Goal: Transaction & Acquisition: Book appointment/travel/reservation

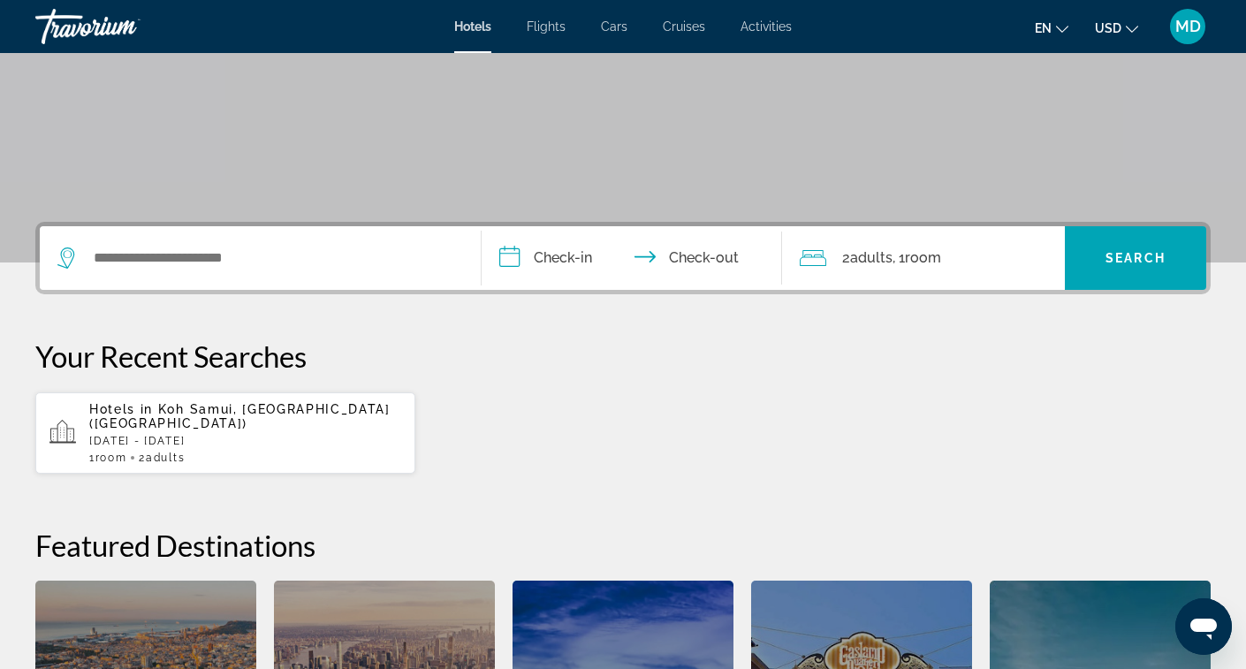
scroll to position [271, 0]
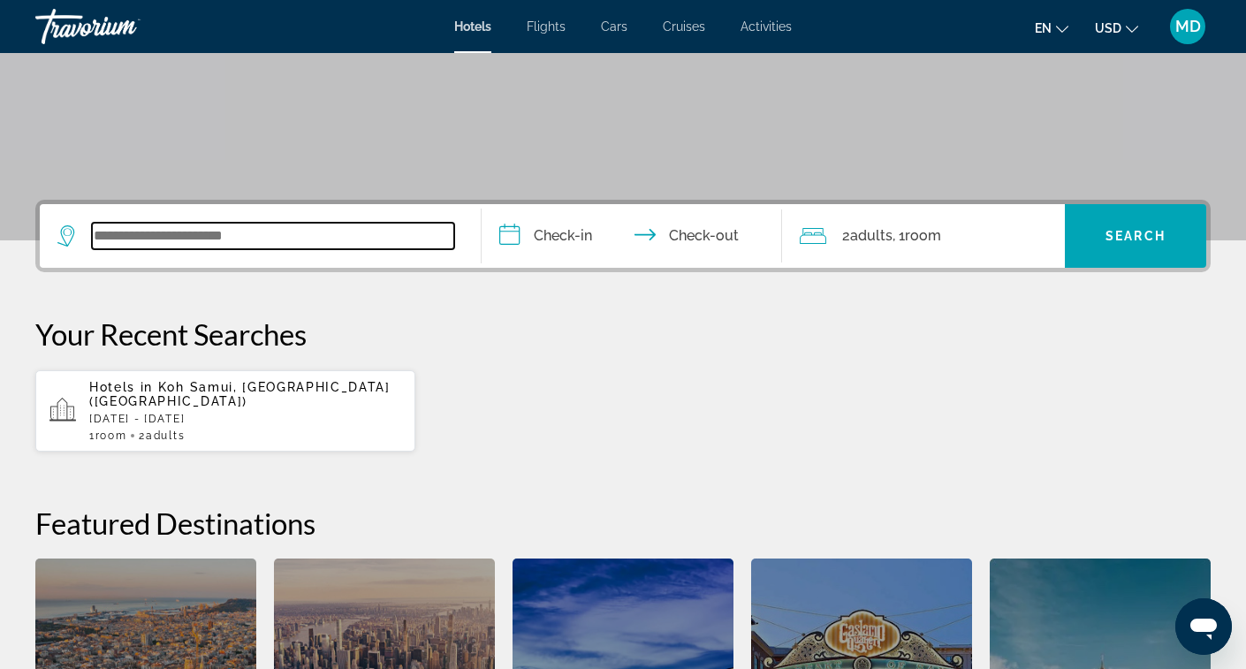
click at [234, 240] on input "Search widget" at bounding box center [273, 236] width 362 height 27
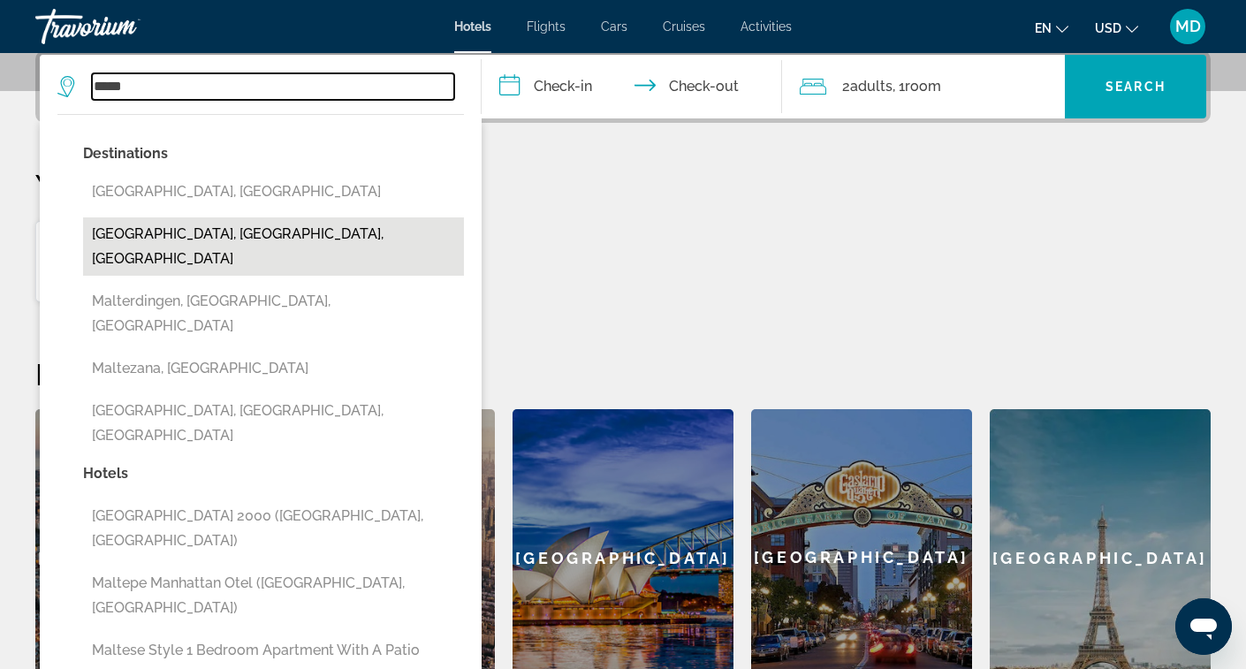
scroll to position [438, 0]
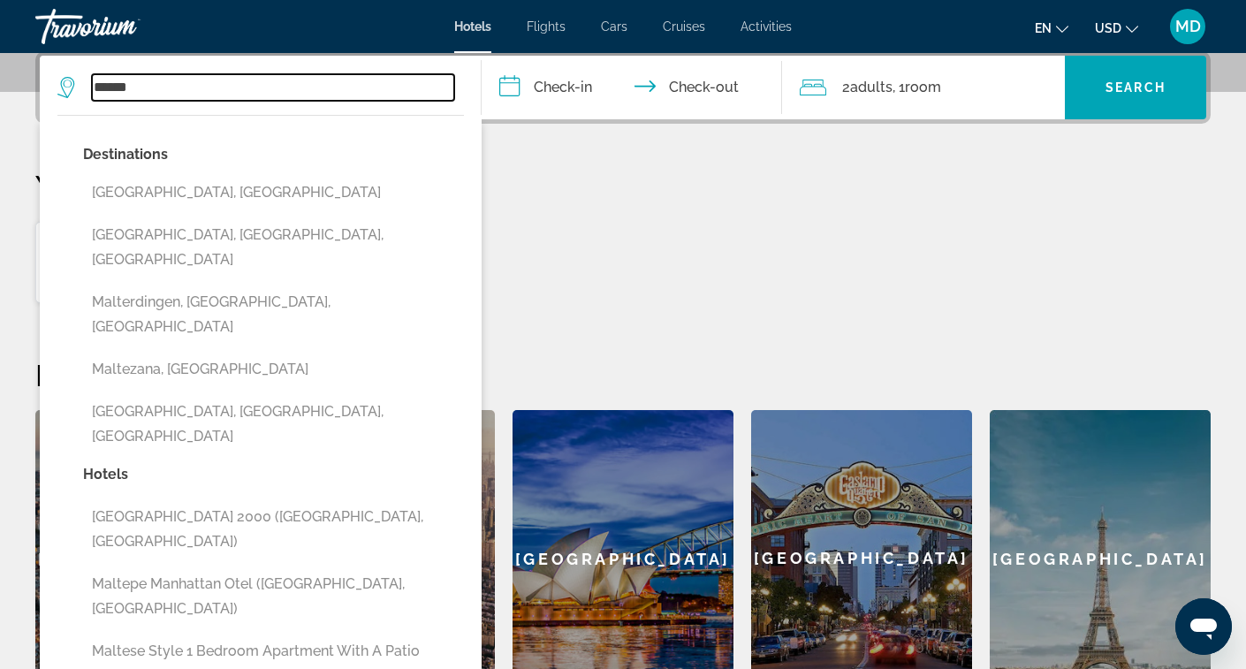
type input "*****"
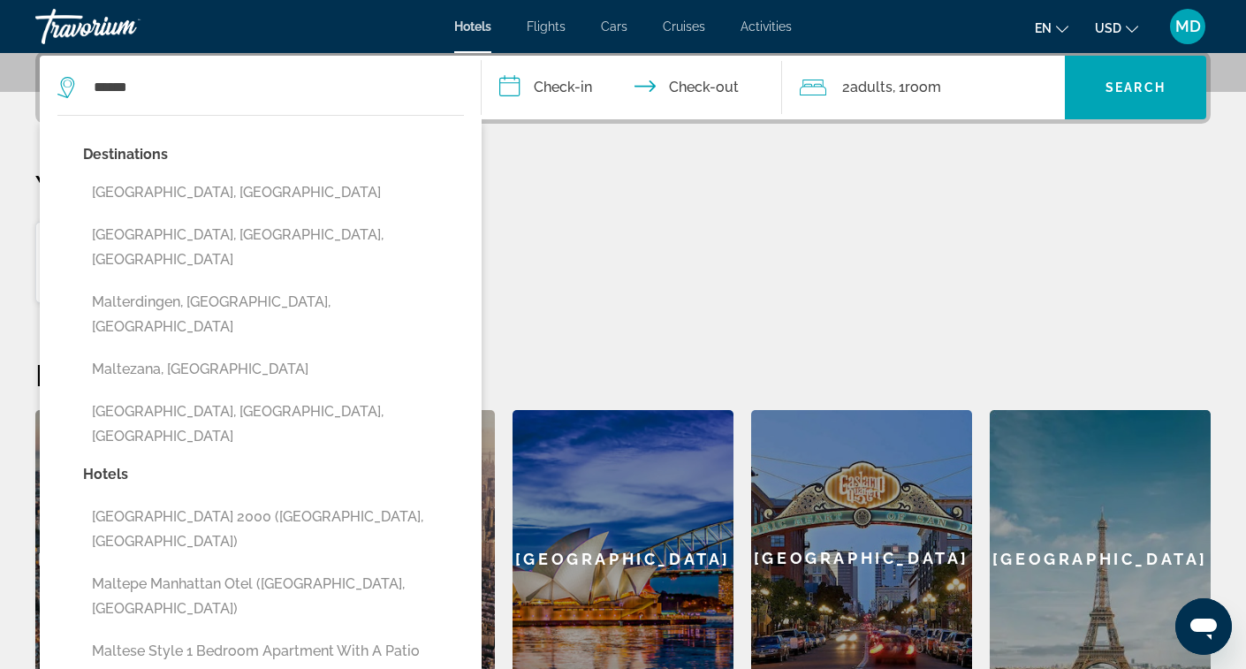
click at [566, 68] on input "**********" at bounding box center [636, 90] width 308 height 69
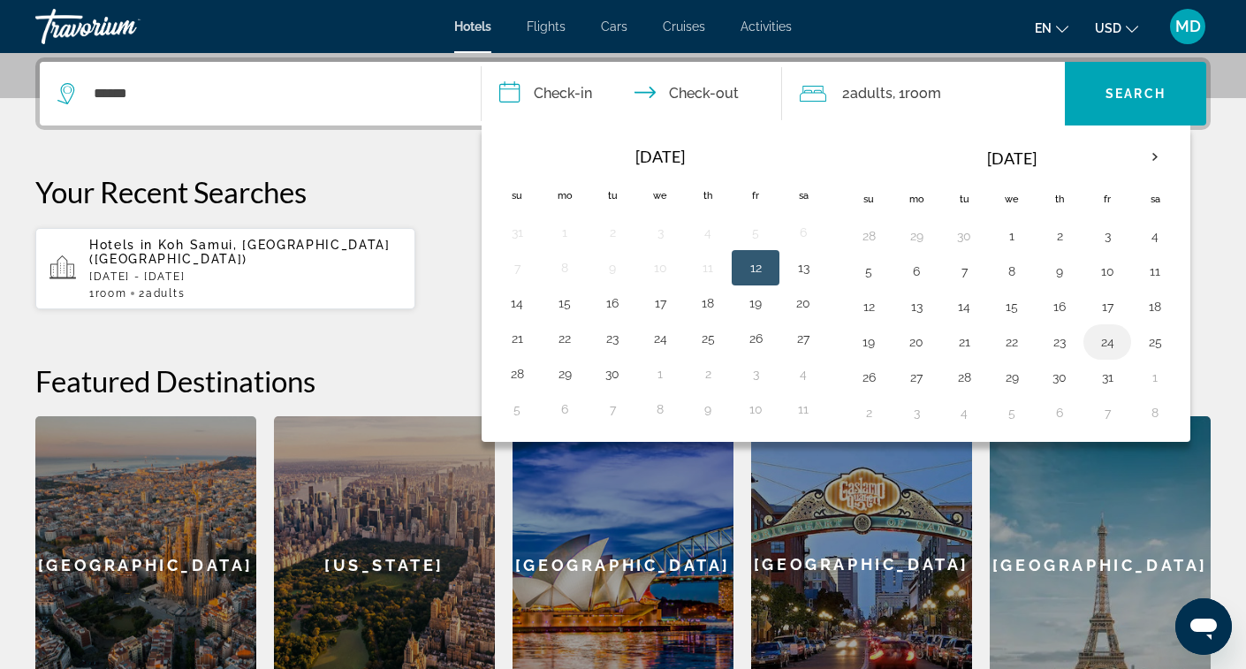
click at [1107, 338] on button "24" at bounding box center [1107, 342] width 28 height 25
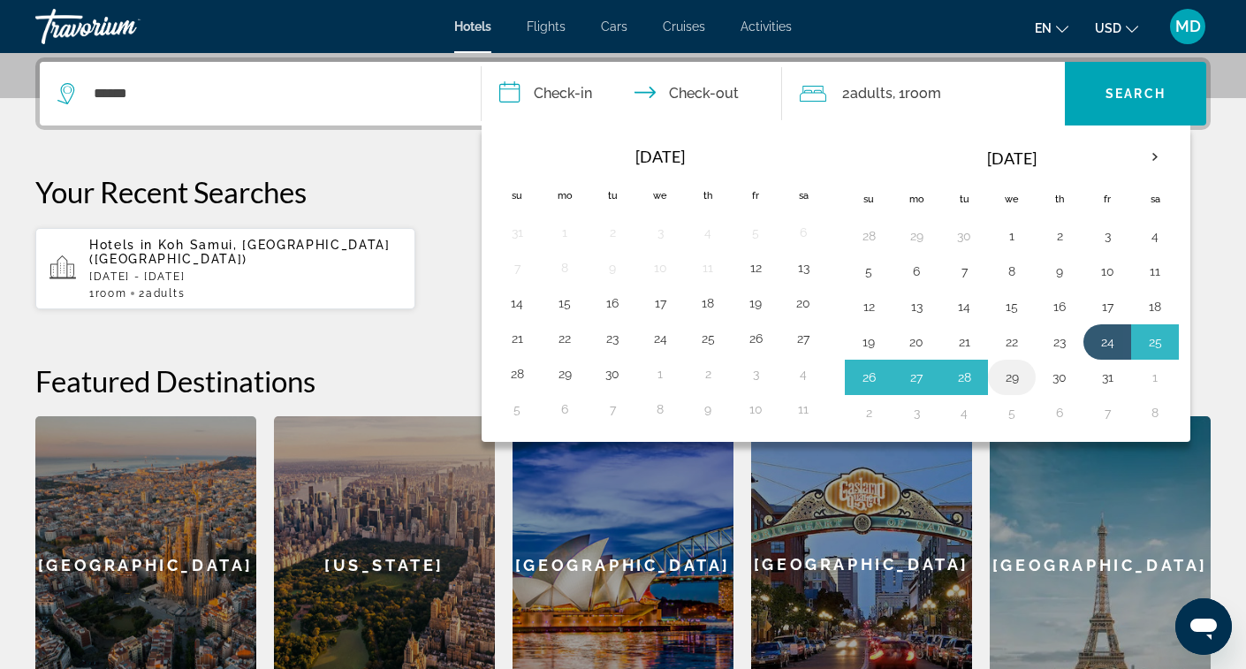
click at [1023, 377] on button "29" at bounding box center [1012, 377] width 28 height 25
type input "**********"
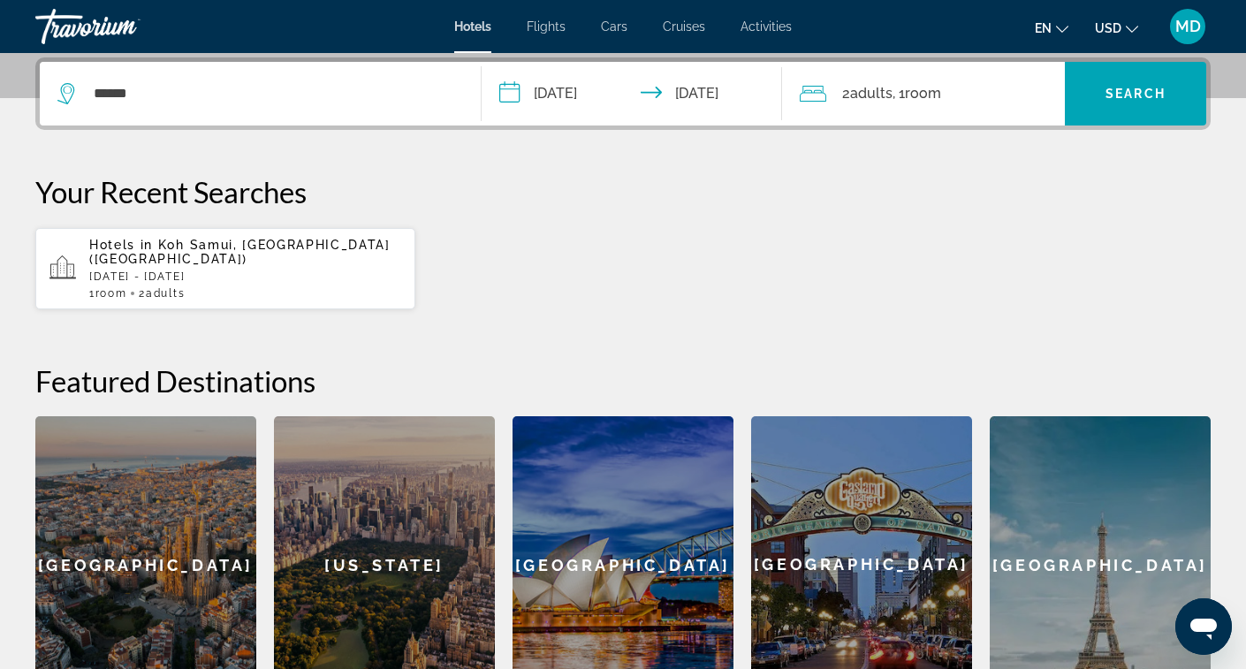
click at [900, 84] on span ", 1 Room rooms" at bounding box center [916, 93] width 49 height 25
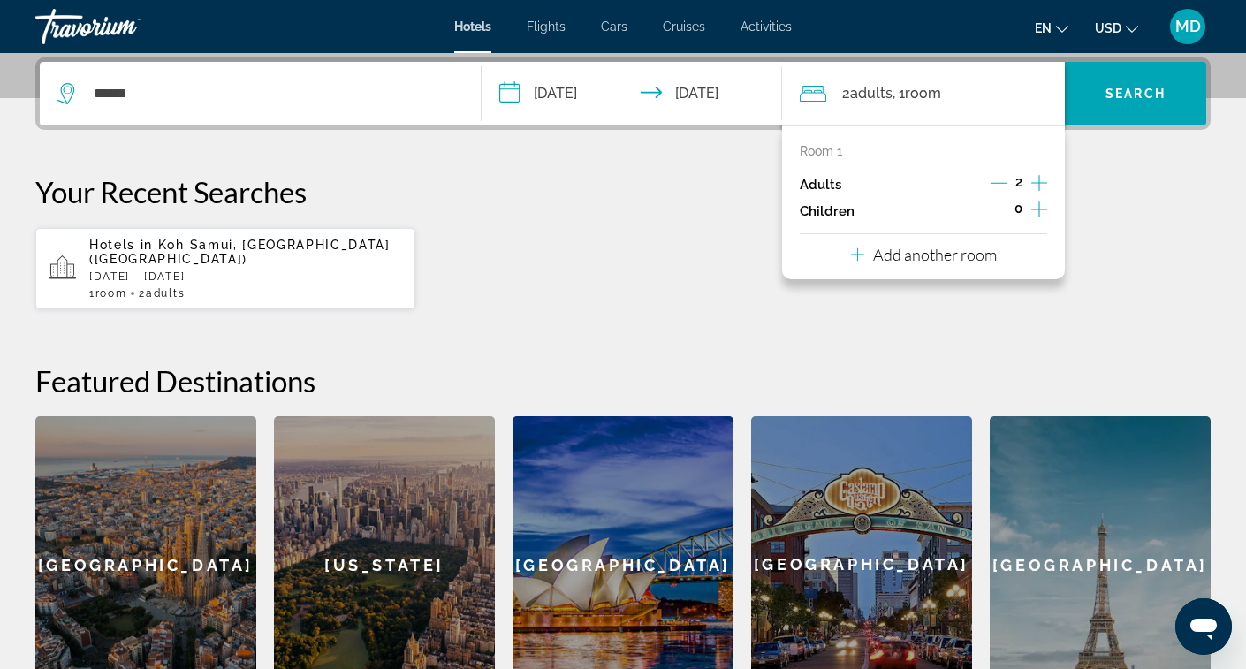
click at [1004, 171] on div "2" at bounding box center [1019, 184] width 57 height 27
click at [1036, 210] on icon "Increment children" at bounding box center [1039, 209] width 16 height 21
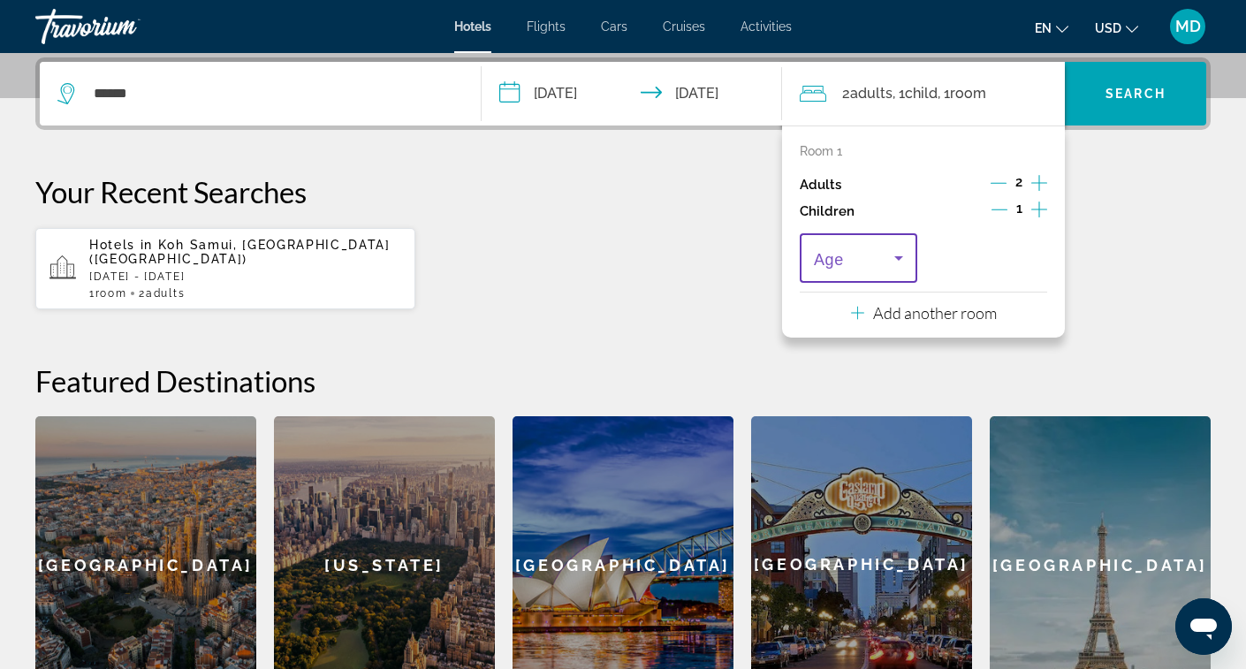
click at [902, 267] on icon "Travelers: 2 adults, 1 child" at bounding box center [898, 257] width 21 height 21
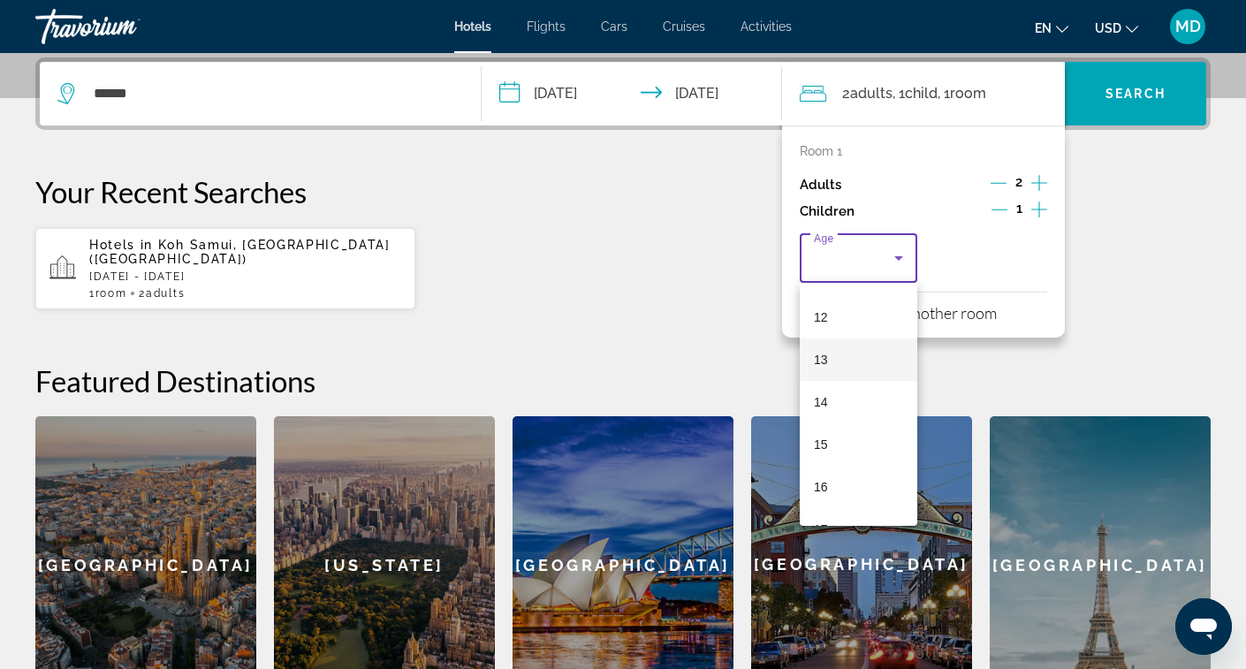
scroll to position [491, 0]
click at [852, 293] on mat-option "11" at bounding box center [859, 286] width 118 height 42
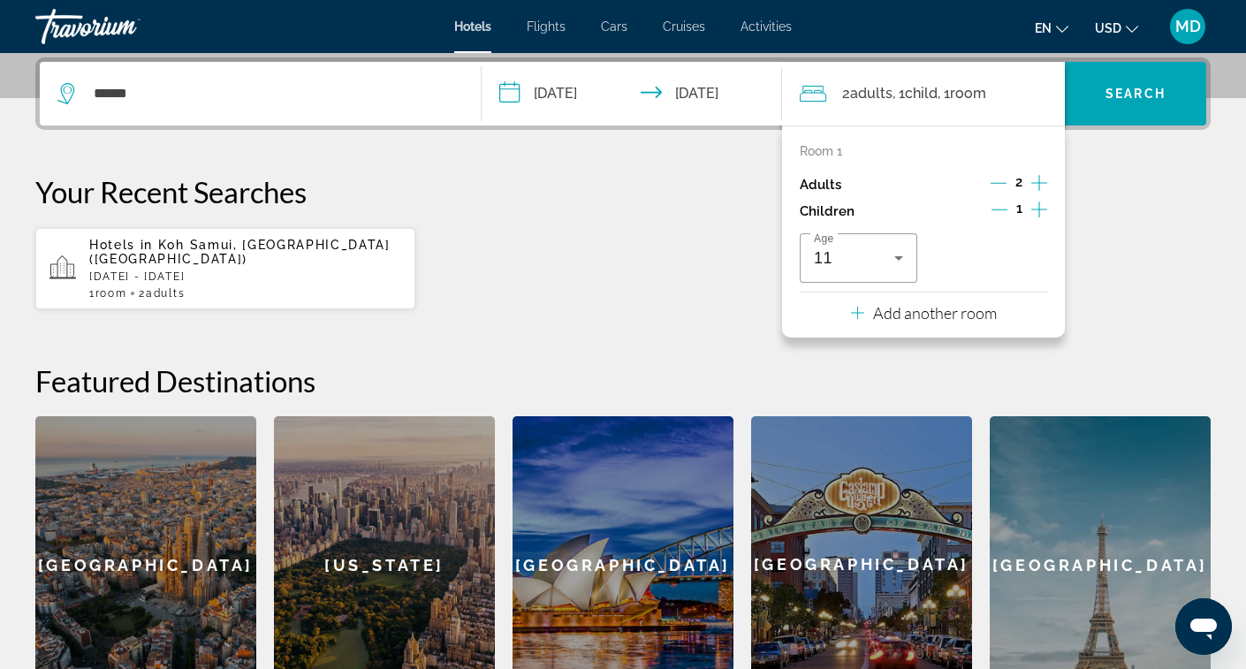
click at [1003, 182] on icon "Decrement adults" at bounding box center [999, 183] width 16 height 16
click at [405, 88] on input "*****" at bounding box center [273, 93] width 362 height 27
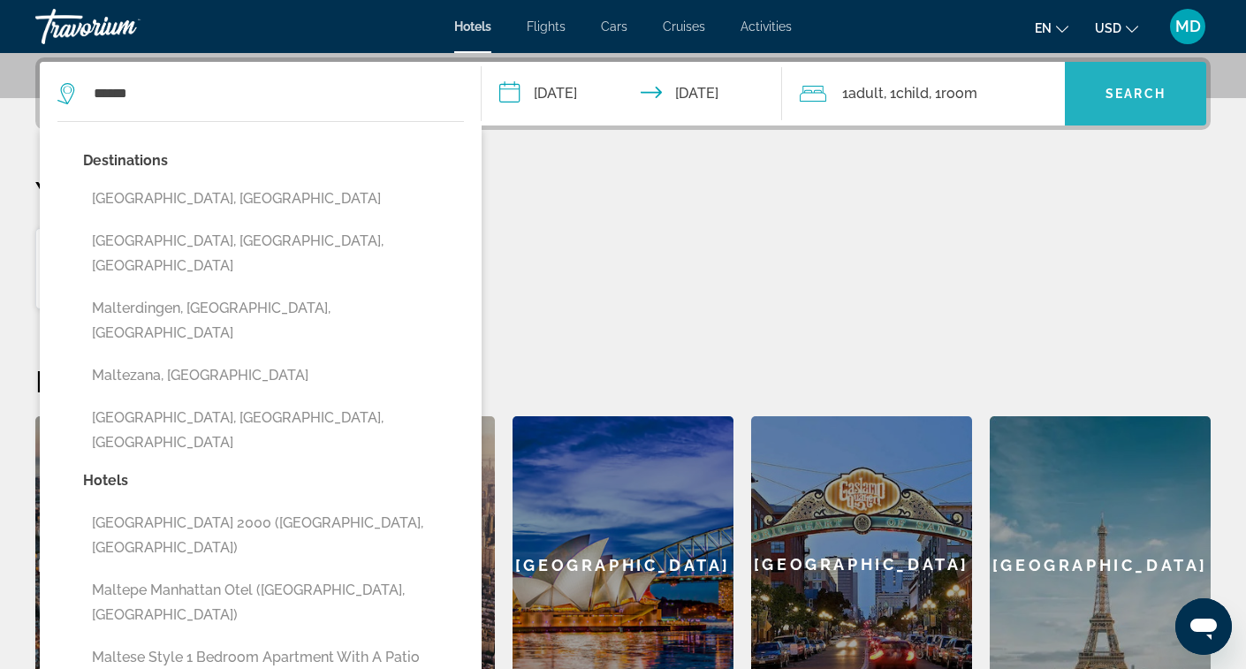
click at [1123, 119] on span "Search widget" at bounding box center [1135, 94] width 141 height 64
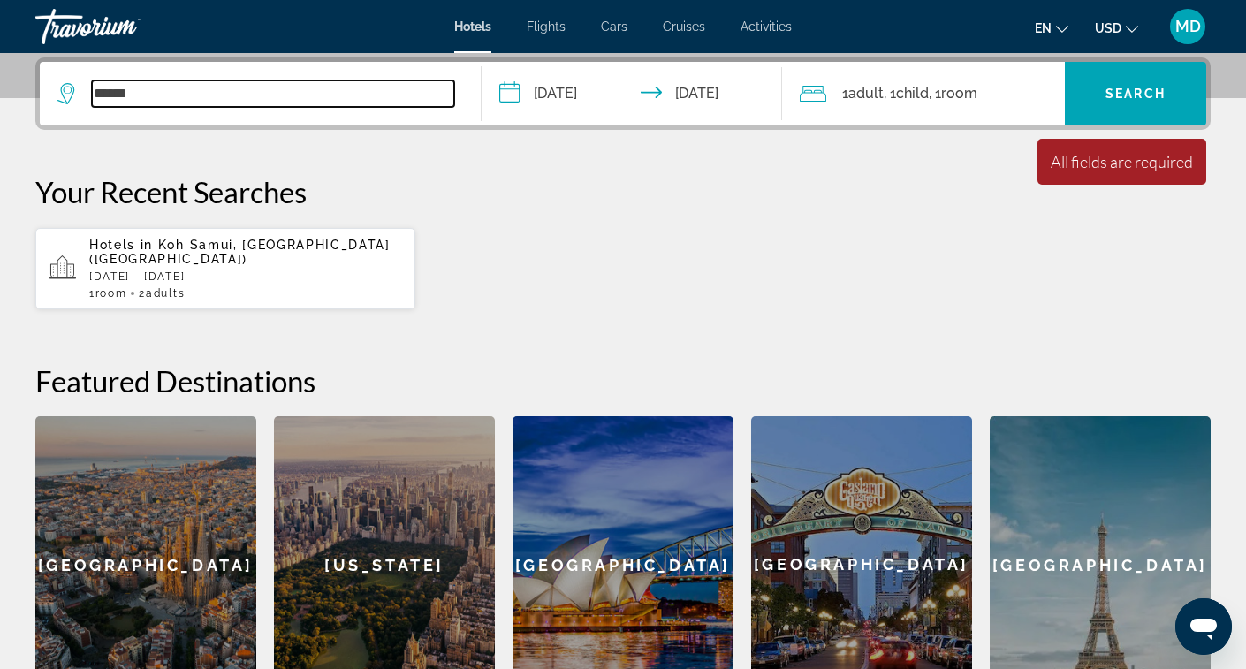
click at [404, 88] on input "*****" at bounding box center [273, 93] width 362 height 27
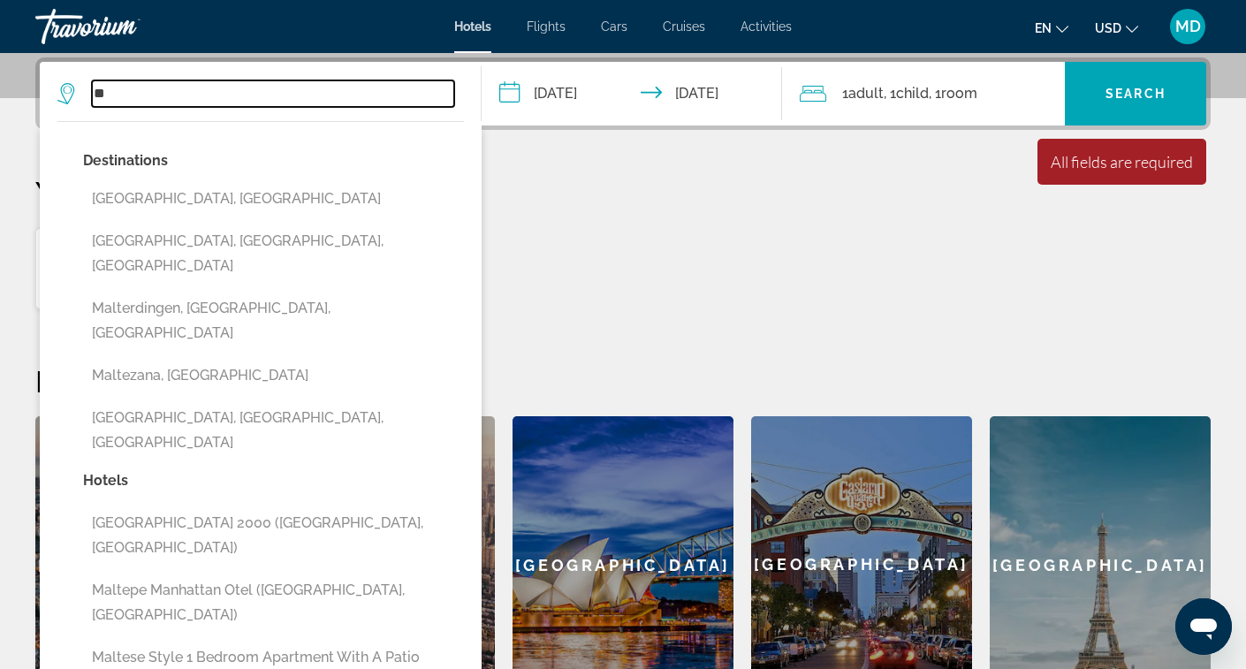
type input "*"
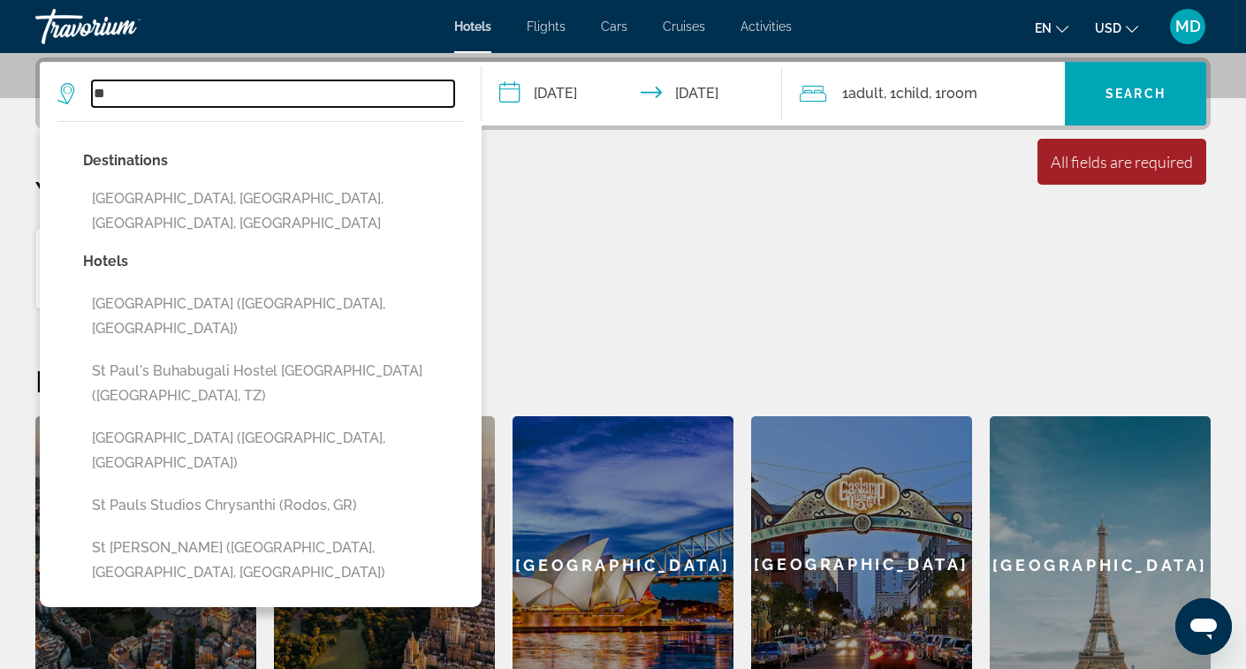
type input "*"
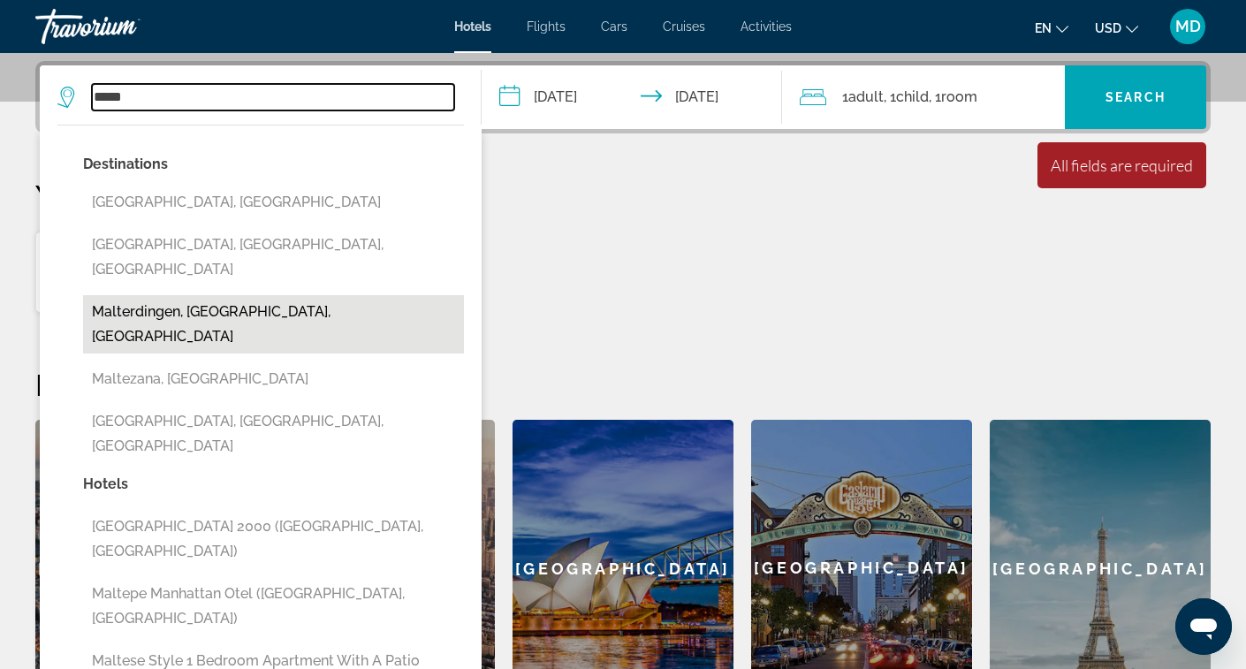
scroll to position [426, 0]
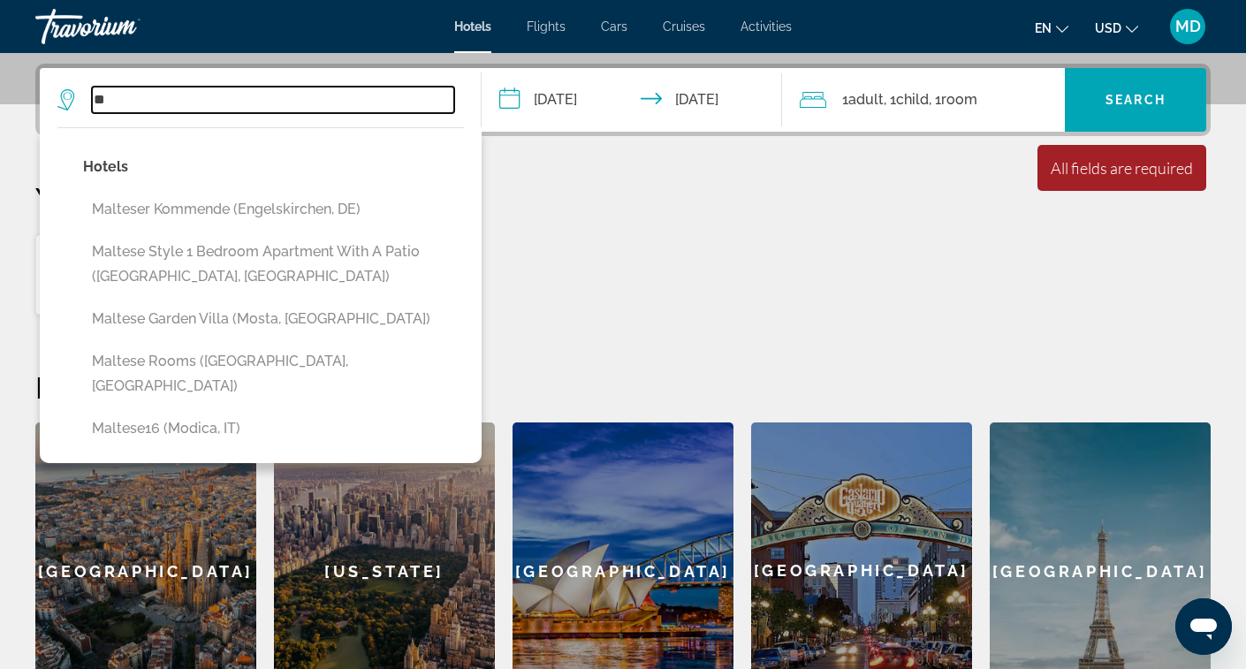
type input "*"
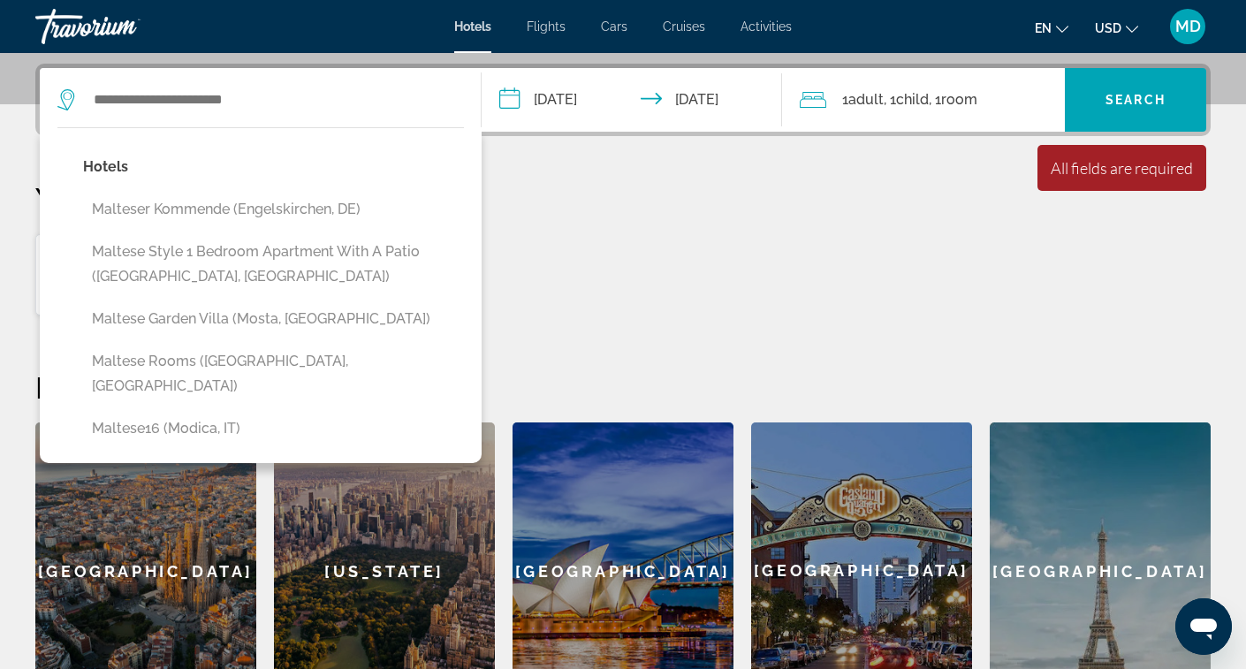
click at [1070, 35] on ul "en English Español Français Italiano Português русский USD USD ($) MXN (Mex$) C…" at bounding box center [1100, 26] width 130 height 28
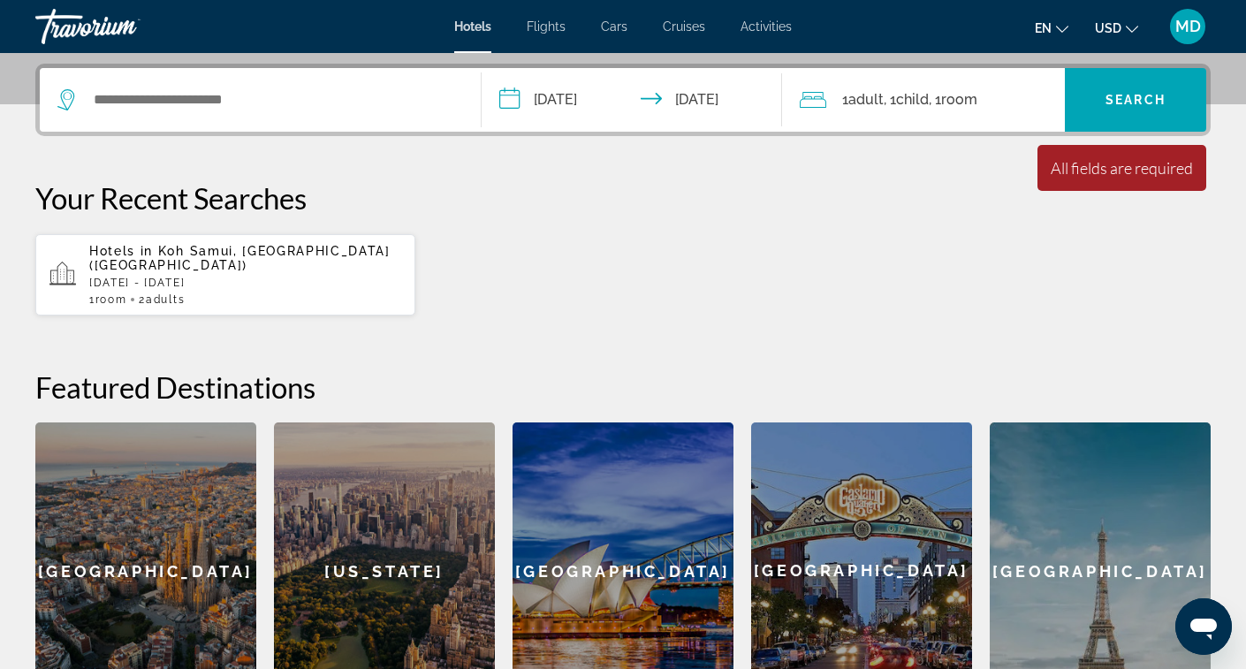
click at [1053, 32] on button "en English Español Français Italiano Português русский" at bounding box center [1052, 28] width 34 height 26
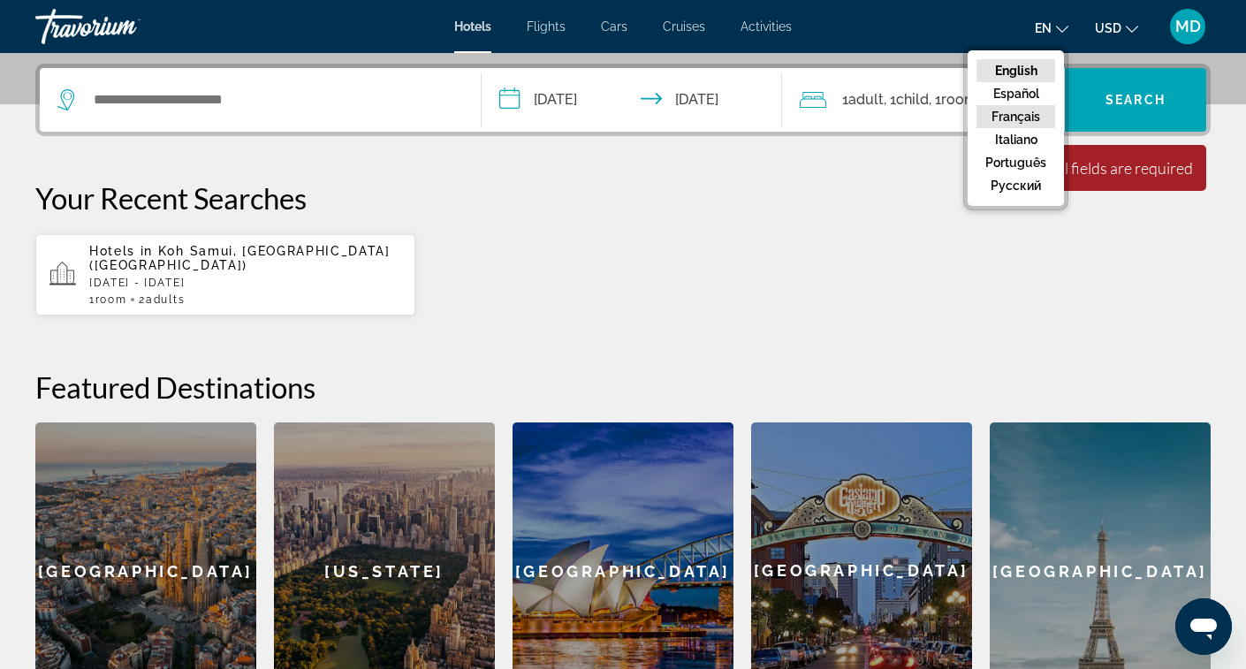
click at [1028, 118] on button "Français" at bounding box center [1015, 116] width 79 height 23
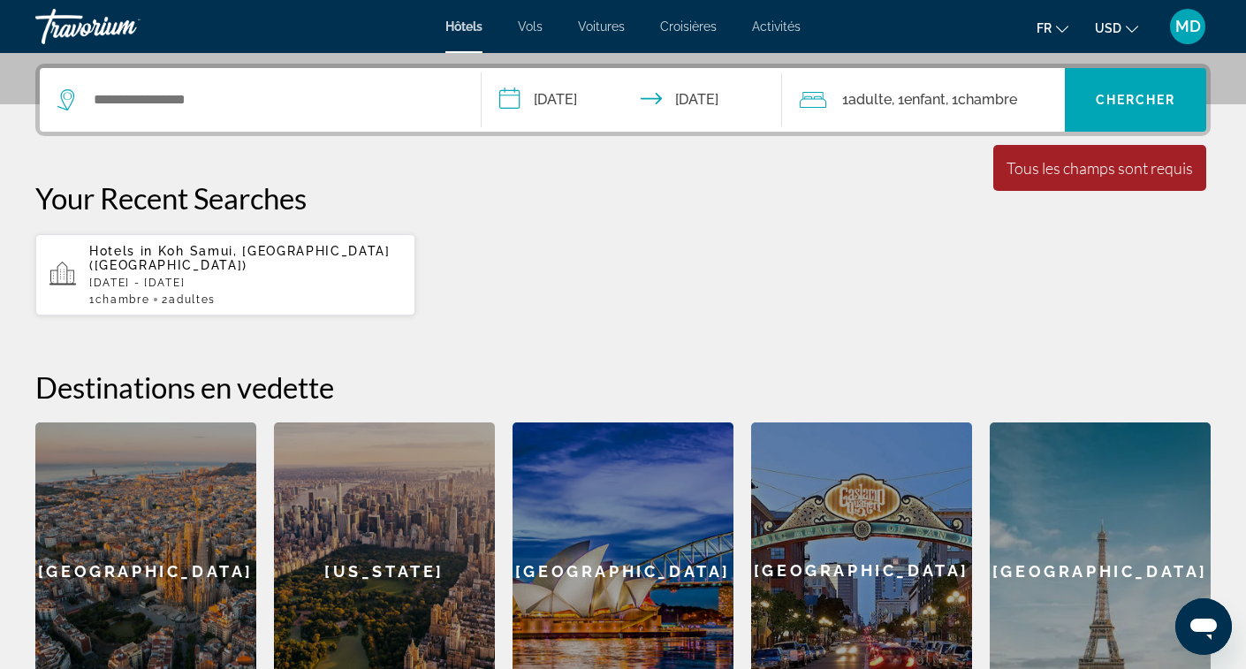
click at [277, 75] on div "Search widget" at bounding box center [260, 100] width 406 height 64
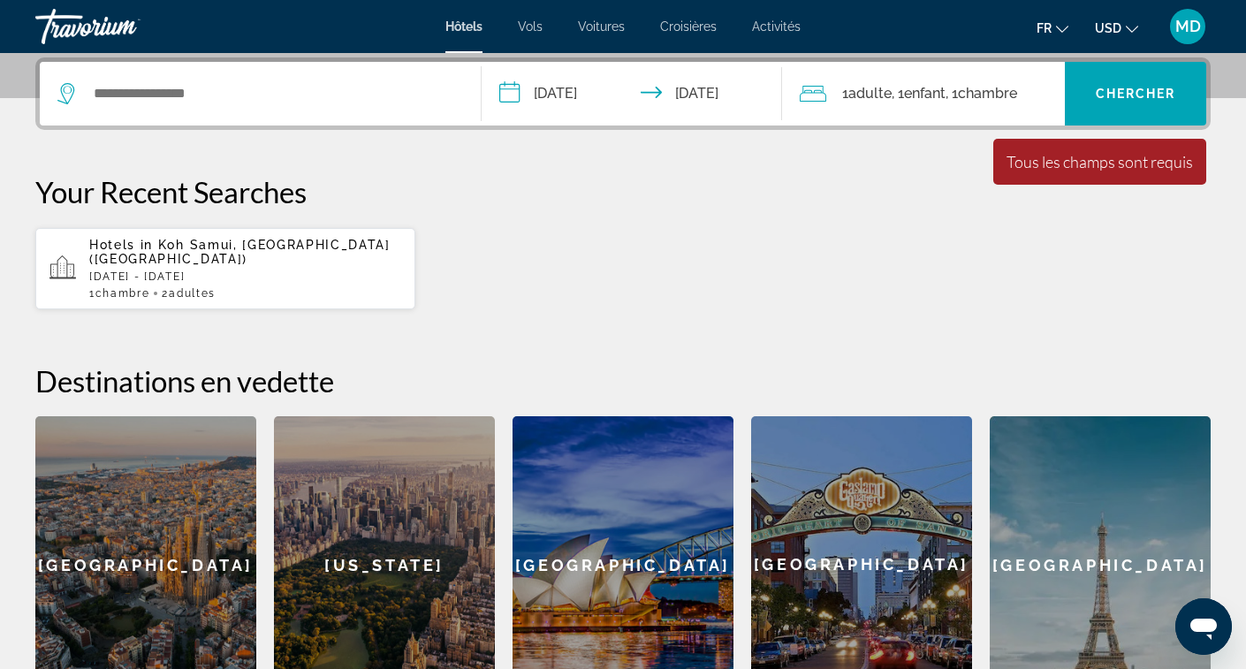
click at [216, 108] on div "Search widget" at bounding box center [260, 94] width 406 height 64
click at [187, 87] on input "Search widget" at bounding box center [273, 93] width 362 height 27
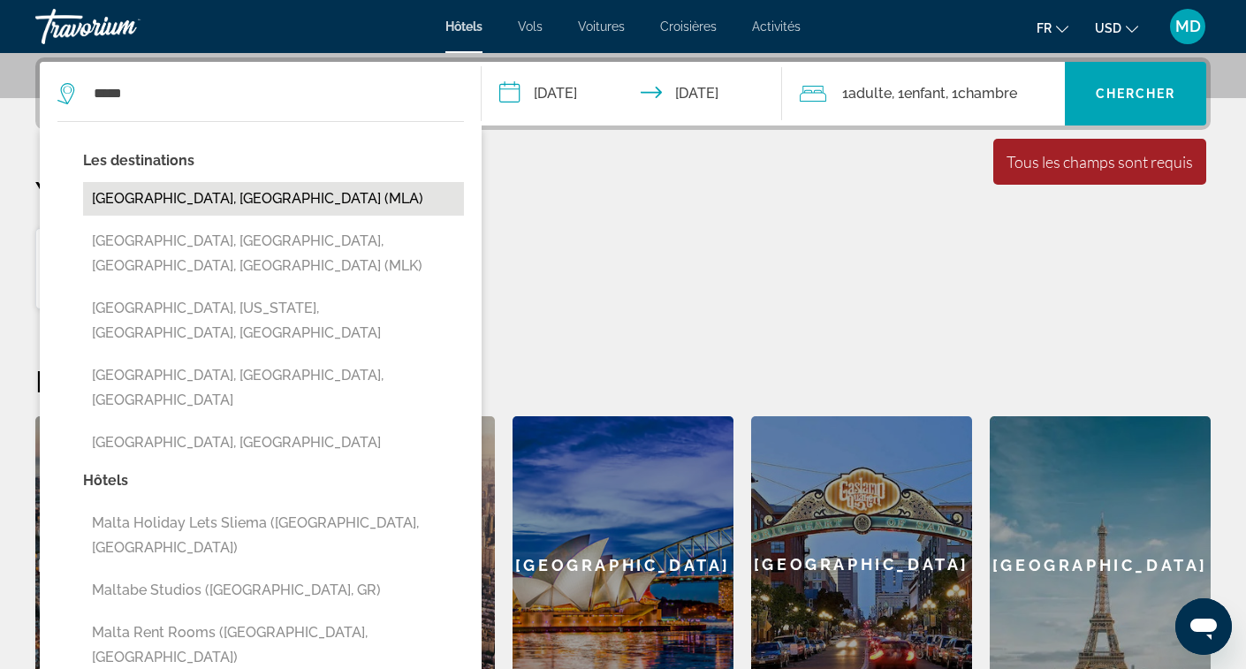
click at [202, 214] on button "[GEOGRAPHIC_DATA], [GEOGRAPHIC_DATA] (MLA)" at bounding box center [273, 199] width 381 height 34
type input "**********"
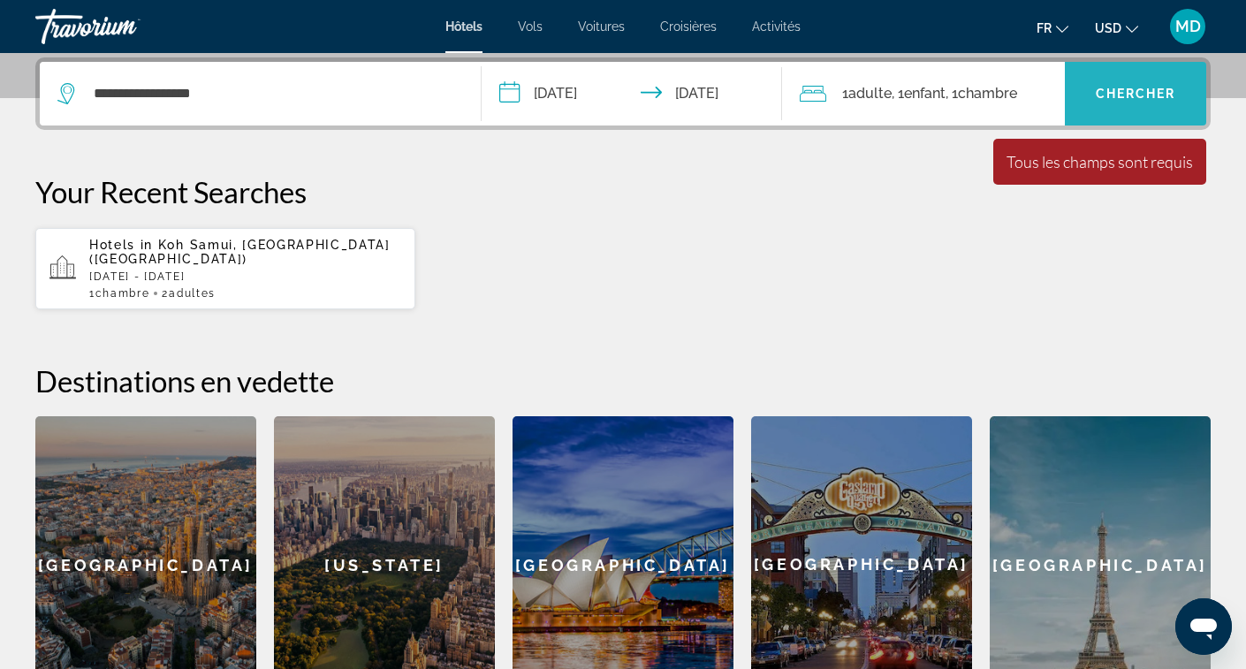
click at [1120, 106] on span "Search widget" at bounding box center [1135, 93] width 141 height 42
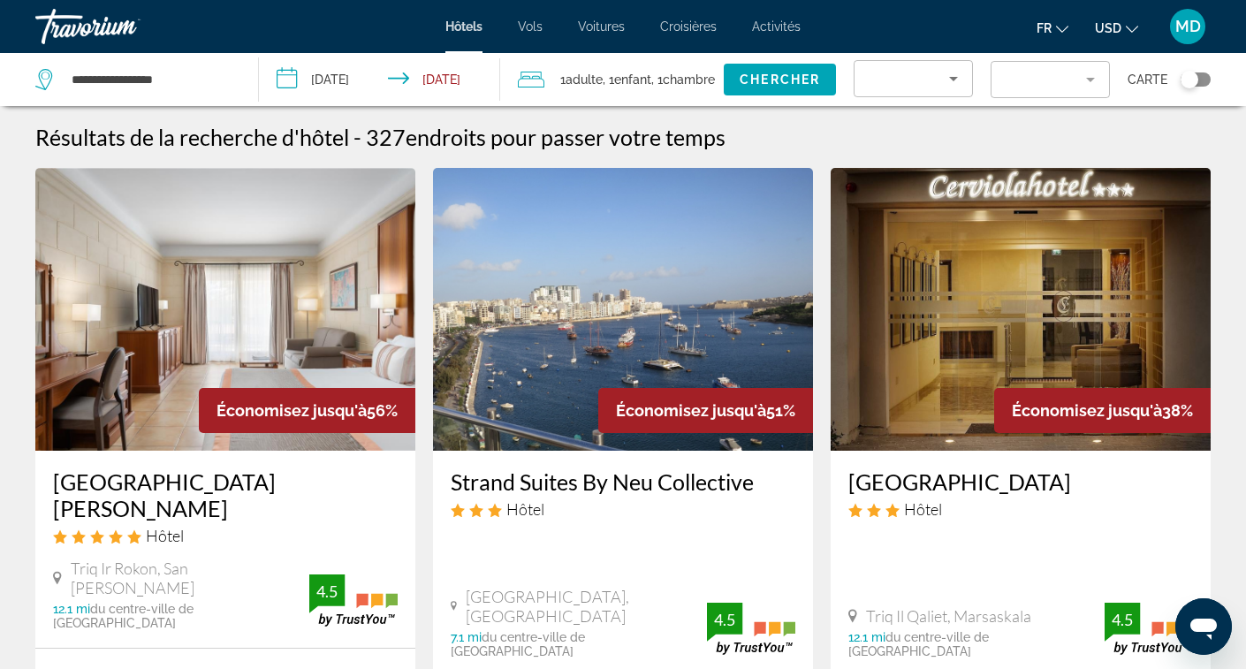
click at [1192, 76] on div "Toggle map" at bounding box center [1190, 80] width 18 height 18
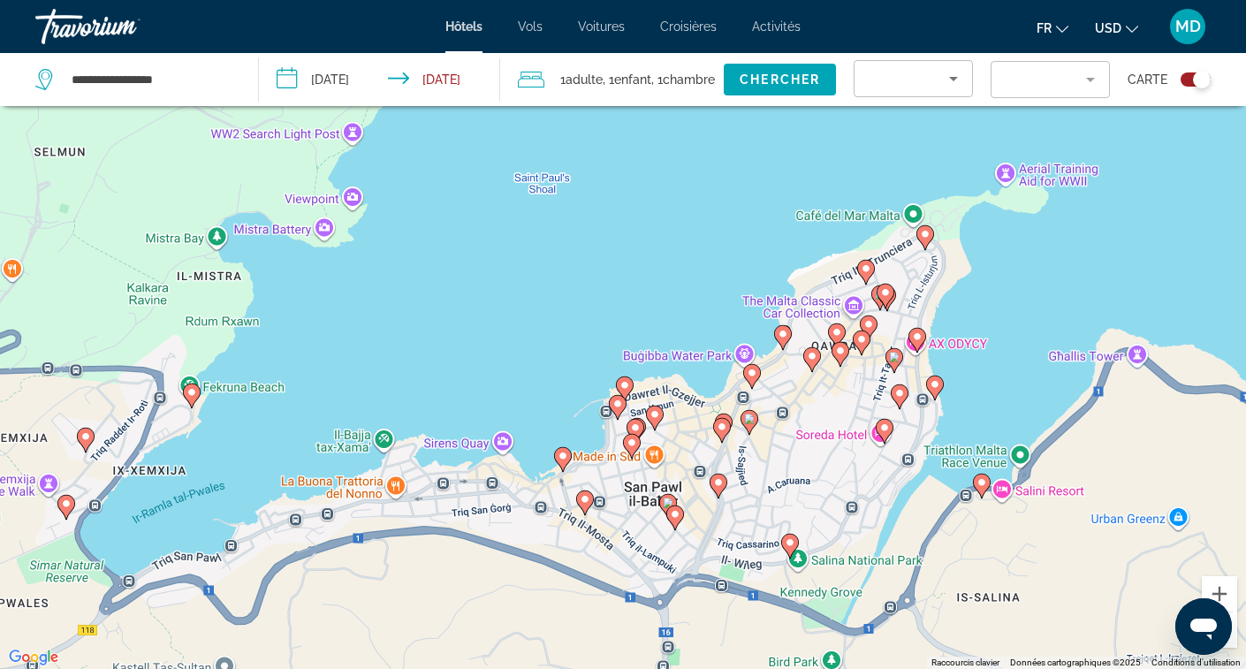
drag, startPoint x: 948, startPoint y: 366, endPoint x: 548, endPoint y: 230, distance: 422.8
click at [548, 230] on div "Pour activer le glissement avec le clavier, appuyez sur Alt+Entrée. Une fois ce…" at bounding box center [623, 334] width 1246 height 669
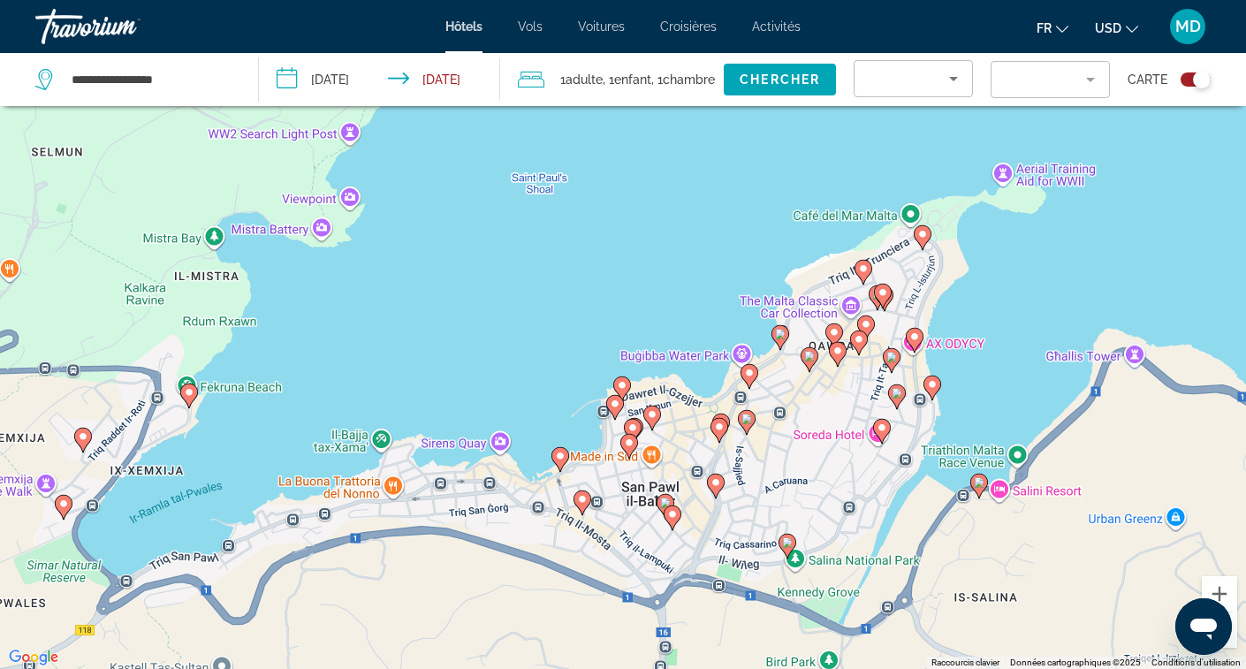
click at [916, 341] on image "Main content" at bounding box center [914, 336] width 11 height 11
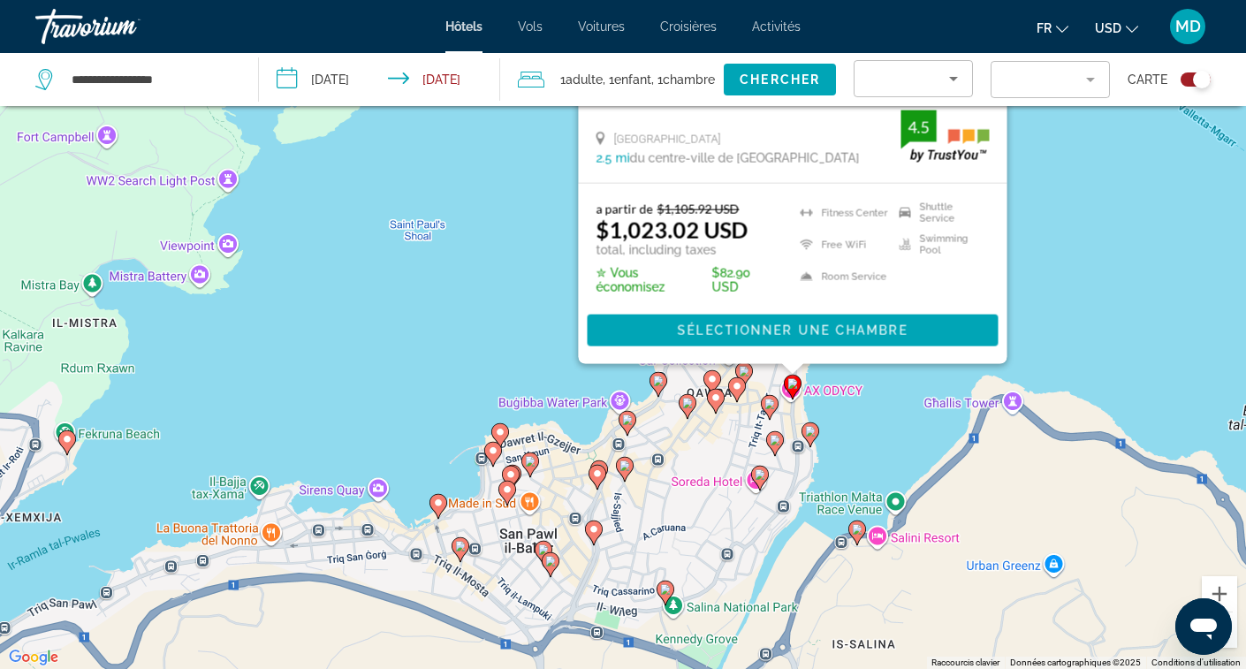
drag, startPoint x: 1002, startPoint y: 646, endPoint x: 876, endPoint y: 383, distance: 292.1
click at [876, 383] on div "Pour activer le glissement avec le clavier, appuyez sur Alt+Entrée. Une fois ce…" at bounding box center [623, 334] width 1246 height 669
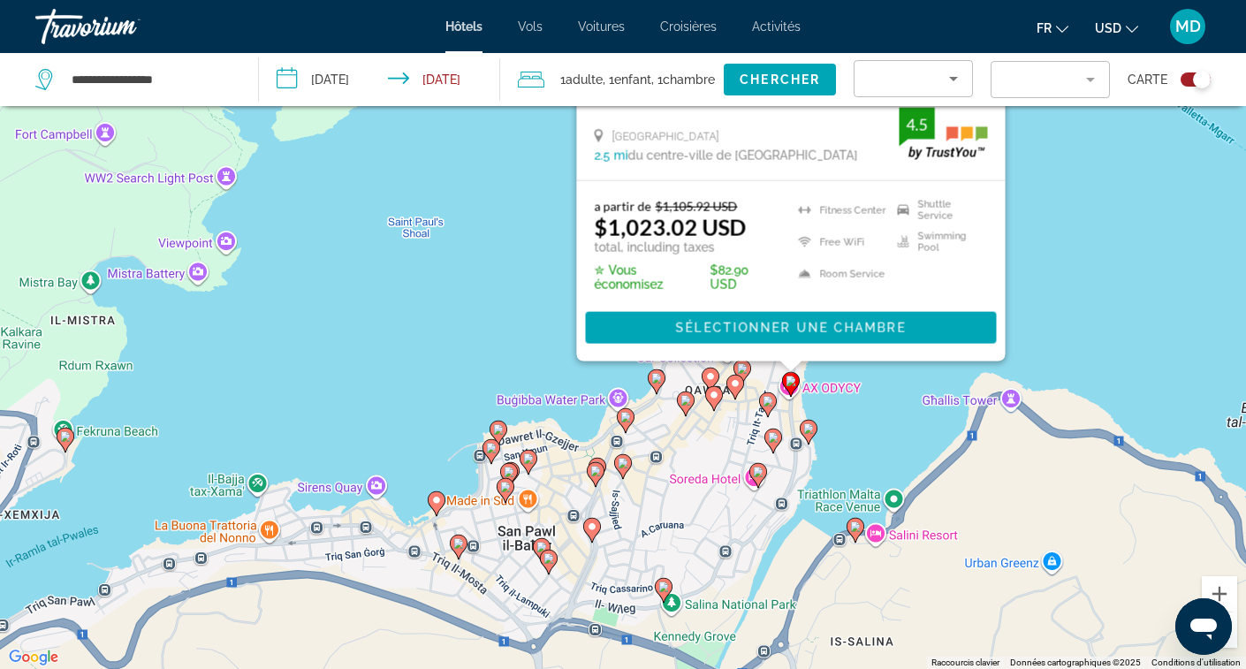
click at [812, 437] on icon "Main content" at bounding box center [809, 431] width 18 height 25
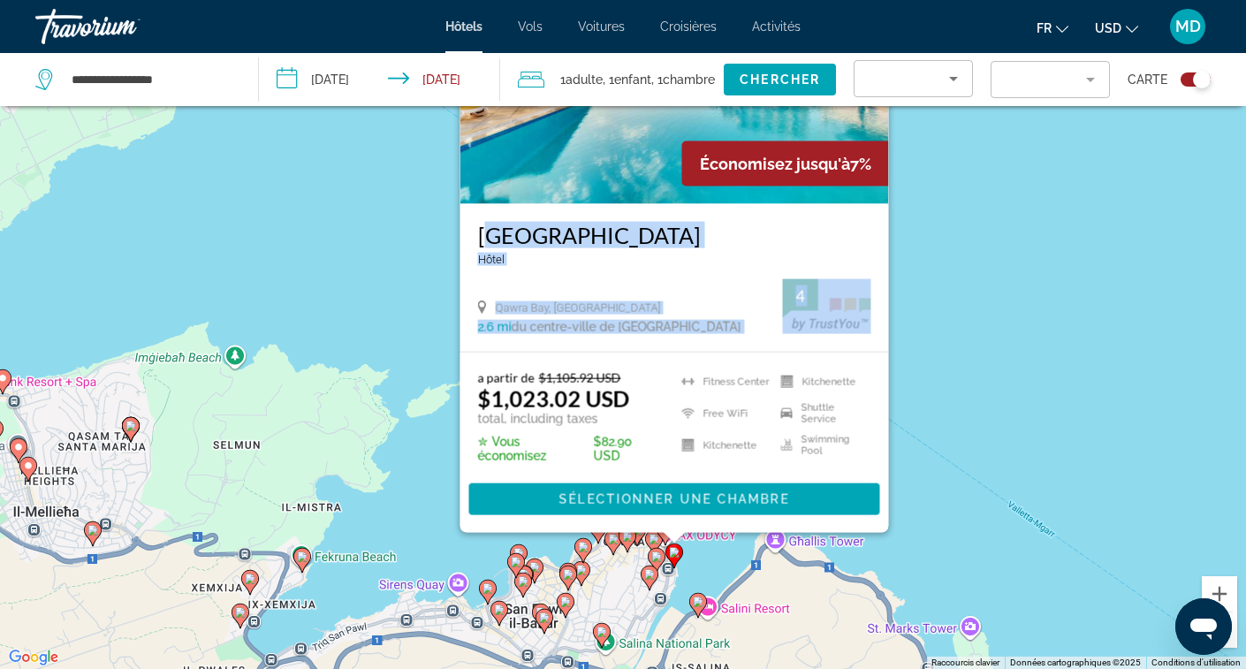
drag, startPoint x: 860, startPoint y: 220, endPoint x: 872, endPoint y: 266, distance: 47.6
click at [871, 277] on div "[GEOGRAPHIC_DATA] [GEOGRAPHIC_DATA], Imdina 2.6 mi du centre-ville de [GEOGRAPH…" at bounding box center [674, 277] width 429 height 148
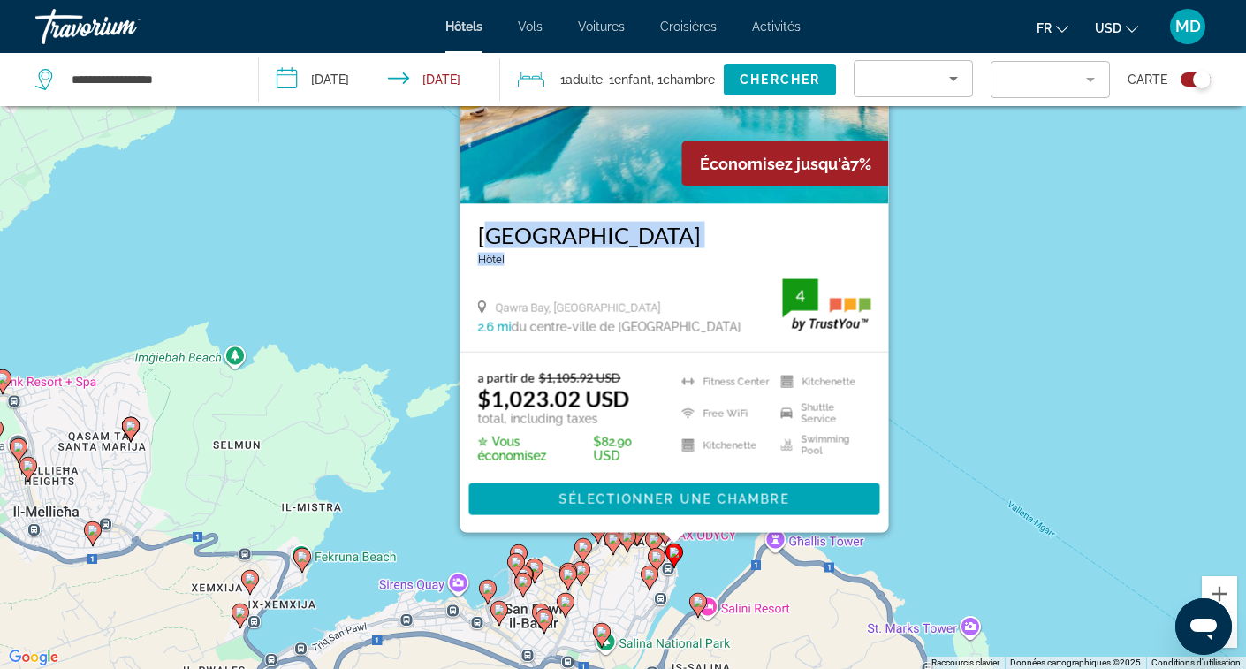
click at [913, 274] on div "Pour activer le glissement avec le clavier, appuyez sur Alt+Entrée. Une fois ce…" at bounding box center [623, 334] width 1246 height 669
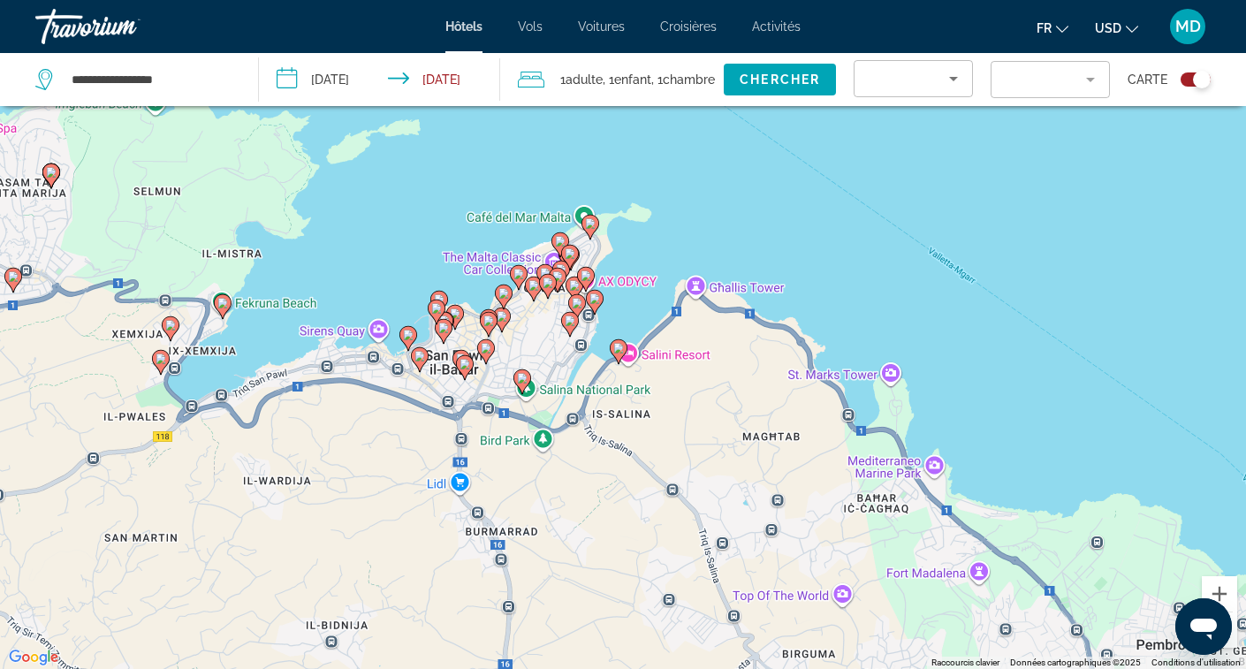
drag, startPoint x: 685, startPoint y: 429, endPoint x: 610, endPoint y: 171, distance: 268.7
click at [610, 171] on div "Pour activer le glissement avec le clavier, appuyez sur Alt+Entrée. Une fois ce…" at bounding box center [623, 334] width 1246 height 669
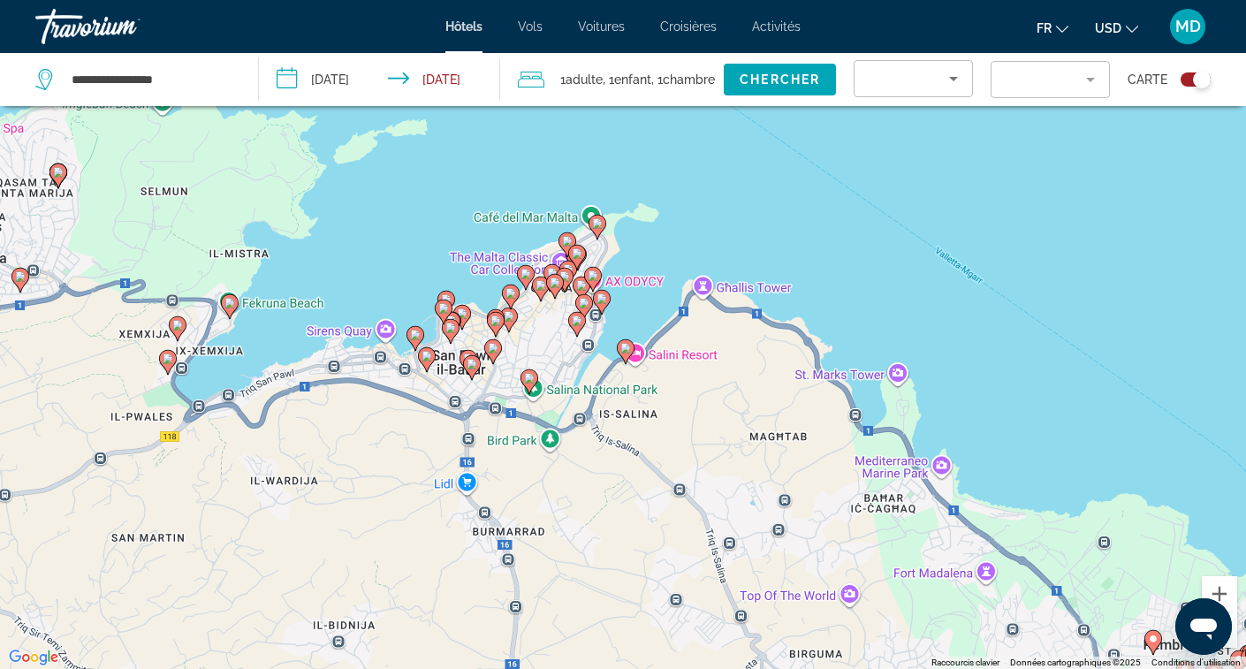
click at [601, 229] on icon "Main content" at bounding box center [597, 226] width 16 height 23
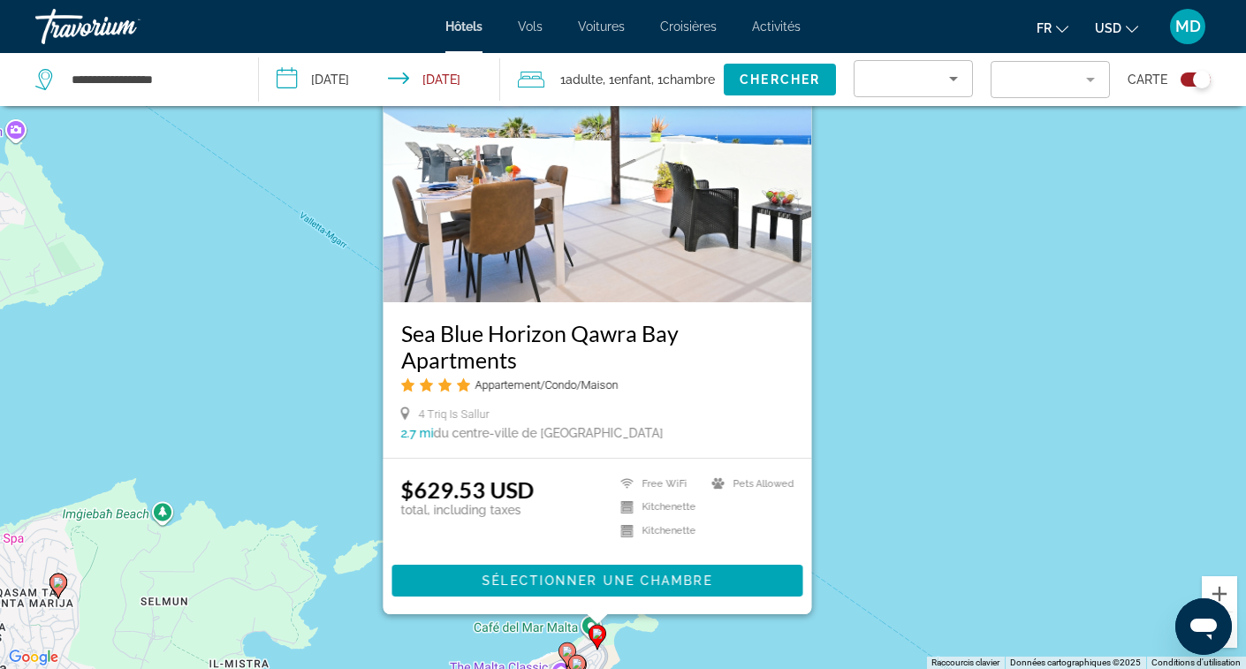
click at [639, 655] on div "Pour activer le glissement avec le clavier, appuyez sur Alt+Entrée. Une fois ce…" at bounding box center [623, 334] width 1246 height 669
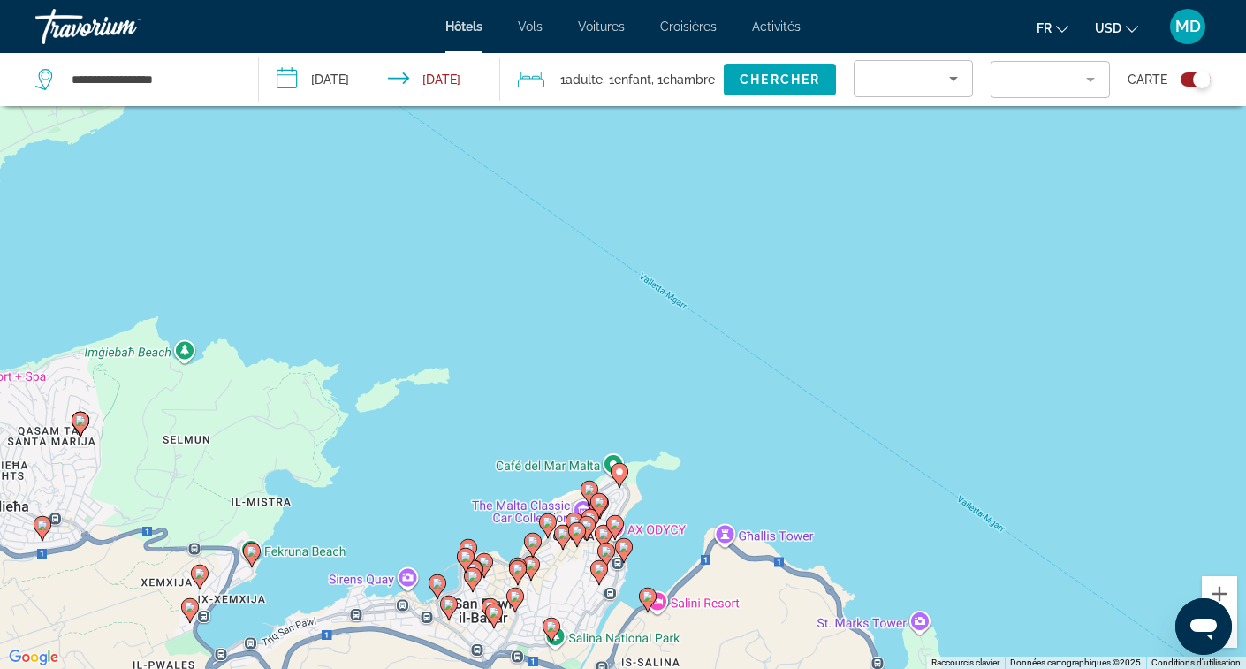
drag, startPoint x: 639, startPoint y: 655, endPoint x: 661, endPoint y: 481, distance: 175.5
click at [661, 482] on div "Pour activer le glissement avec le clavier, appuyez sur Alt+Entrée. Une fois ce…" at bounding box center [623, 334] width 1246 height 669
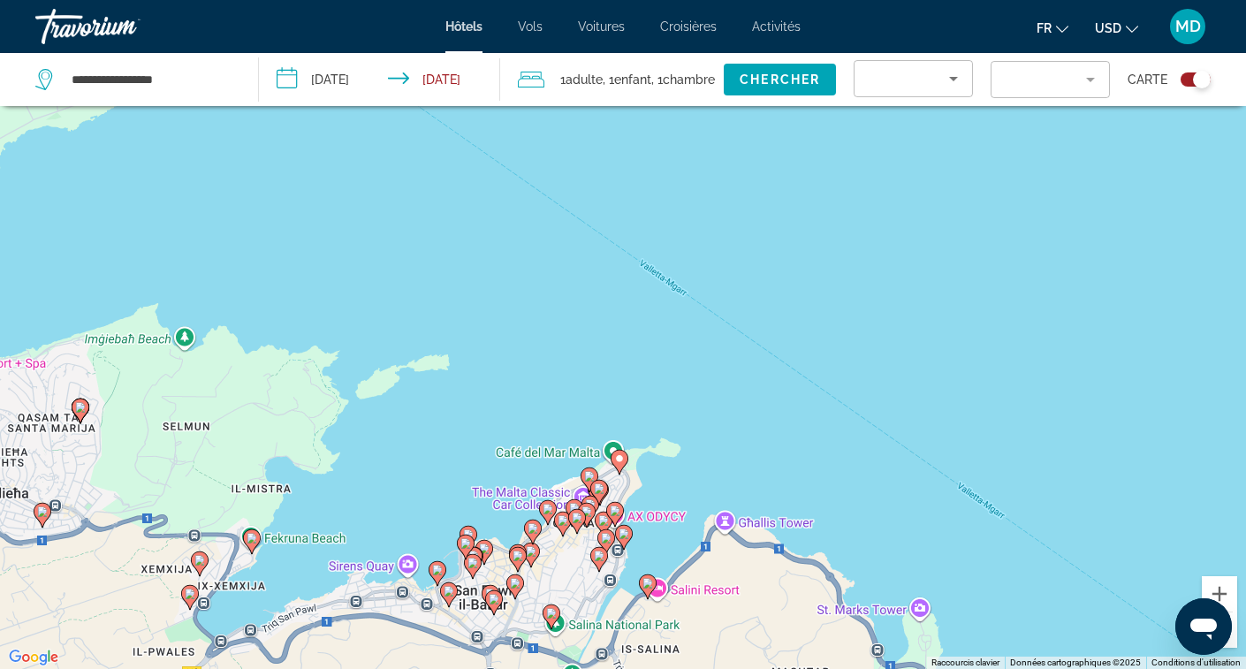
click at [604, 492] on image "Main content" at bounding box center [599, 488] width 11 height 11
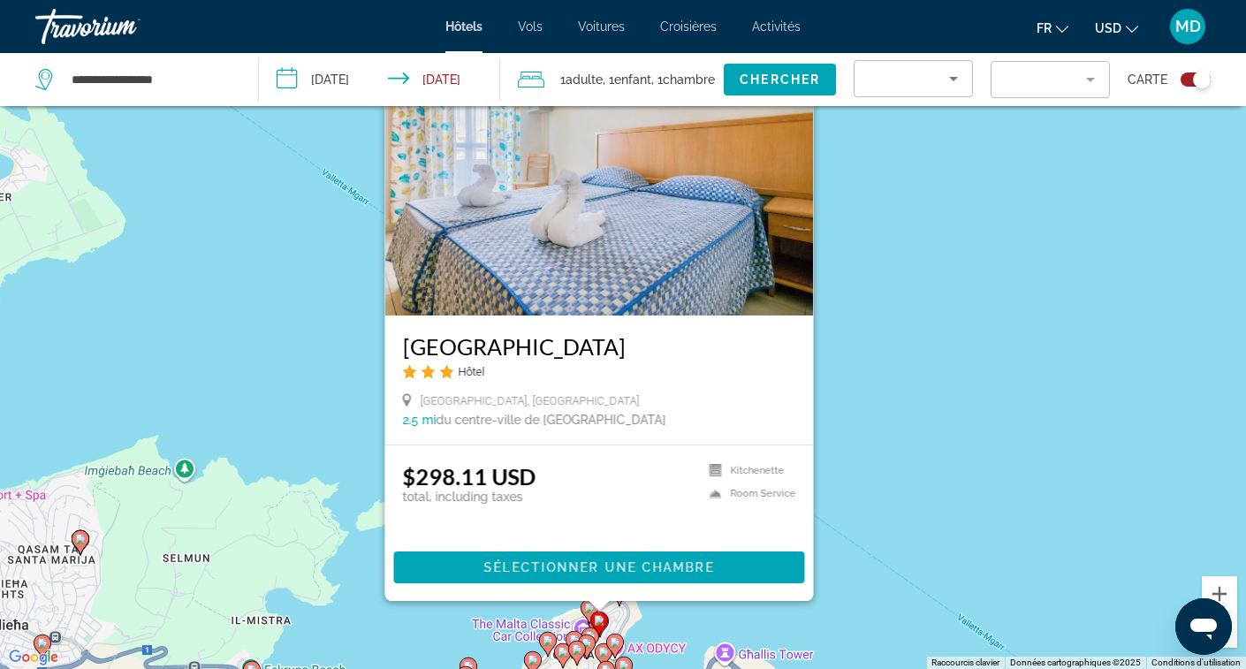
click at [664, 637] on div "Pour activer le glissement avec le clavier, appuyez sur Alt+Entrée. Une fois ce…" at bounding box center [623, 334] width 1246 height 669
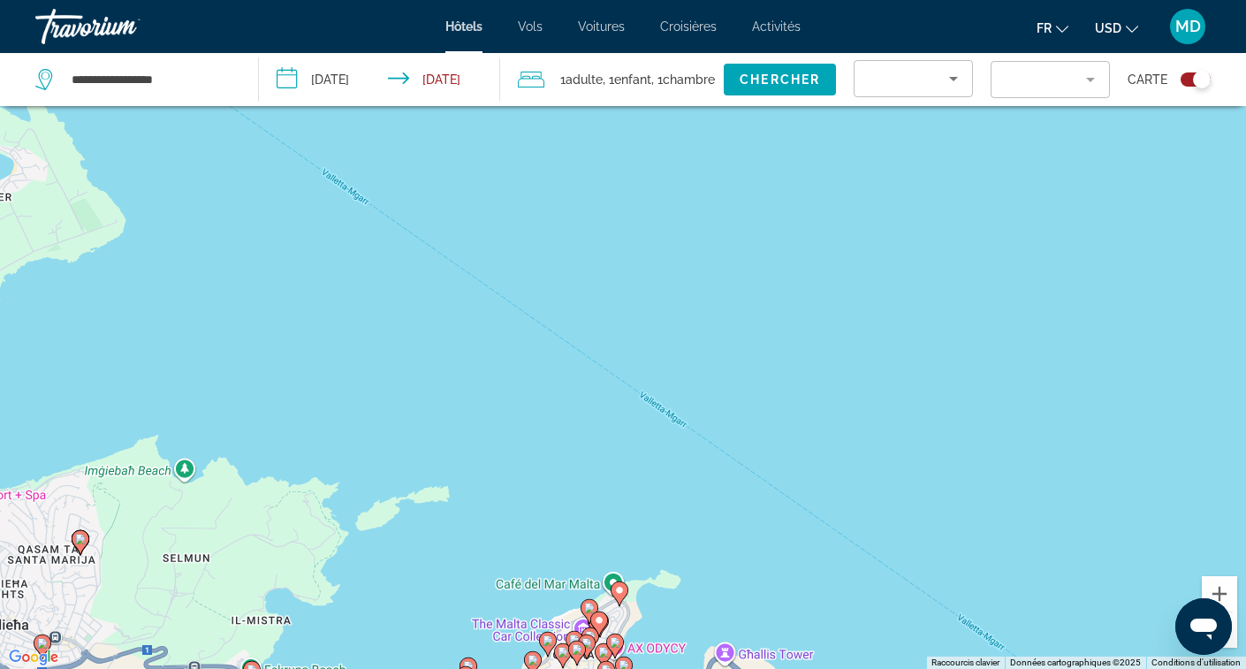
click at [592, 606] on image "Main content" at bounding box center [589, 608] width 11 height 11
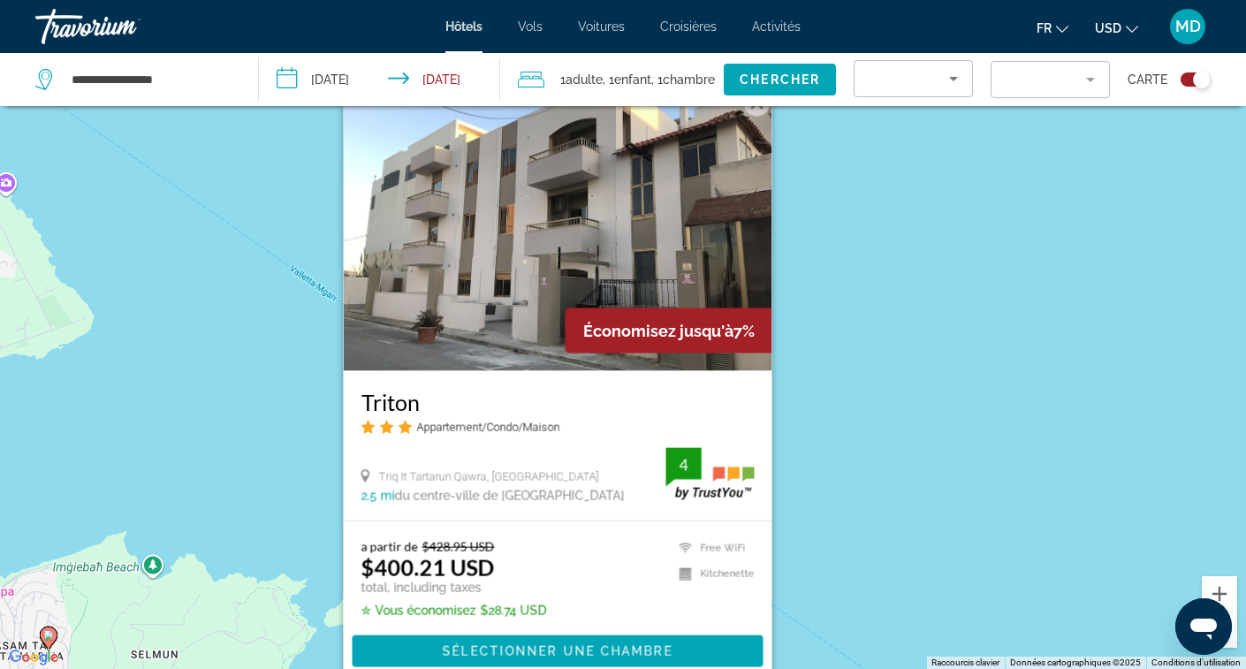
drag, startPoint x: 872, startPoint y: 398, endPoint x: 789, endPoint y: 265, distance: 156.4
click at [787, 267] on div "Pour activer le glissement avec le clavier, appuyez sur Alt+Entrée. Une fois ce…" at bounding box center [623, 334] width 1246 height 669
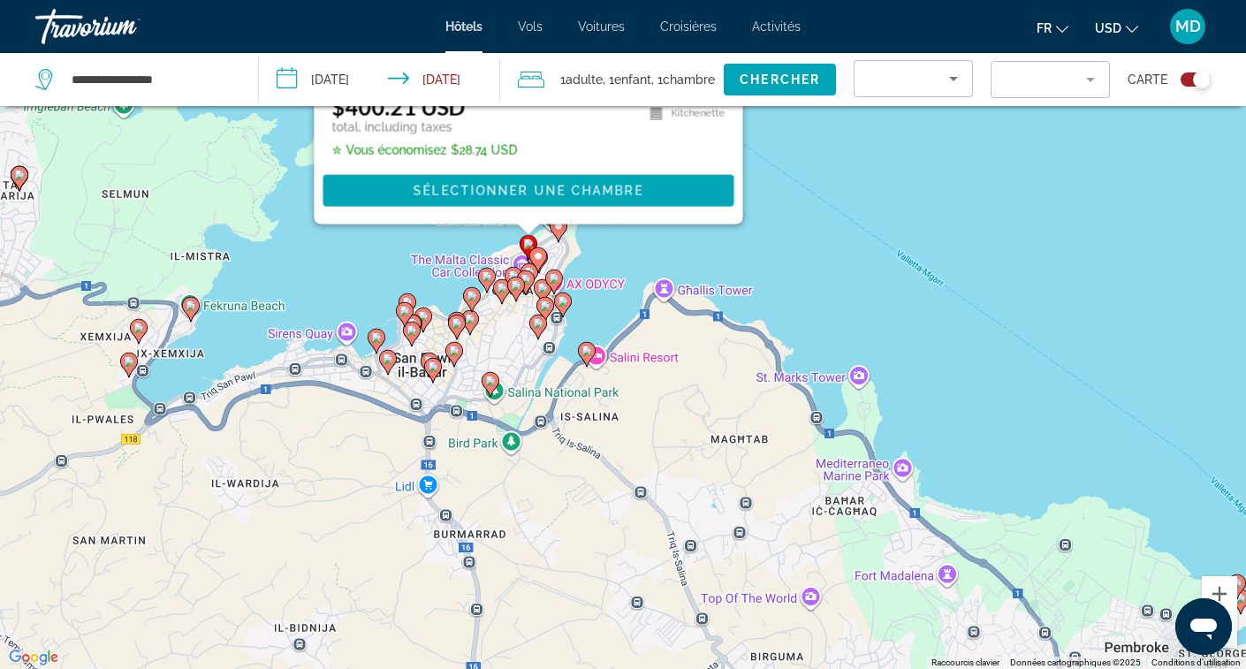
drag, startPoint x: 601, startPoint y: 356, endPoint x: 718, endPoint y: 359, distance: 116.7
click at [718, 359] on div "Pour activer le glissement avec le clavier, appuyez sur Alt+Entrée. Une fois ce…" at bounding box center [623, 334] width 1246 height 669
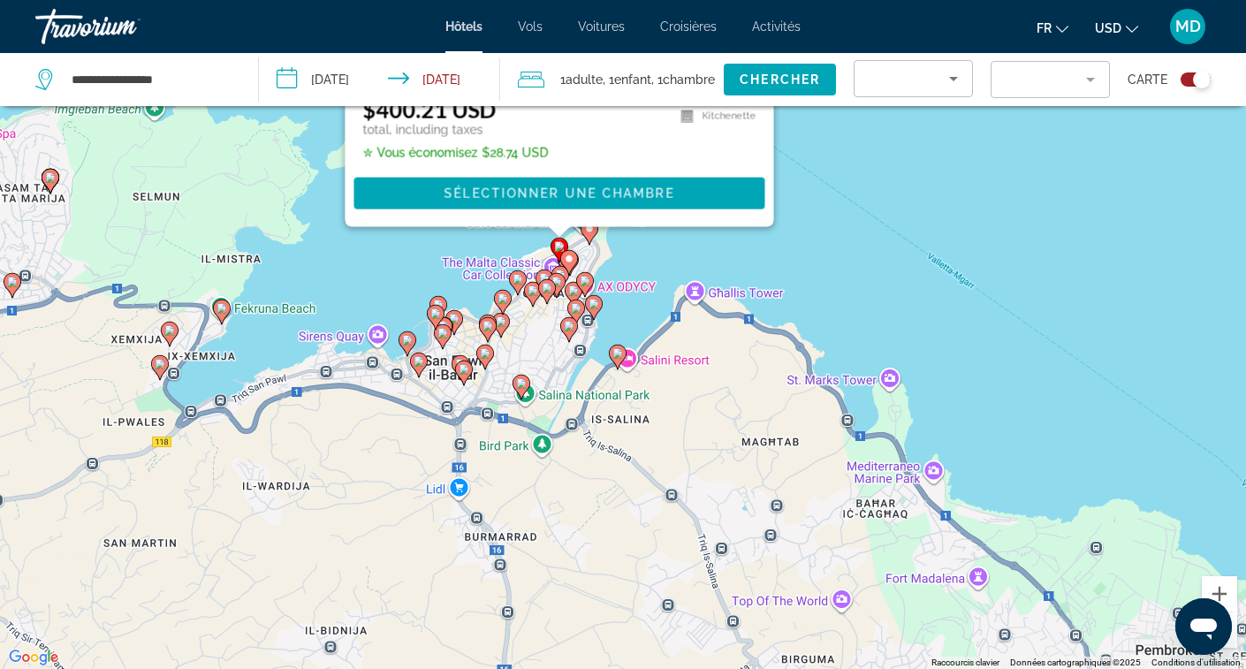
click at [582, 280] on image "Main content" at bounding box center [585, 281] width 11 height 11
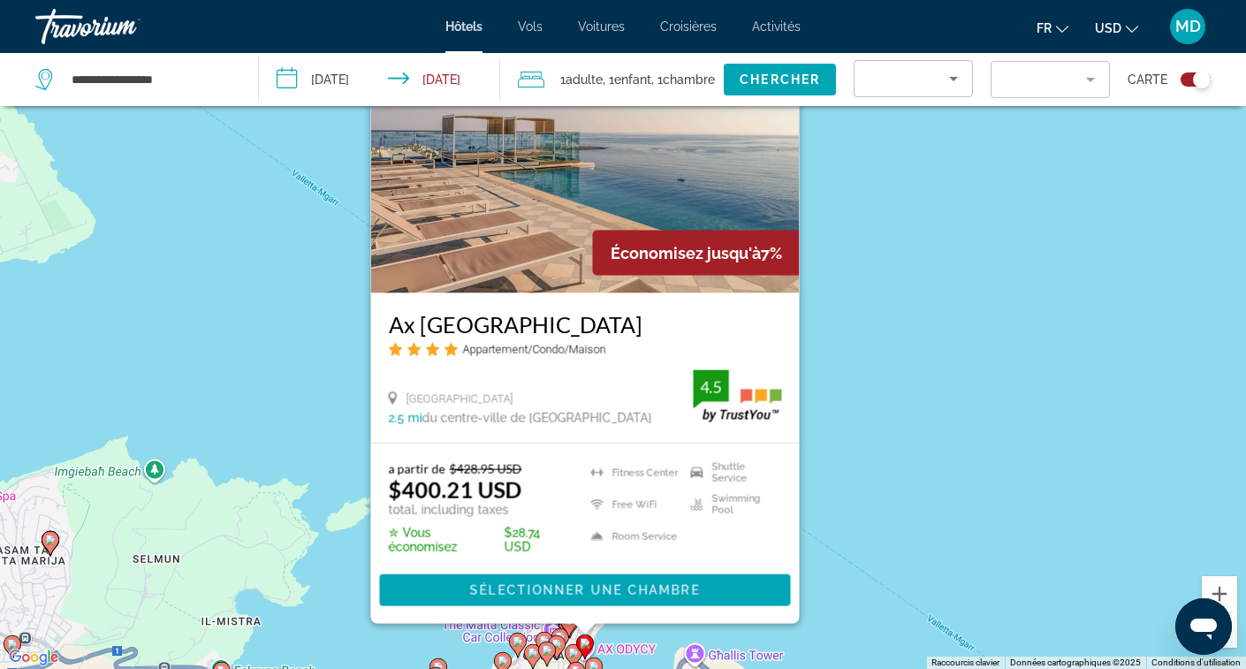
click at [712, 193] on img "Main content" at bounding box center [585, 151] width 429 height 283
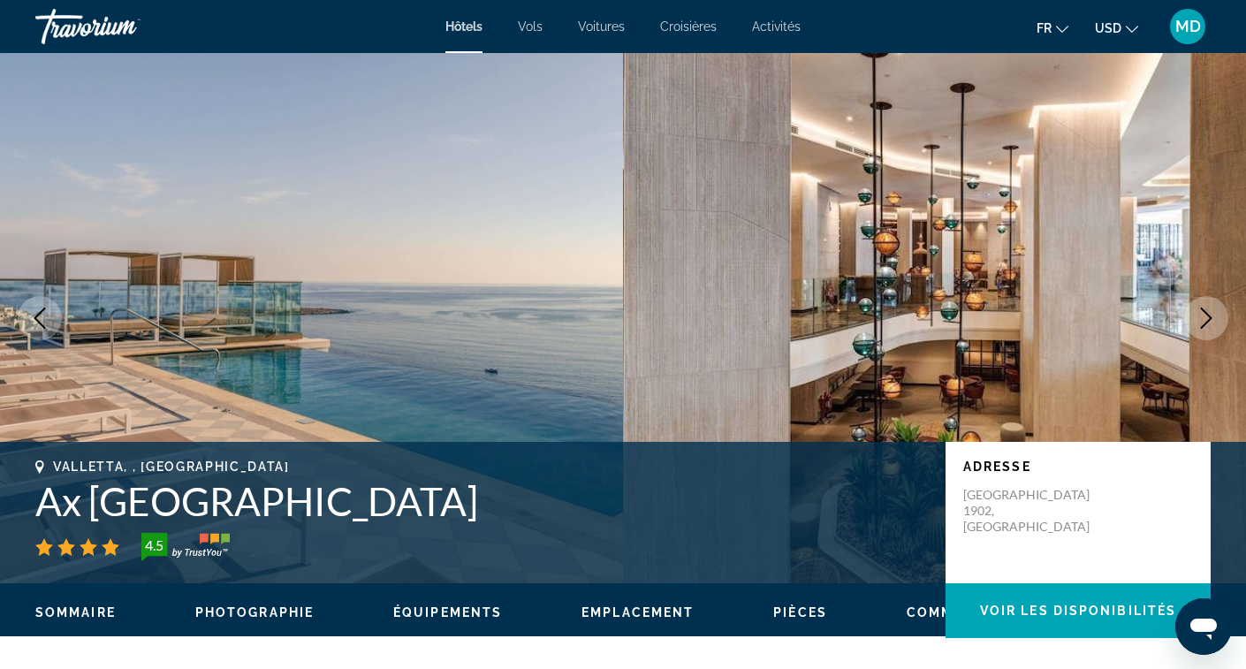
click at [1205, 323] on icon "Next image" at bounding box center [1206, 318] width 11 height 21
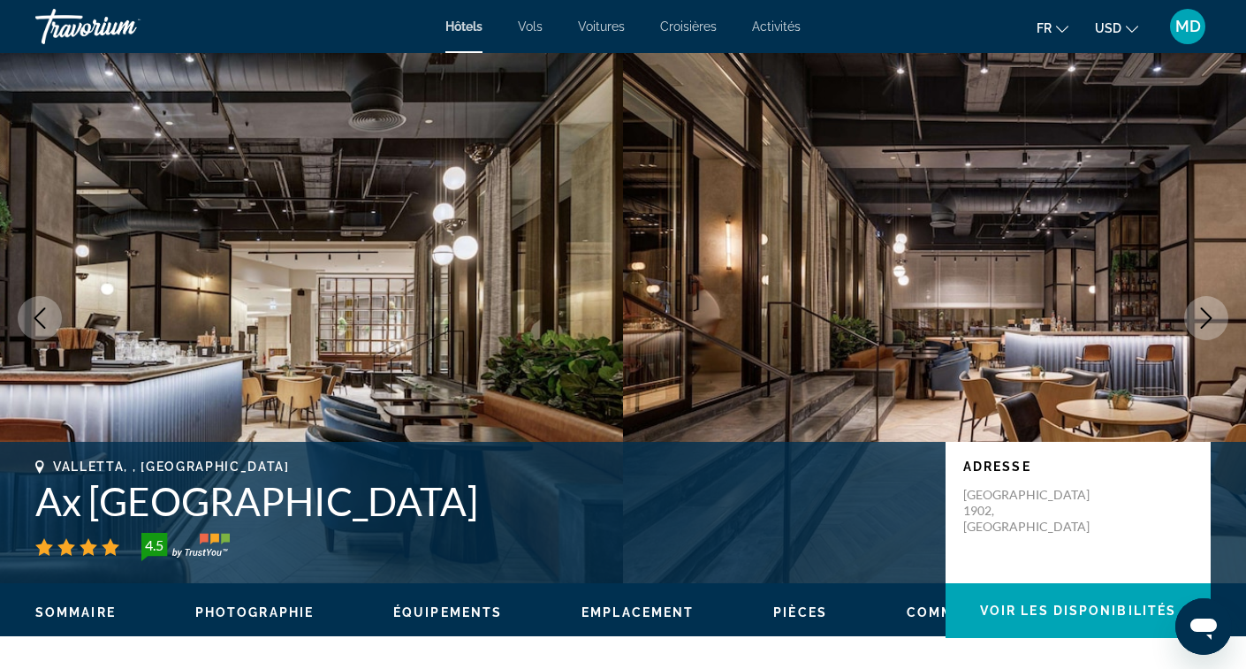
click at [1205, 322] on icon "Next image" at bounding box center [1206, 318] width 11 height 21
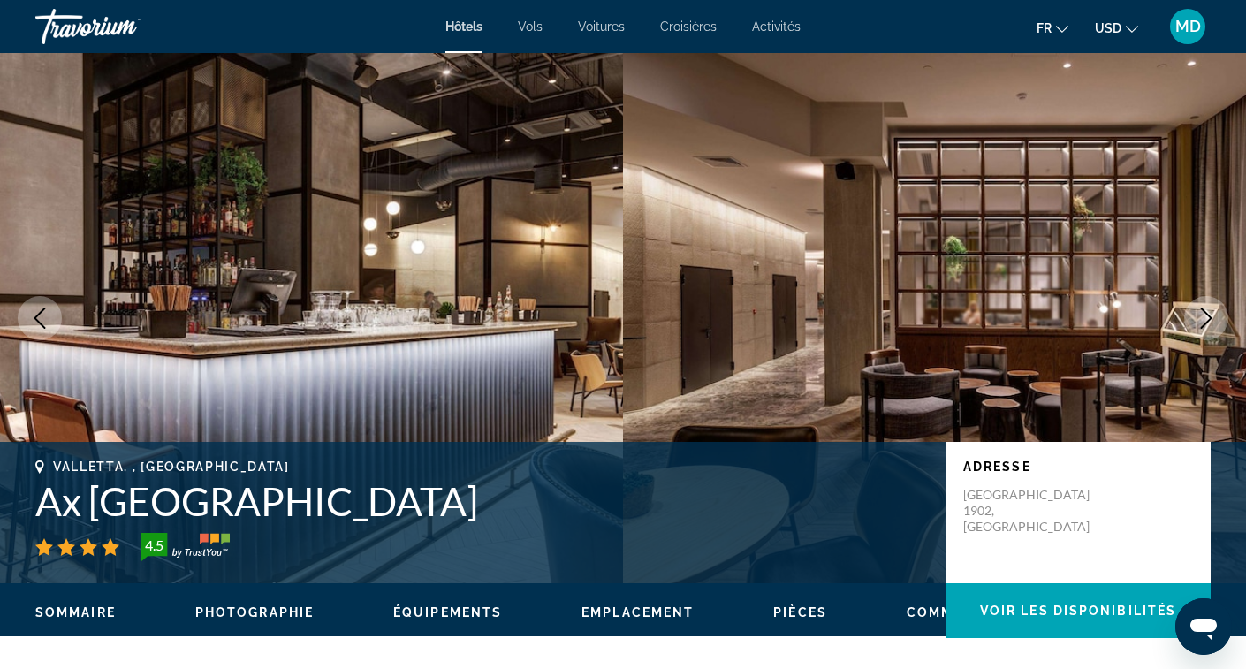
click at [1205, 323] on icon "Next image" at bounding box center [1206, 318] width 11 height 21
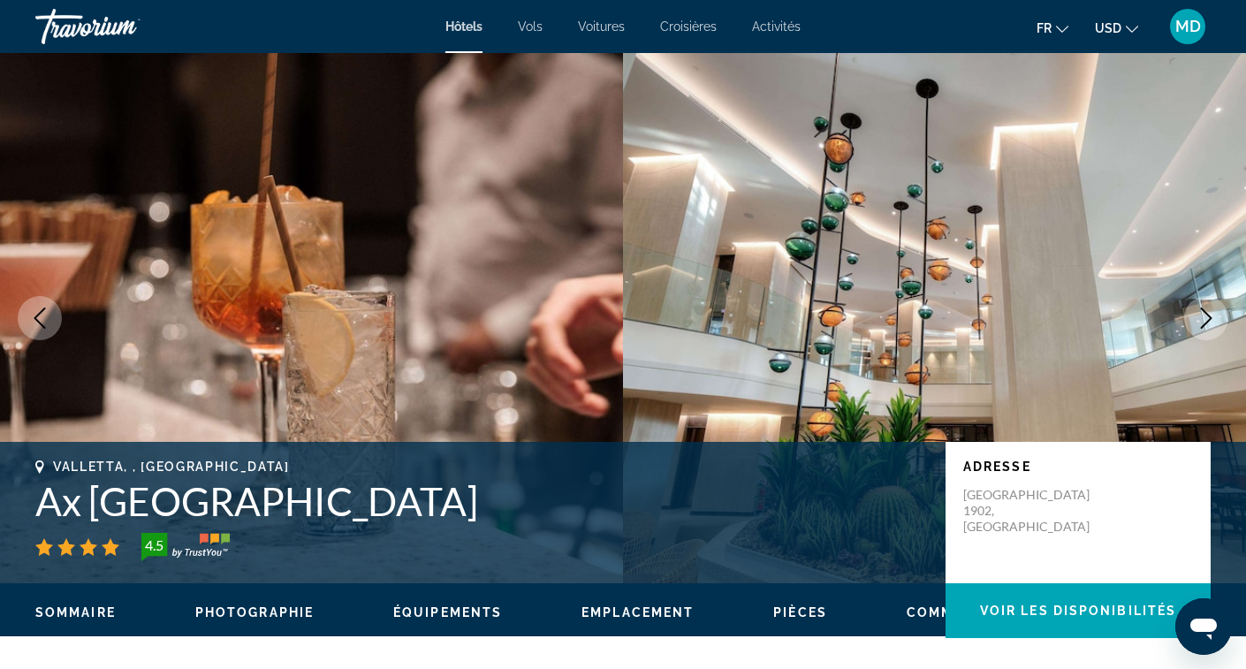
click at [1205, 323] on icon "Next image" at bounding box center [1206, 318] width 11 height 21
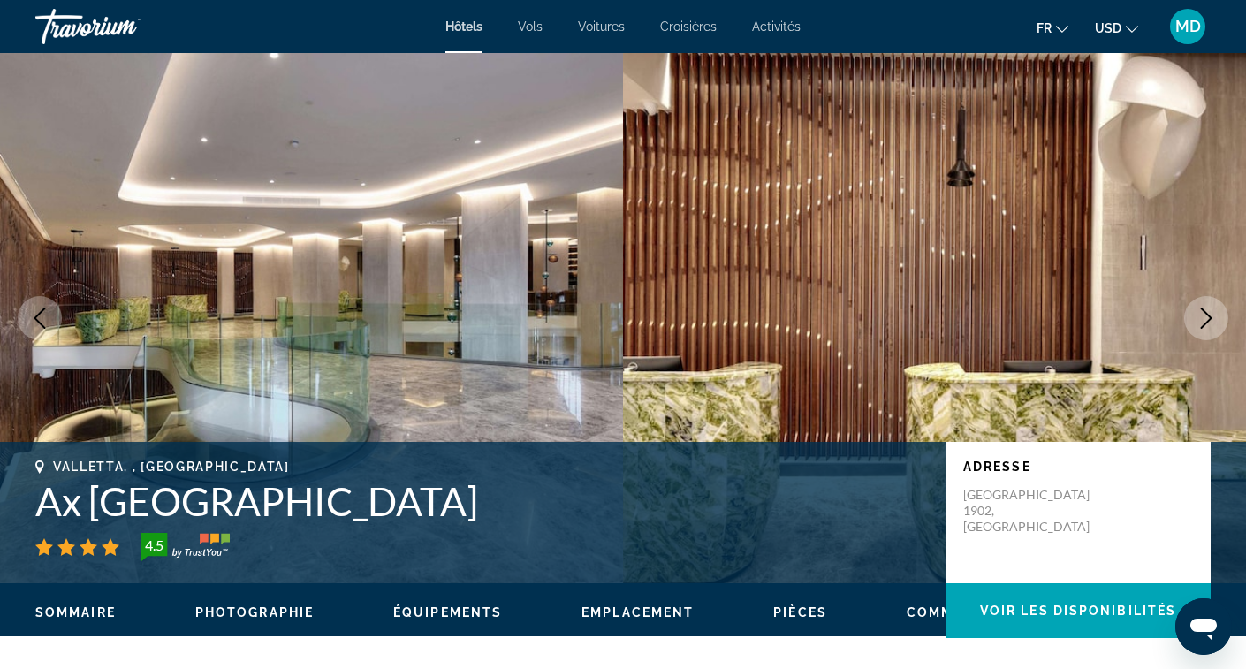
click at [1205, 323] on icon "Next image" at bounding box center [1206, 318] width 11 height 21
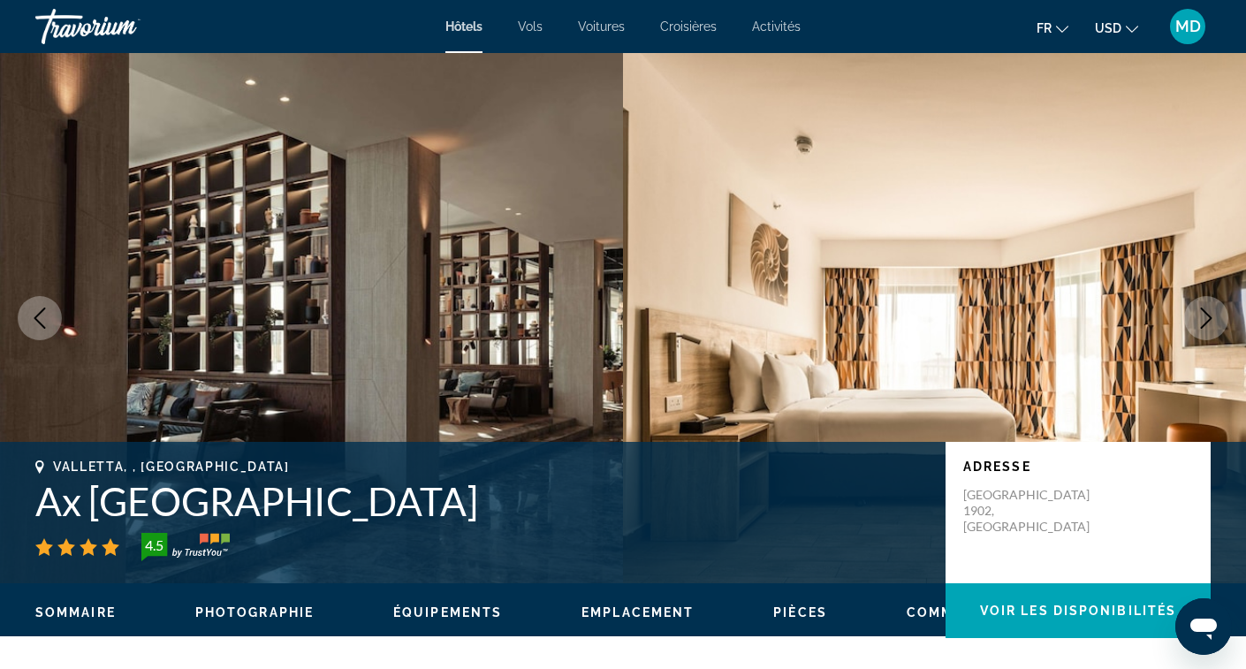
click at [1205, 323] on icon "Next image" at bounding box center [1206, 318] width 11 height 21
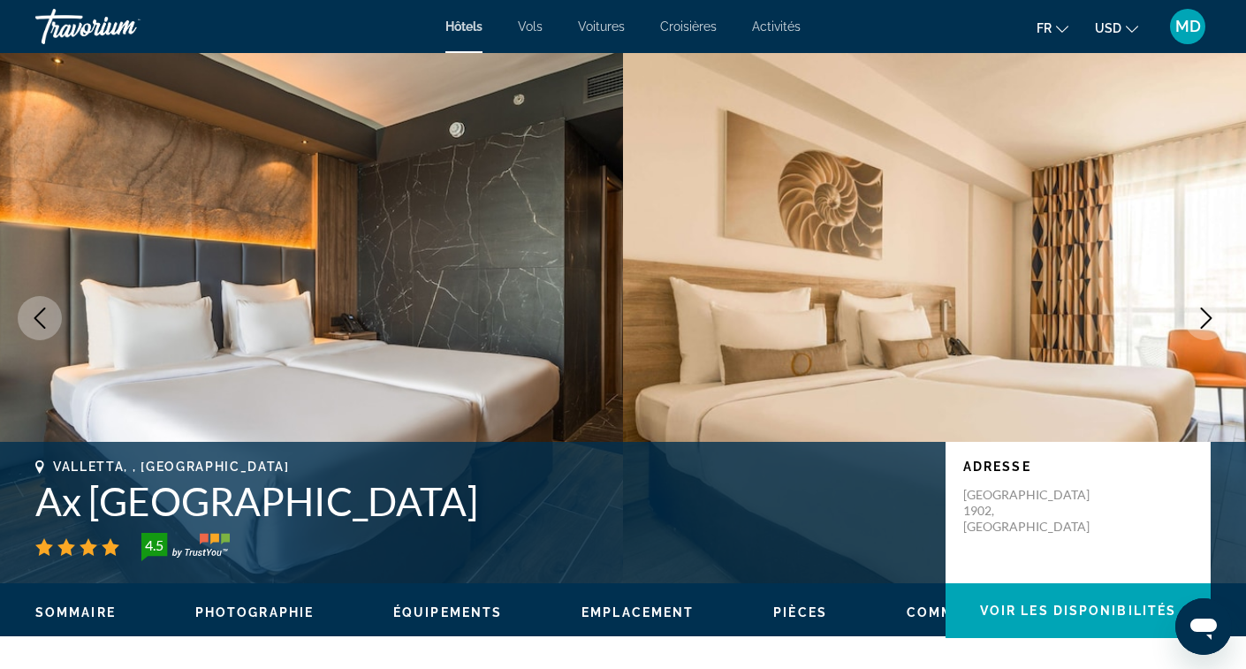
click at [1205, 323] on icon "Next image" at bounding box center [1206, 318] width 11 height 21
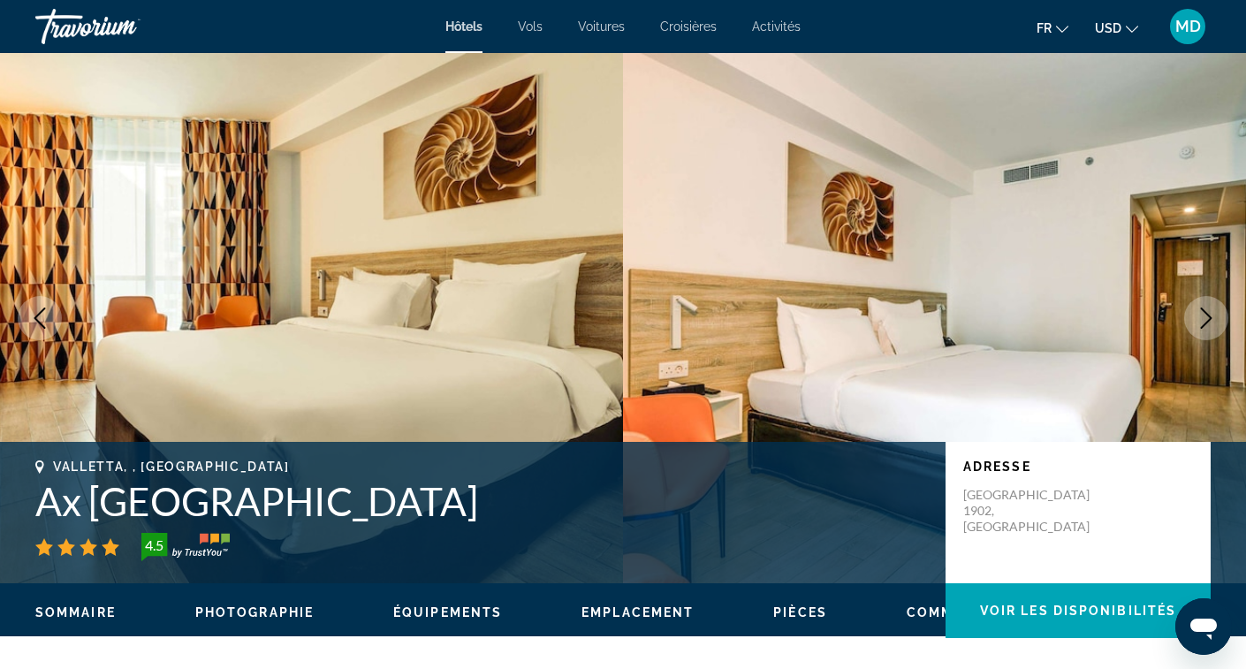
click at [1205, 323] on icon "Next image" at bounding box center [1206, 318] width 11 height 21
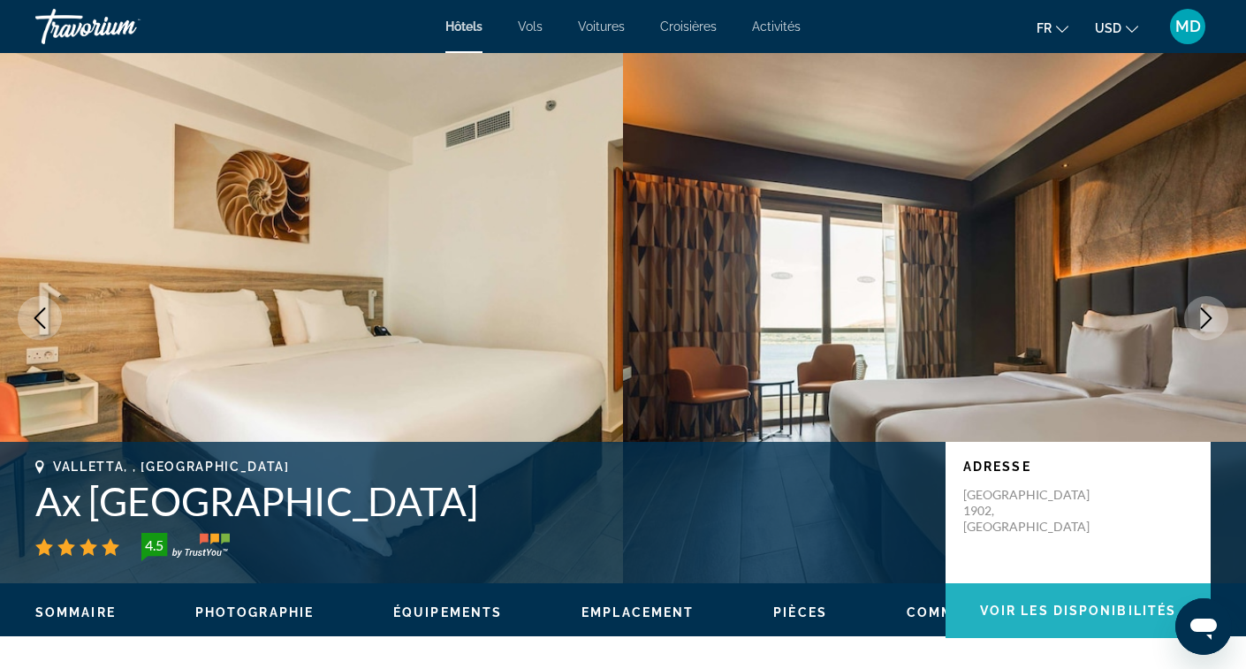
click at [1012, 604] on span "Voir les disponibilités" at bounding box center [1078, 611] width 196 height 14
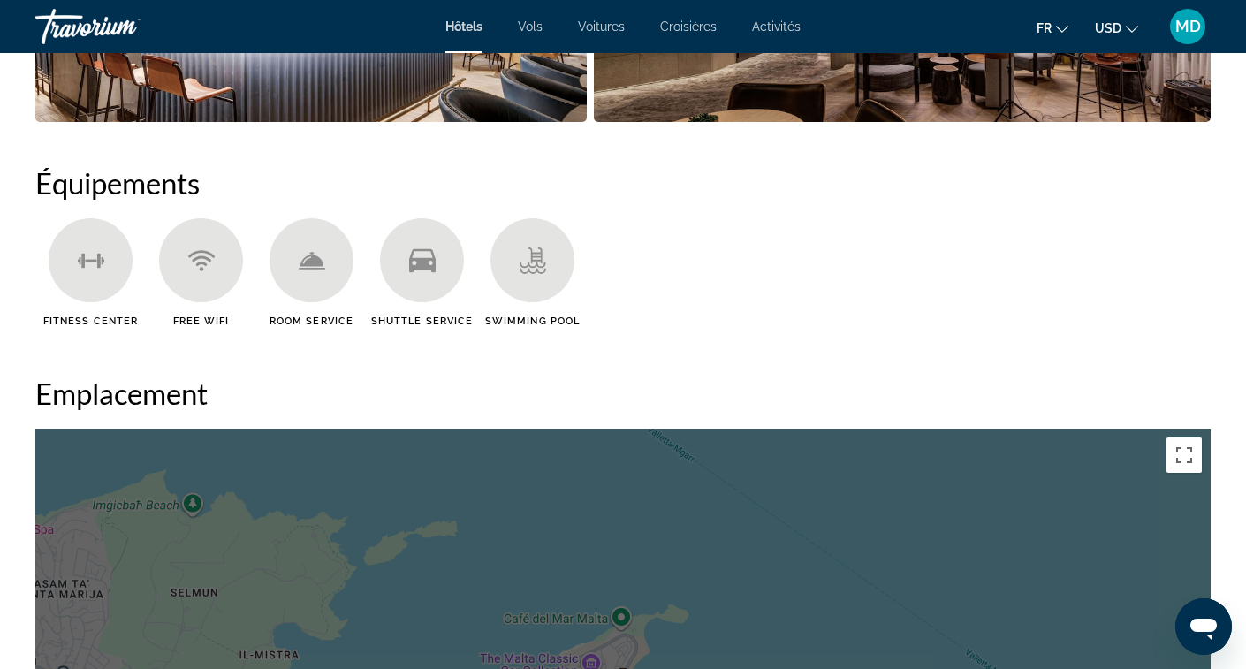
scroll to position [1348, 0]
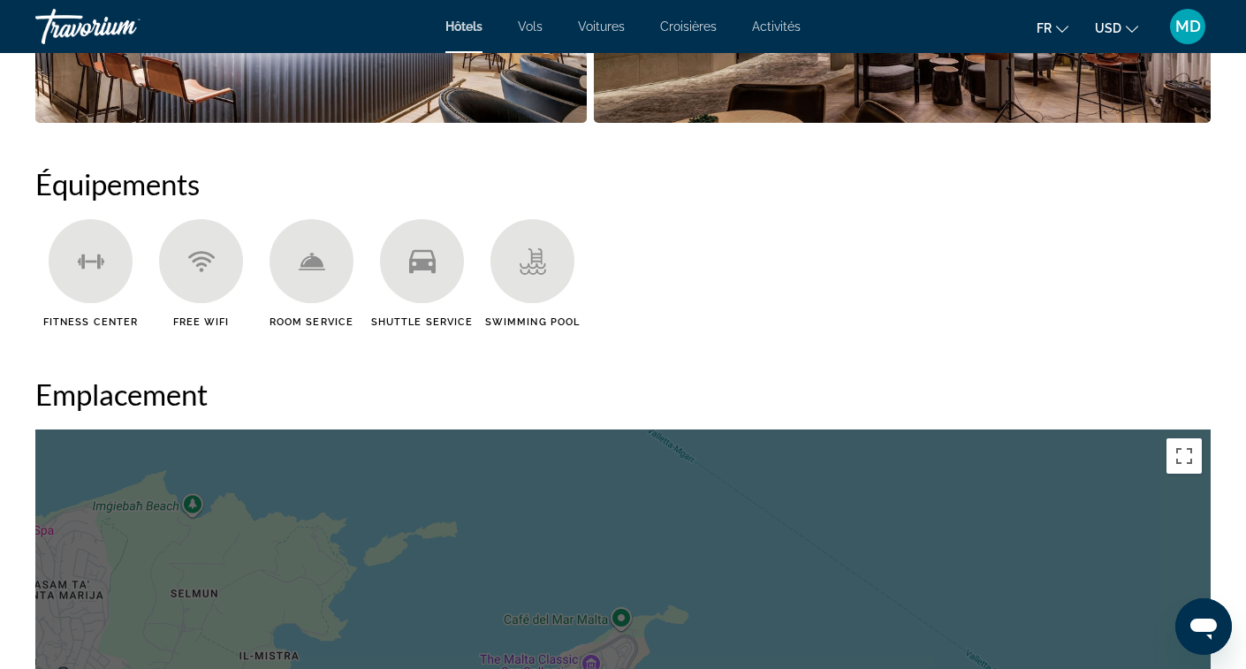
click at [1114, 27] on span "USD" at bounding box center [1108, 28] width 27 height 14
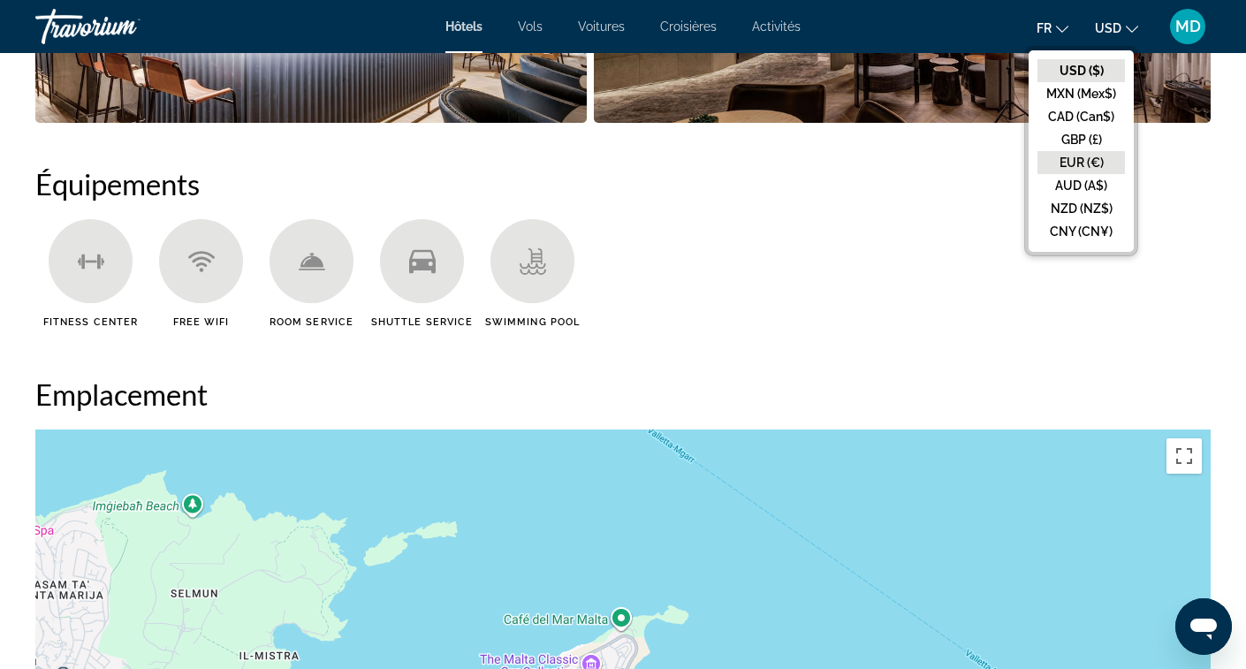
click at [1082, 163] on button "EUR (€)" at bounding box center [1080, 162] width 87 height 23
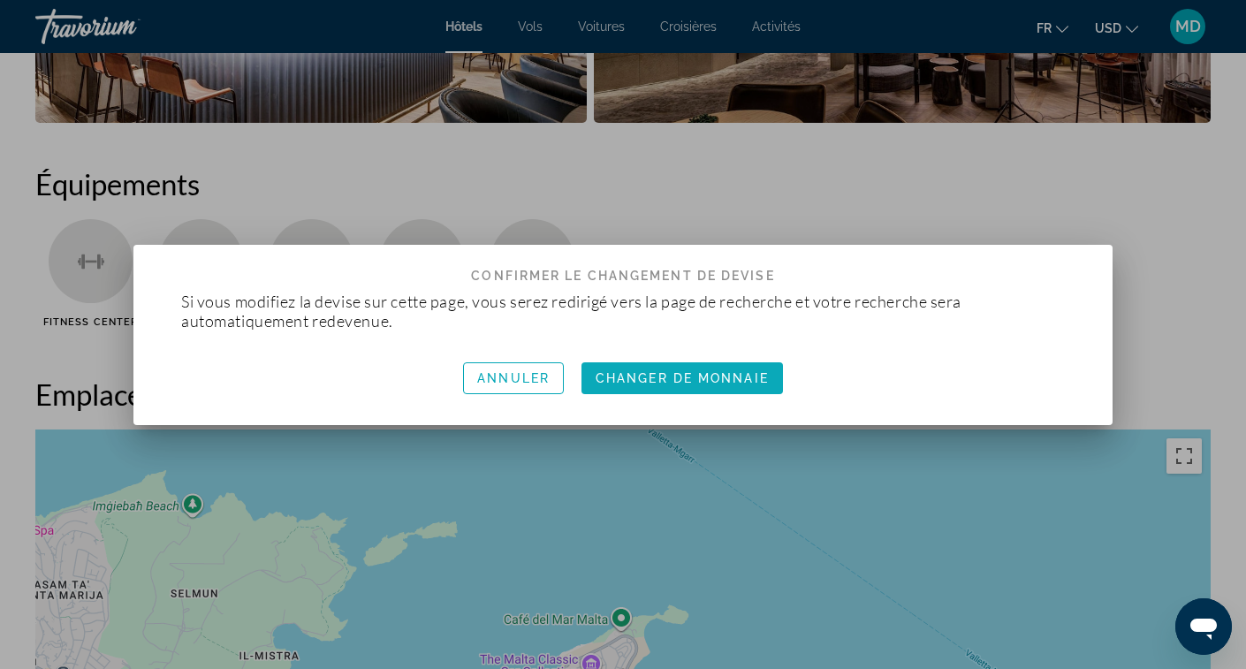
click at [670, 377] on span "Changer de monnaie" at bounding box center [682, 378] width 173 height 14
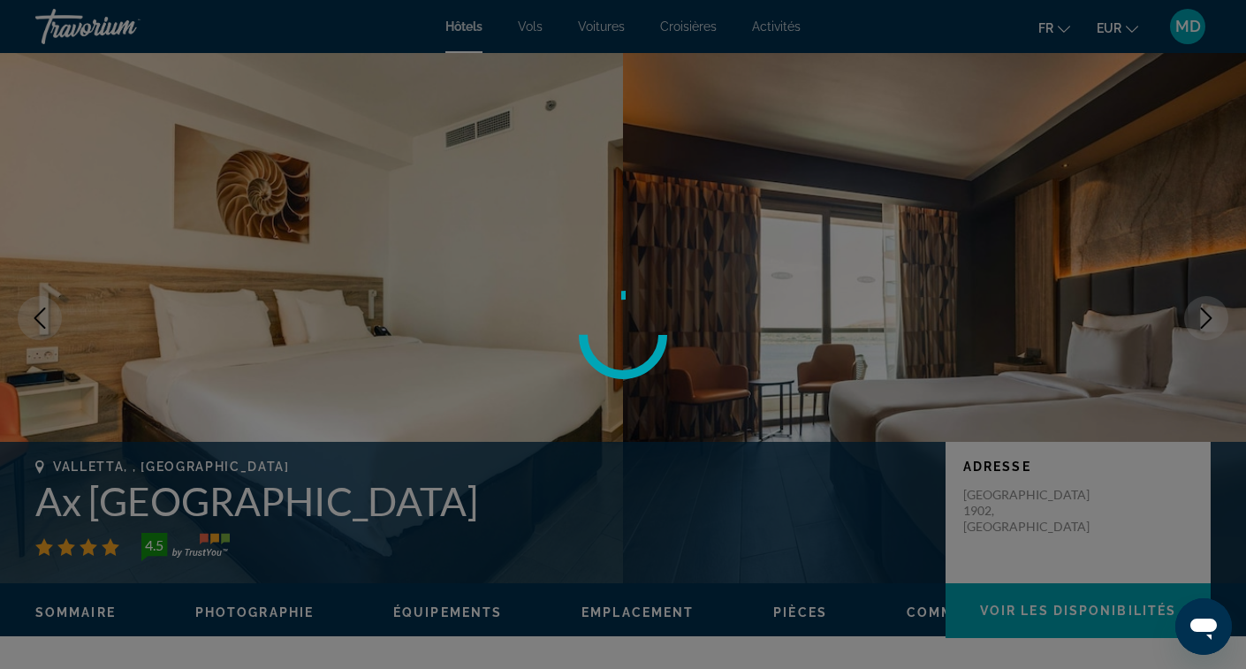
scroll to position [1348, 0]
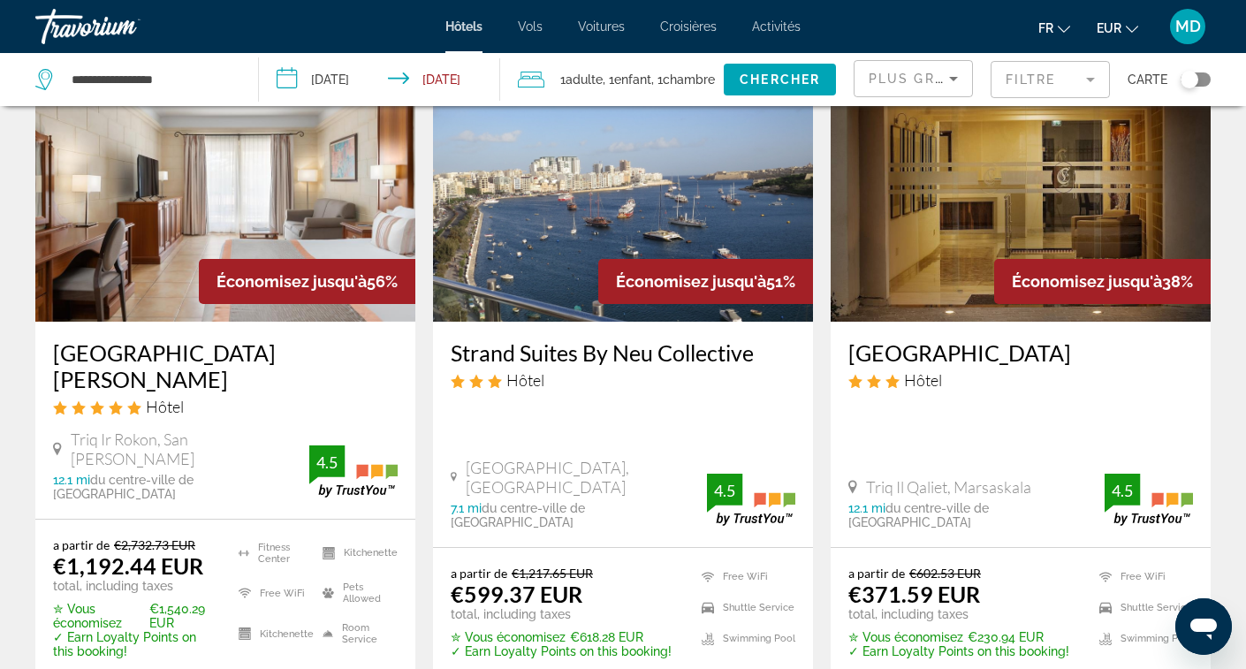
scroll to position [105, 0]
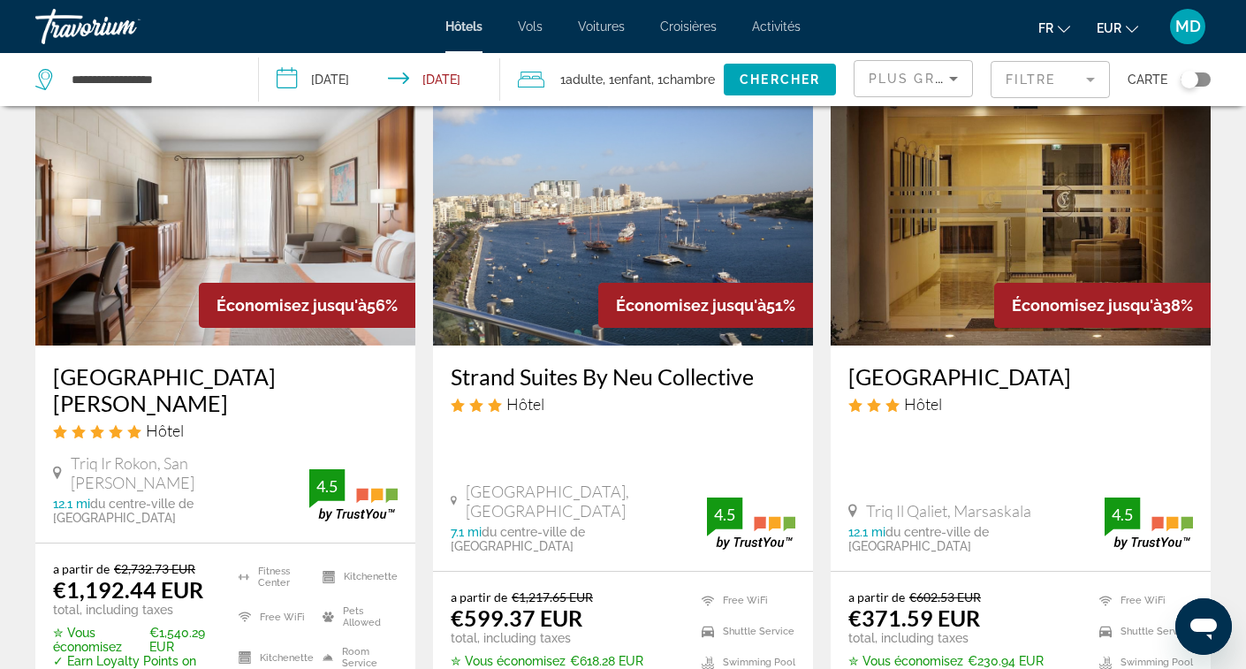
click at [1008, 284] on div "Économisez jusqu'à 38%" at bounding box center [1102, 305] width 216 height 45
click at [985, 262] on img "Main content" at bounding box center [1021, 204] width 380 height 283
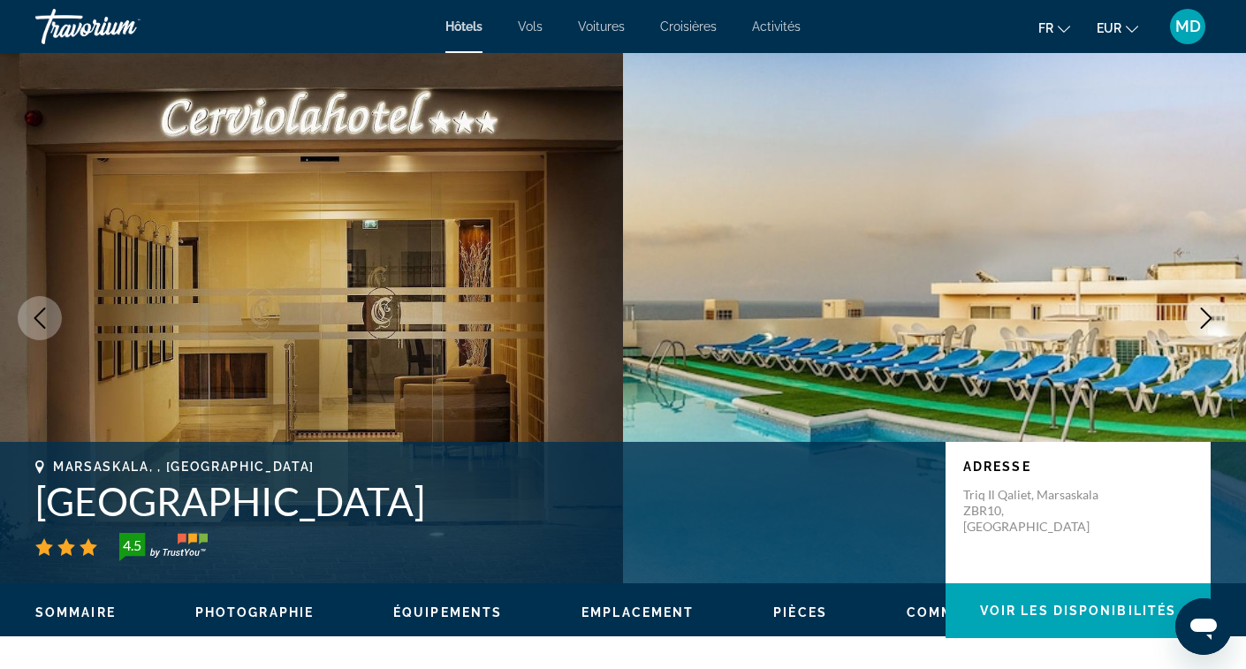
click at [1208, 323] on icon "Next image" at bounding box center [1206, 318] width 21 height 21
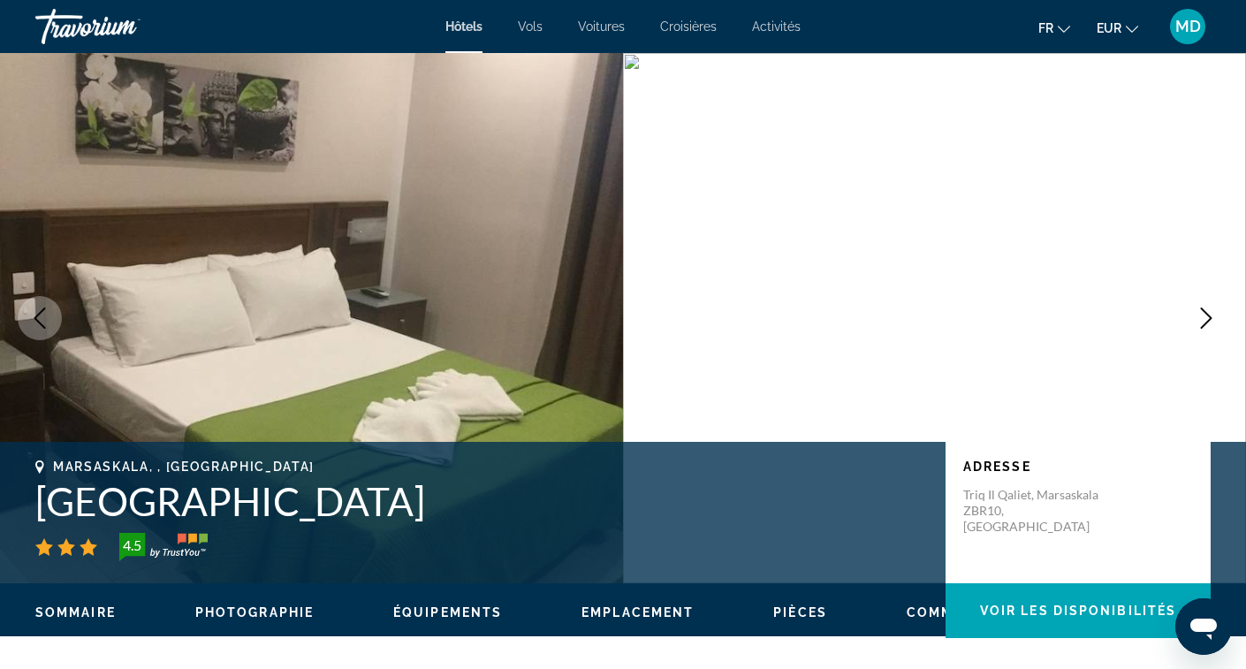
click at [1208, 323] on icon "Next image" at bounding box center [1206, 318] width 21 height 21
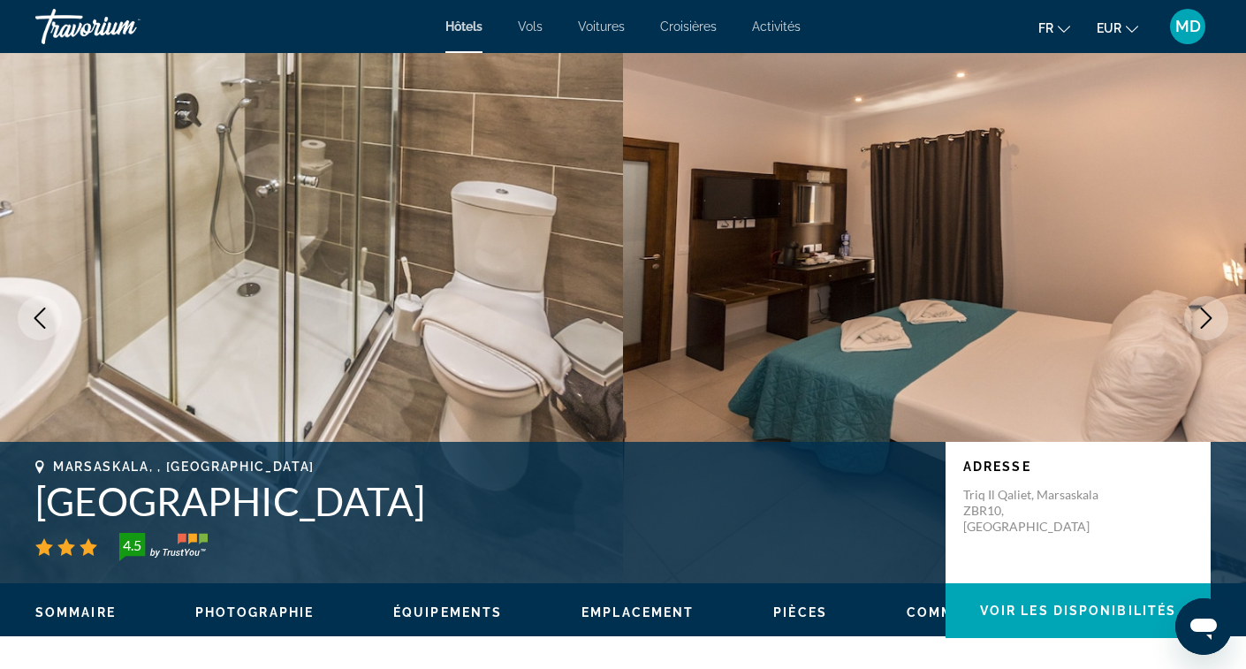
click at [1208, 323] on icon "Next image" at bounding box center [1206, 318] width 21 height 21
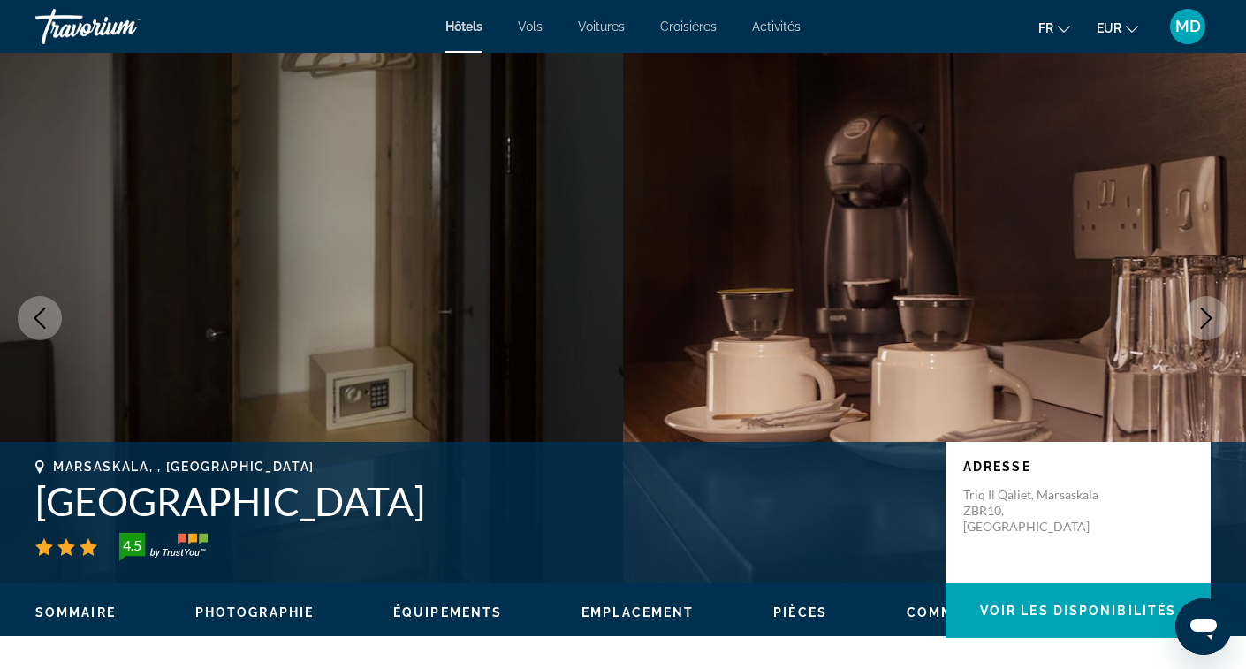
click at [1208, 324] on icon "Next image" at bounding box center [1206, 318] width 21 height 21
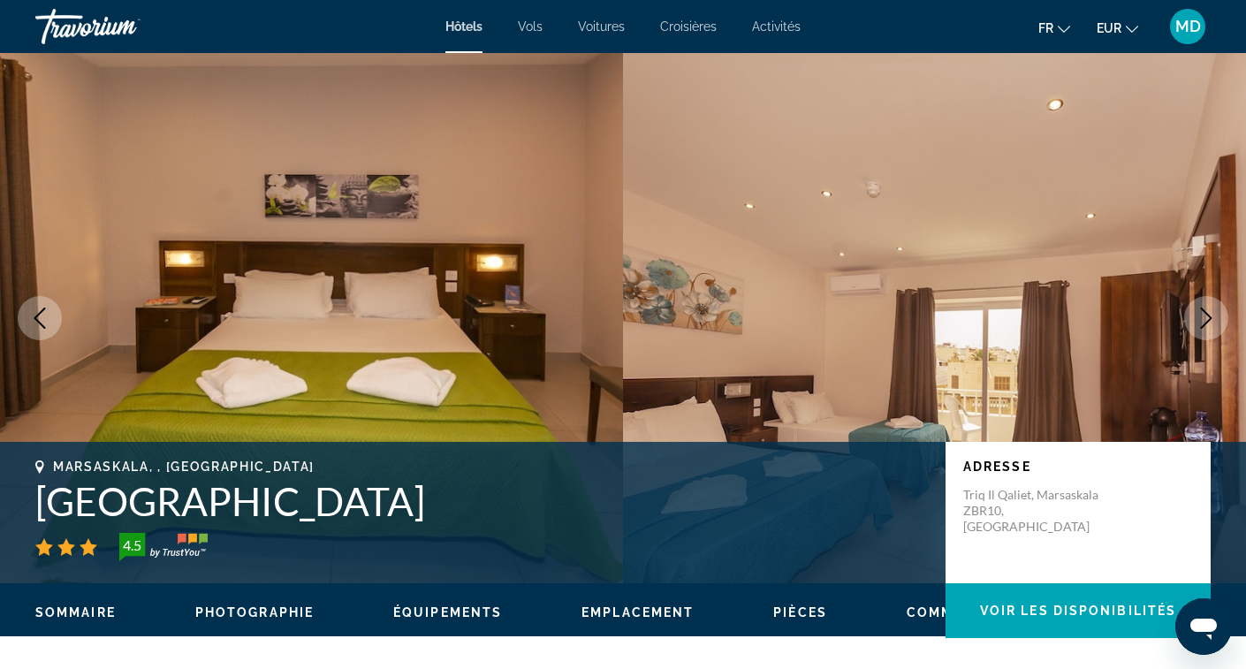
click at [1208, 324] on icon "Next image" at bounding box center [1206, 318] width 21 height 21
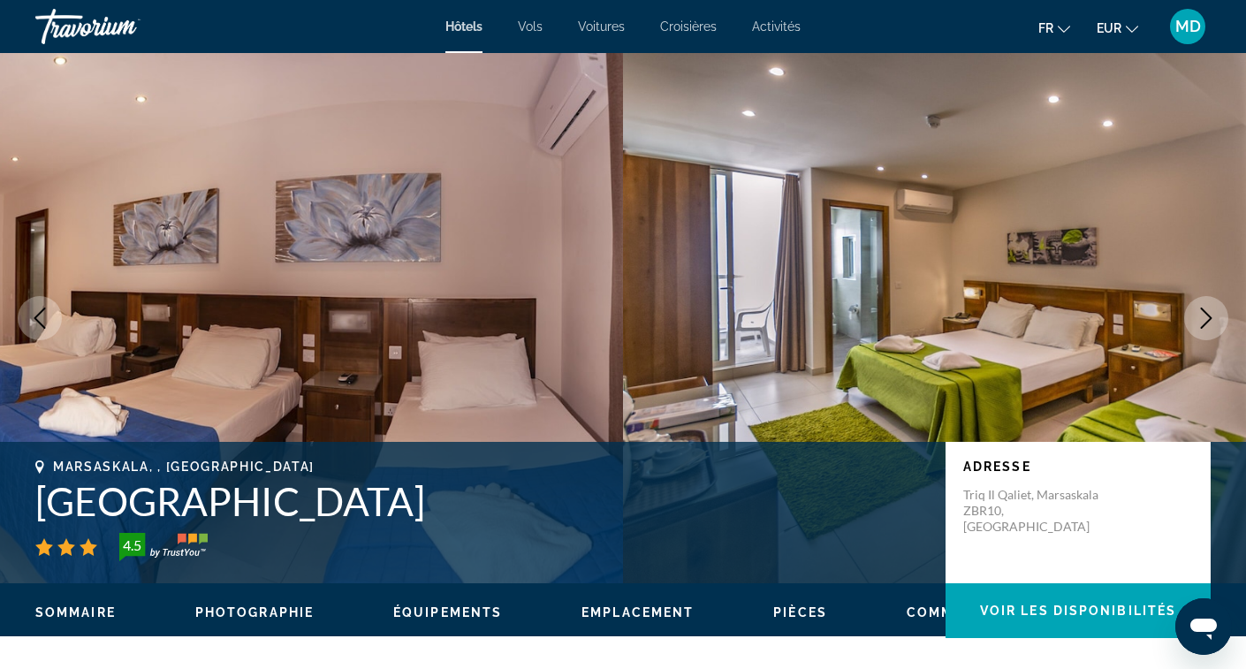
click at [1208, 324] on icon "Next image" at bounding box center [1206, 318] width 21 height 21
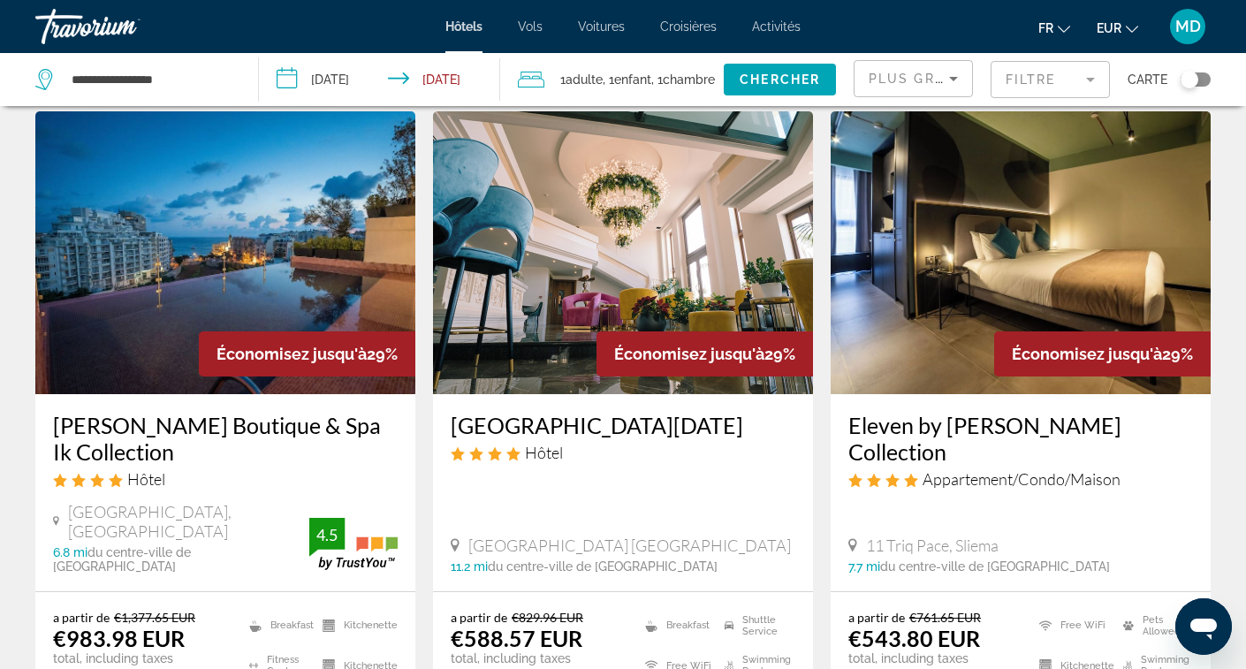
scroll to position [2001, 0]
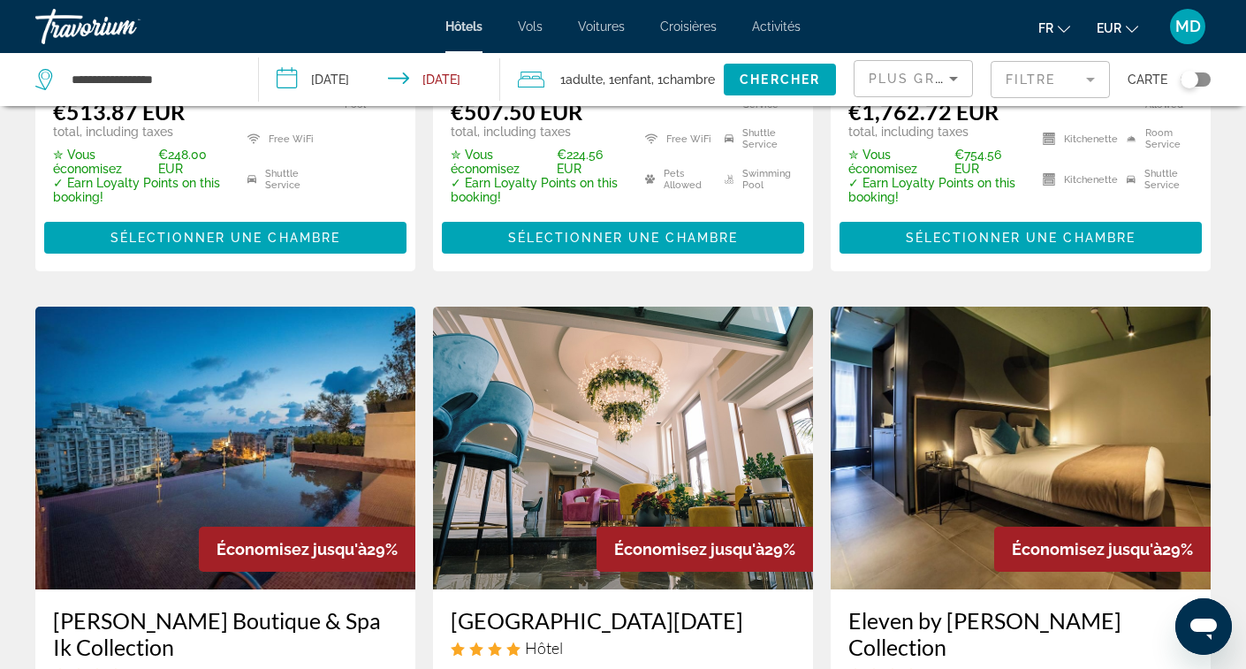
click at [1198, 80] on div "Toggle map" at bounding box center [1196, 79] width 30 height 14
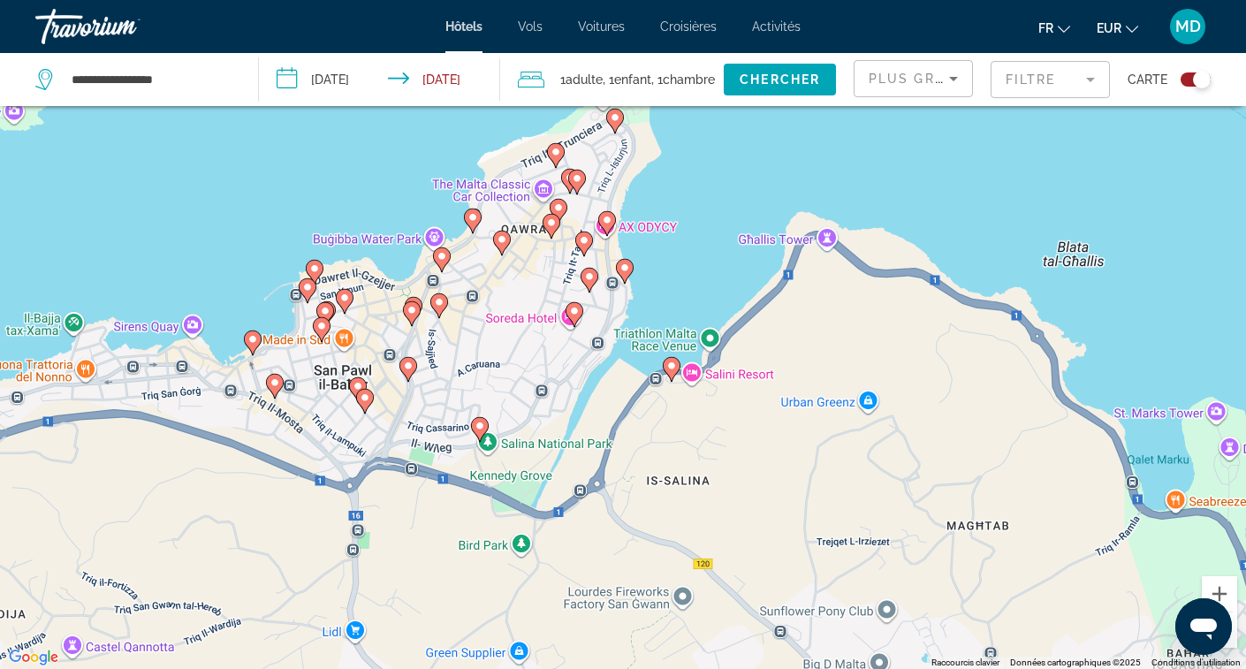
drag, startPoint x: 596, startPoint y: 274, endPoint x: 675, endPoint y: 348, distance: 108.8
click at [675, 348] on div "Pour activer le glissement avec le clavier, appuyez sur Alt+Entrée. Une fois ce…" at bounding box center [623, 334] width 1246 height 669
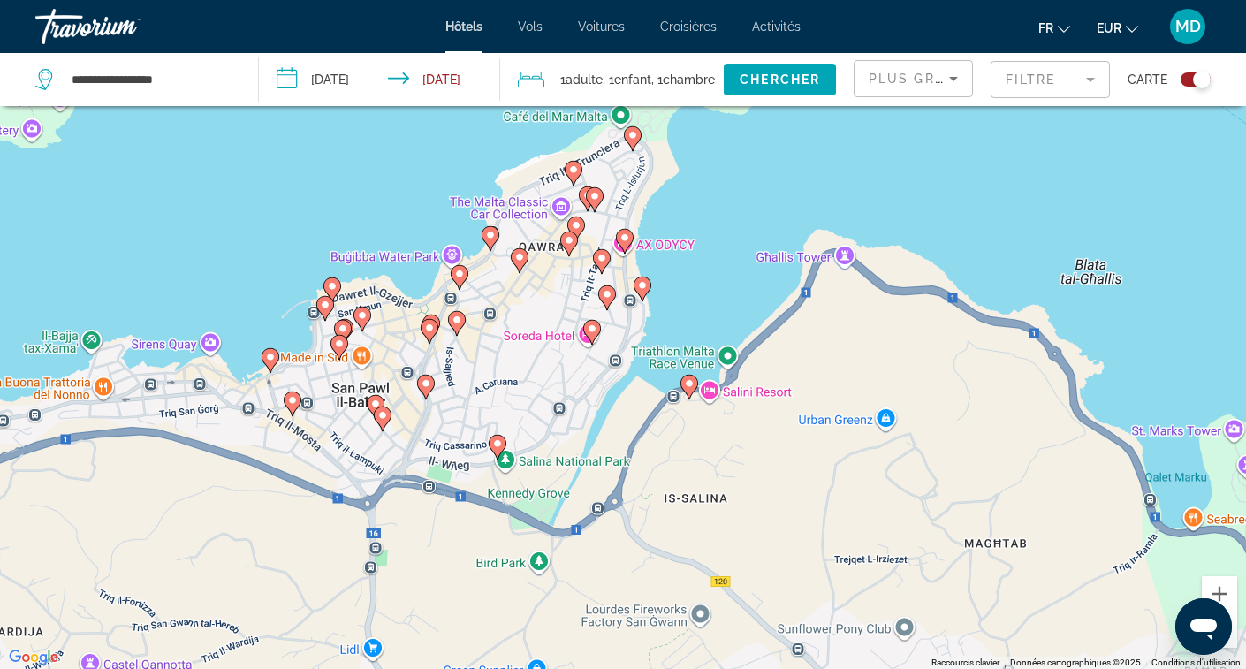
click at [628, 247] on gmp-advanced-marker "Main content" at bounding box center [625, 241] width 18 height 27
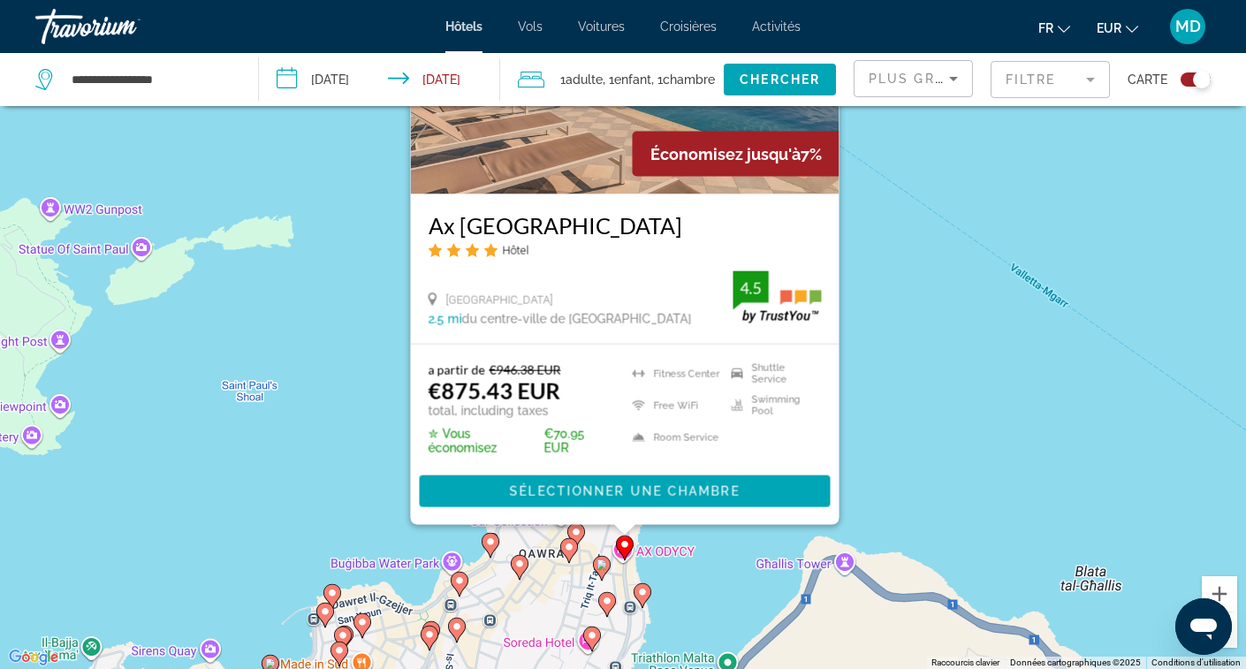
drag, startPoint x: 961, startPoint y: 456, endPoint x: 963, endPoint y: 339, distance: 116.7
click at [963, 340] on div "Pour activer le glissement avec le clavier, appuyez sur Alt+Entrée. Une fois ce…" at bounding box center [623, 334] width 1246 height 669
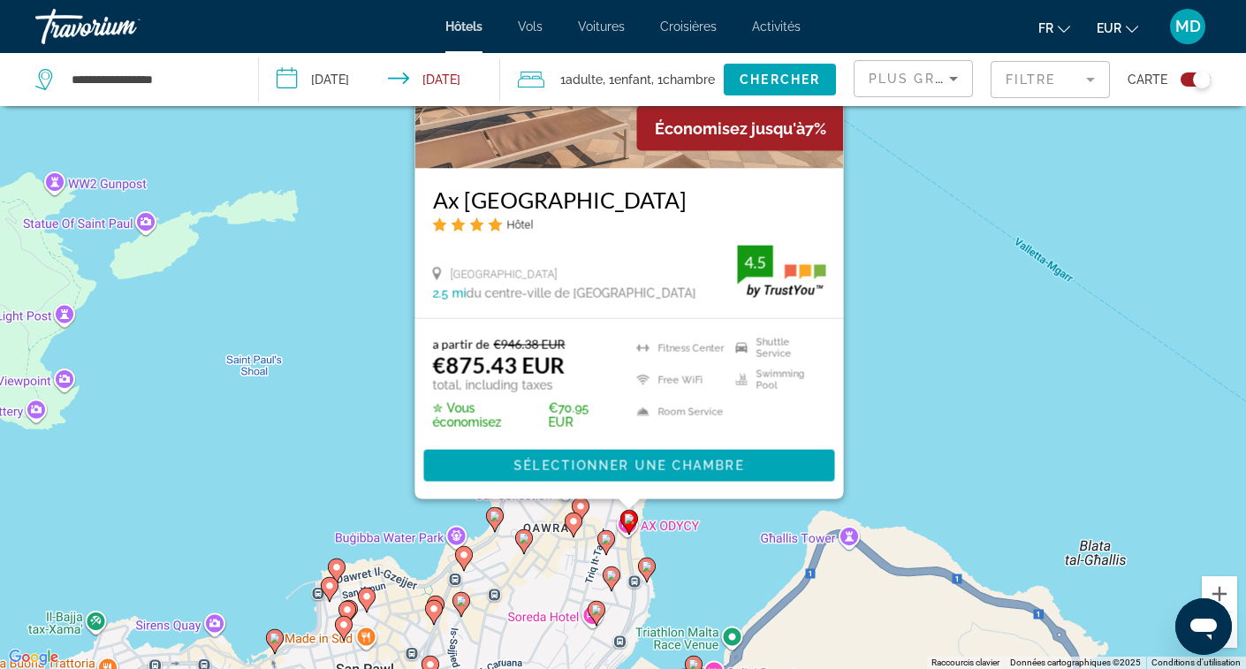
click at [649, 569] on image "Main content" at bounding box center [647, 566] width 11 height 11
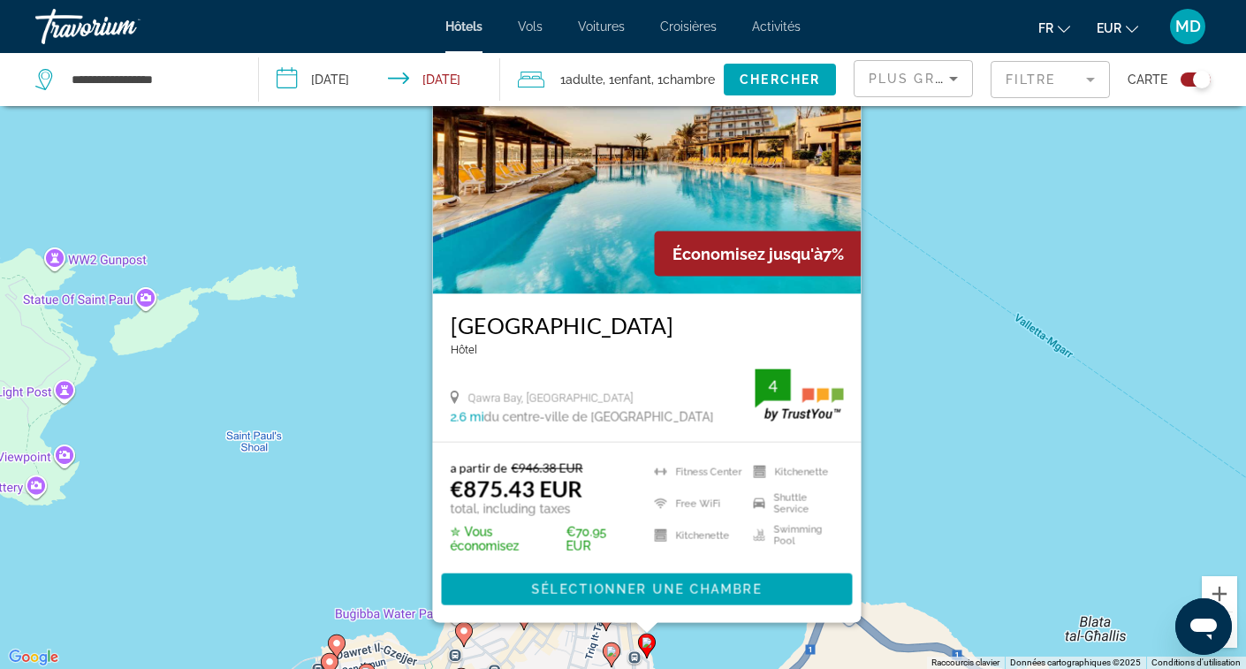
drag, startPoint x: 710, startPoint y: 618, endPoint x: 817, endPoint y: 482, distance: 172.4
click at [817, 482] on div "a partir de €946.38 EUR €875.43 EUR total, including taxes ✮ Vous économisez €7…" at bounding box center [647, 533] width 429 height 180
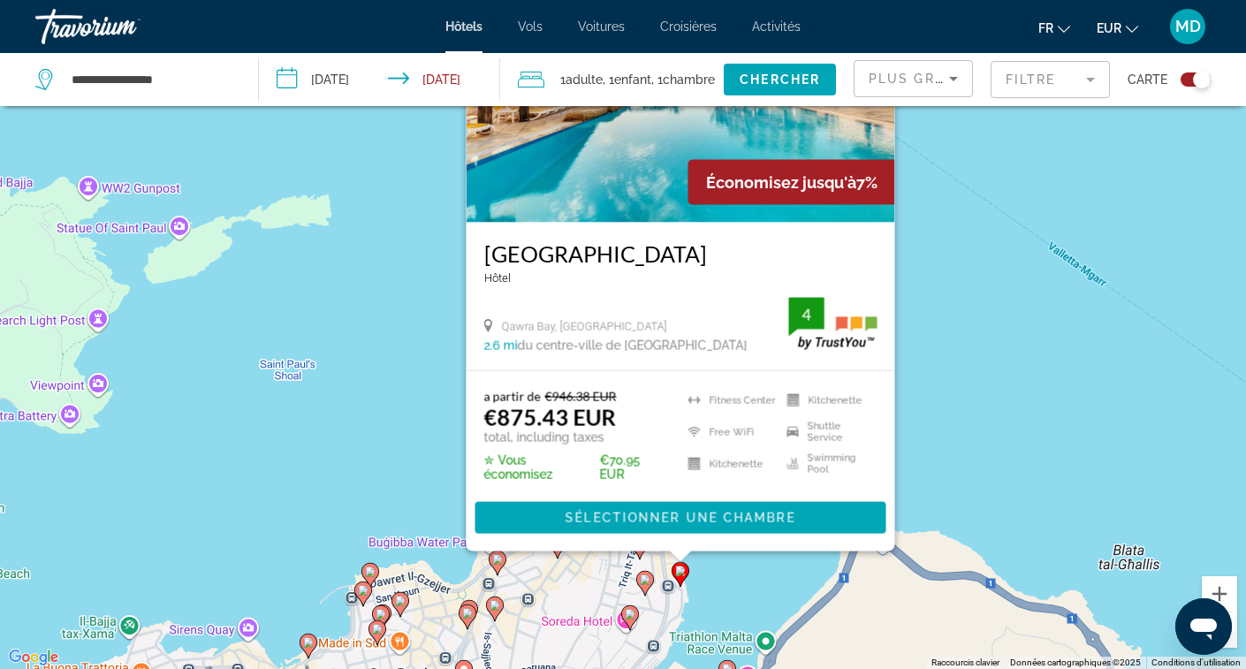
drag, startPoint x: 940, startPoint y: 430, endPoint x: 975, endPoint y: 353, distance: 84.2
click at [975, 354] on div "Pour activer le glissement avec le clavier, appuyez sur Alt+Entrée. Une fois ce…" at bounding box center [623, 334] width 1246 height 669
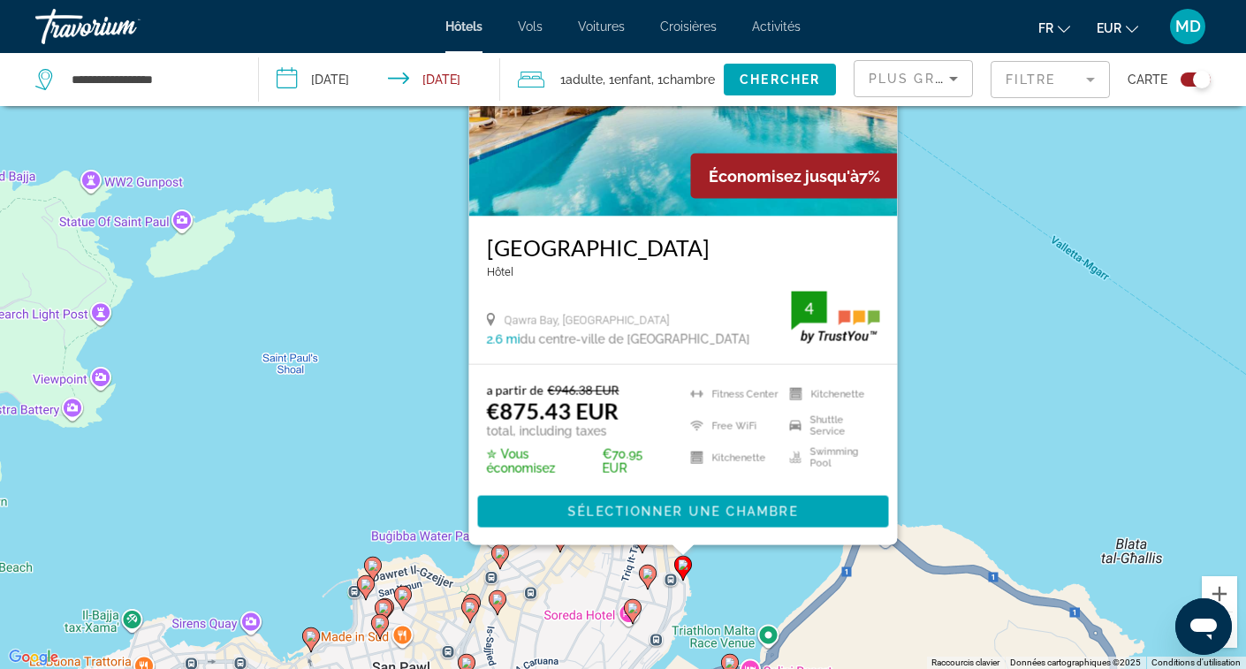
click at [636, 616] on gmp-advanced-marker "Main content" at bounding box center [633, 611] width 18 height 27
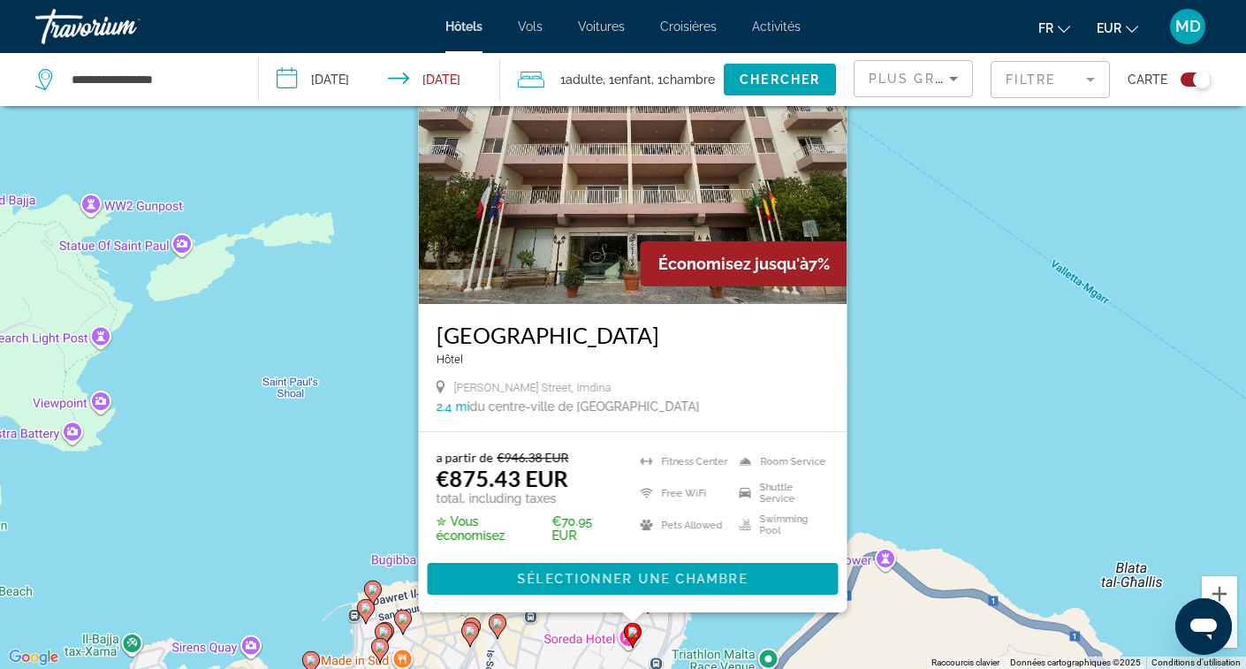
drag, startPoint x: 935, startPoint y: 436, endPoint x: 1025, endPoint y: 317, distance: 148.8
click at [1025, 318] on div "Pour activer le glissement avec le clavier, appuyez sur Alt+Entrée. Une fois ce…" at bounding box center [623, 334] width 1246 height 669
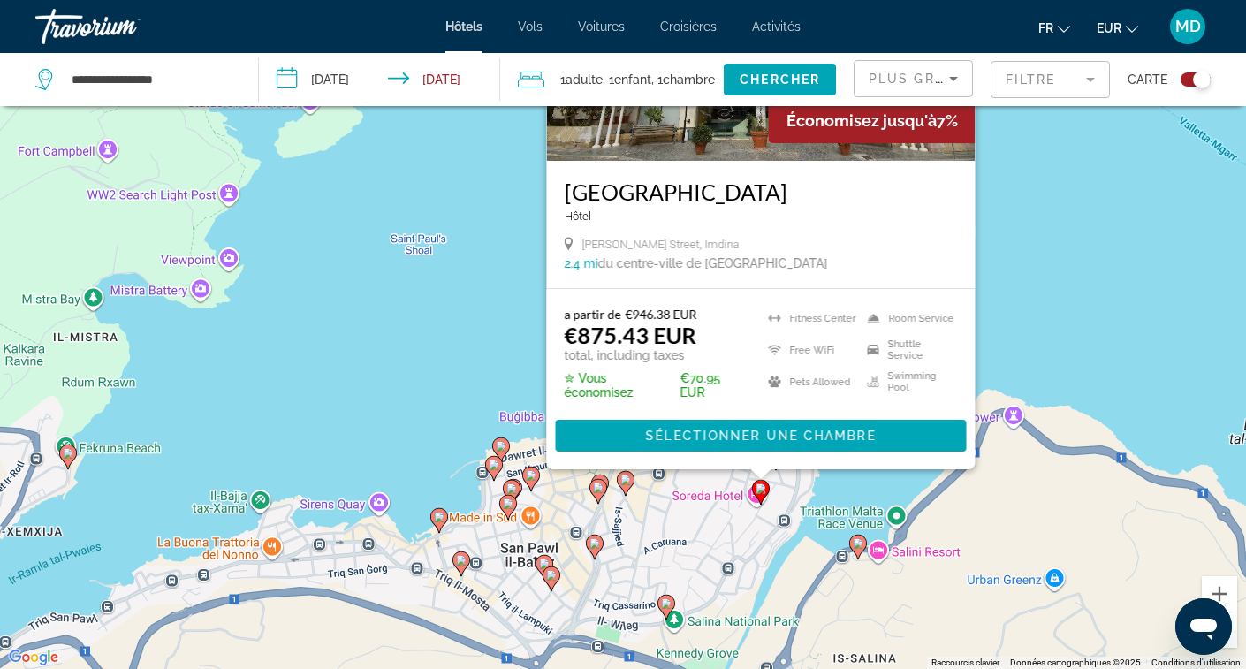
click at [626, 479] on image "Main content" at bounding box center [625, 480] width 11 height 11
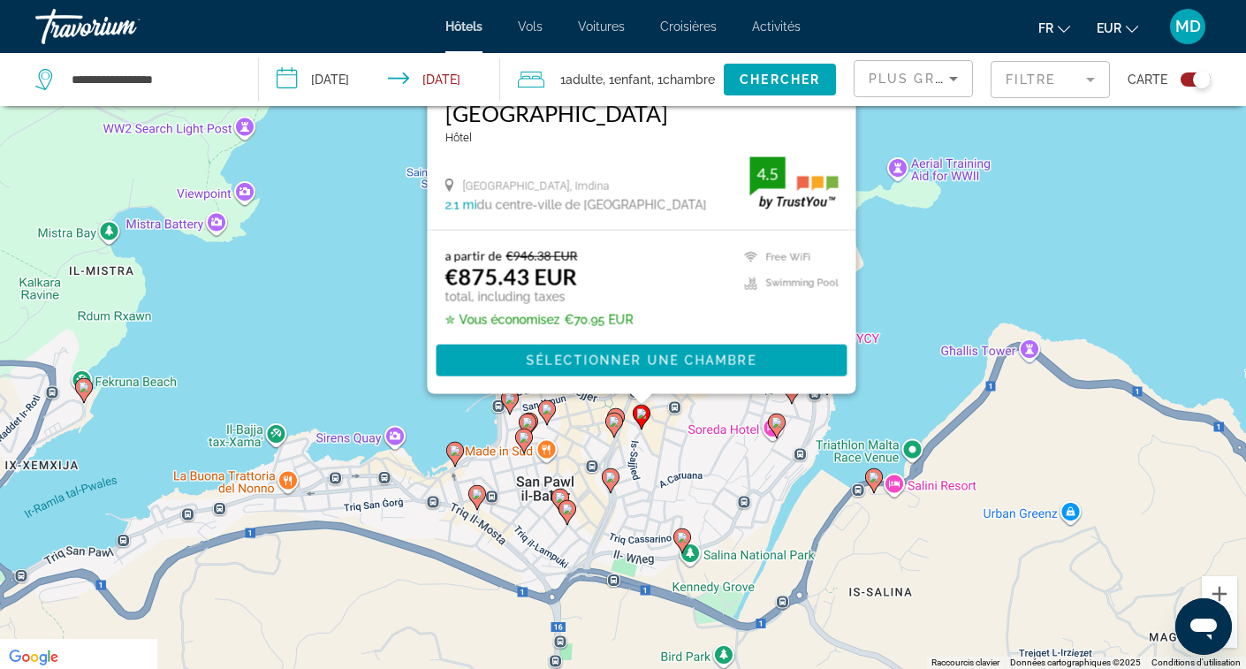
drag, startPoint x: 909, startPoint y: 415, endPoint x: 926, endPoint y: 187, distance: 228.6
click at [926, 187] on div "Pour activer le glissement avec le clavier, appuyez sur Alt+Entrée. Une fois ce…" at bounding box center [623, 334] width 1246 height 669
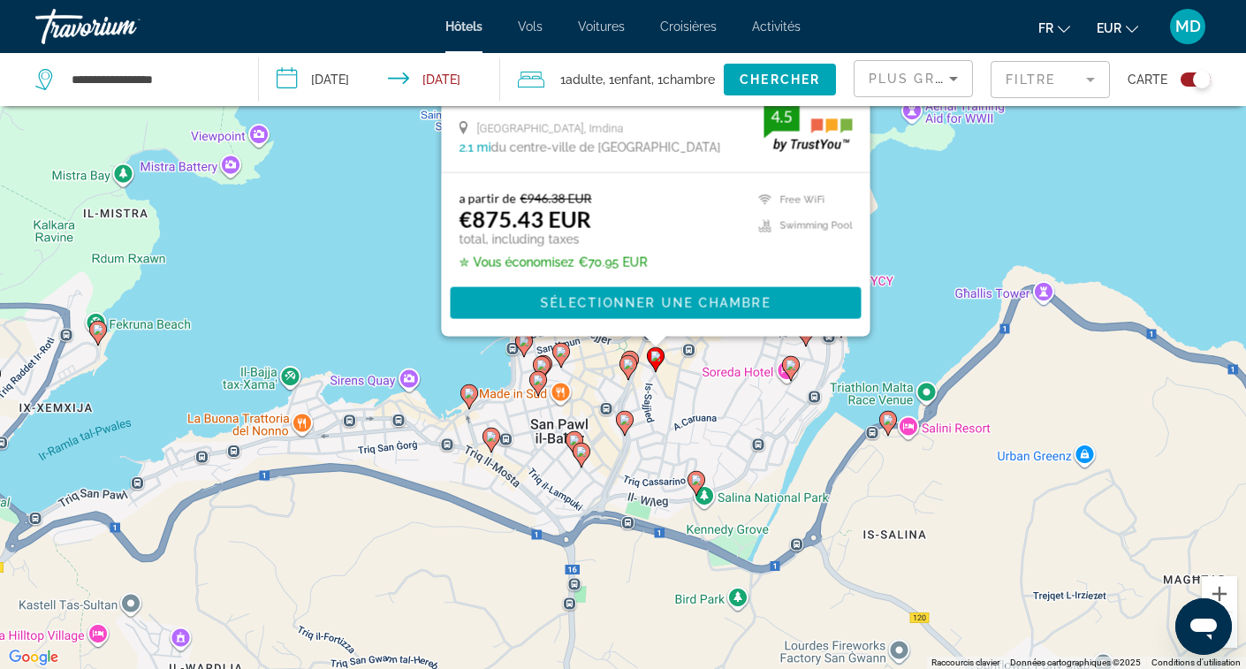
click at [703, 482] on icon "Main content" at bounding box center [696, 482] width 16 height 23
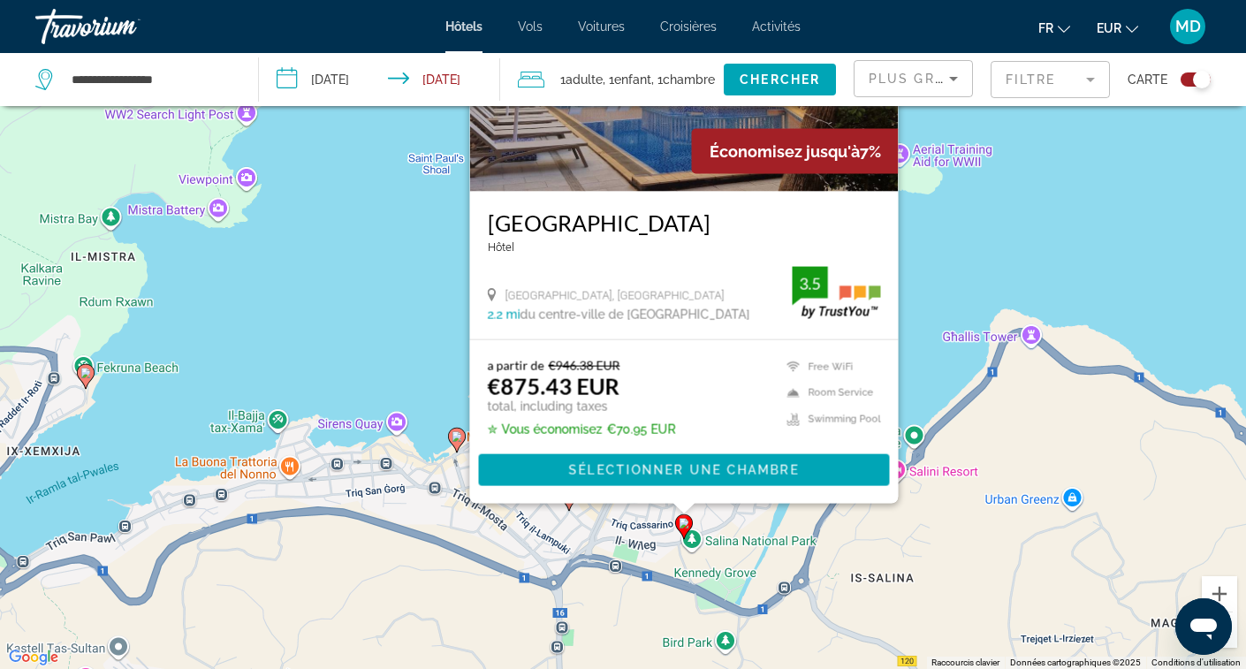
drag, startPoint x: 937, startPoint y: 500, endPoint x: 925, endPoint y: 381, distance: 119.8
click at [925, 382] on div "Pour activer le glissement avec le clavier, appuyez sur Alt+Entrée. Une fois ce…" at bounding box center [623, 334] width 1246 height 669
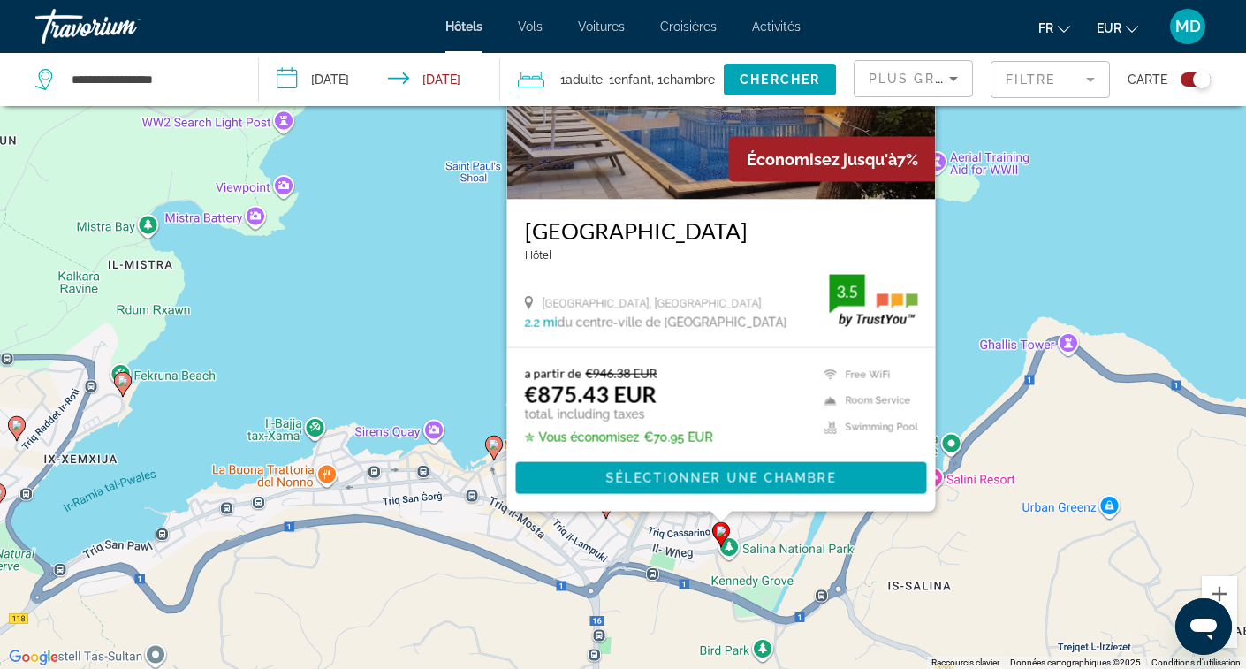
drag, startPoint x: 555, startPoint y: 539, endPoint x: 614, endPoint y: 590, distance: 78.3
click at [614, 590] on div "Pour activer le glissement avec le clavier, appuyez sur Alt+Entrée. Une fois ce…" at bounding box center [623, 334] width 1246 height 669
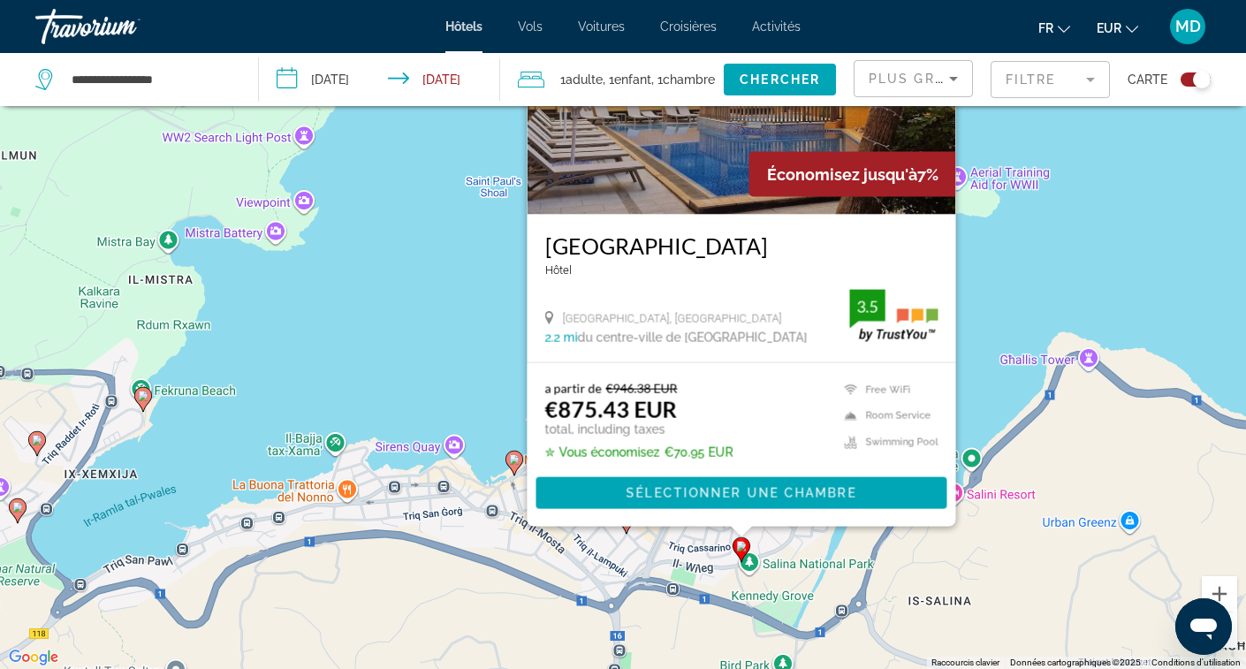
click at [626, 558] on div "Pour activer le glissement avec le clavier, appuyez sur Alt+Entrée. Une fois ce…" at bounding box center [623, 334] width 1246 height 669
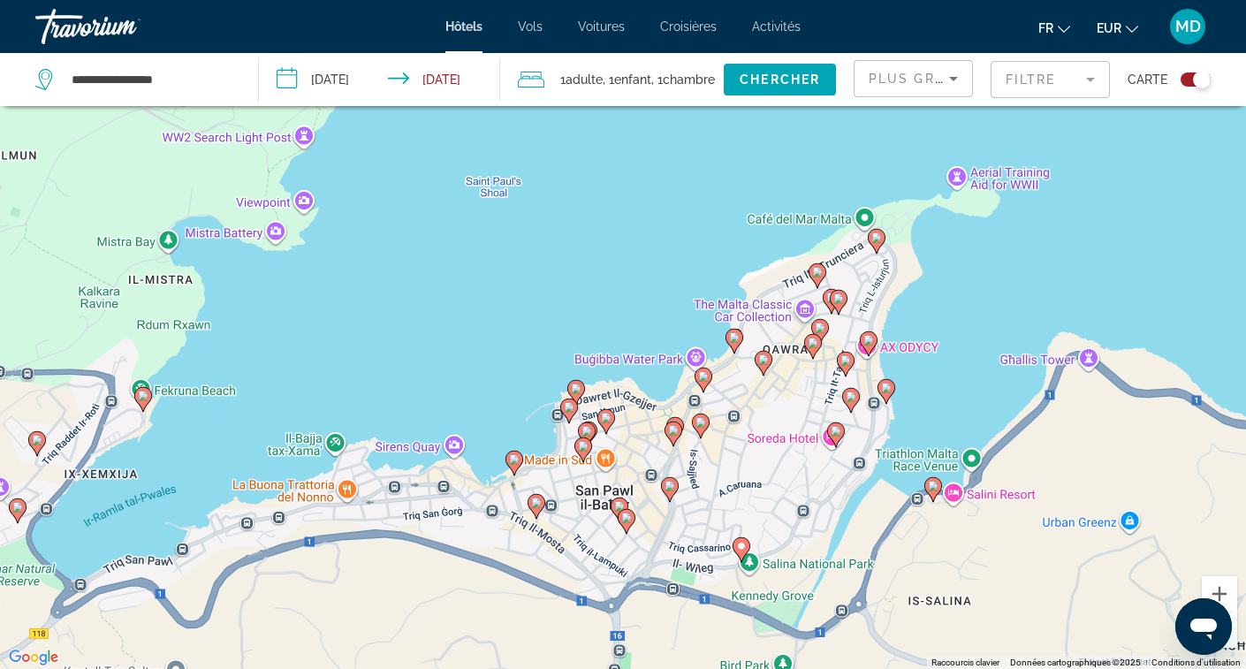
click at [818, 275] on image "Main content" at bounding box center [817, 272] width 11 height 11
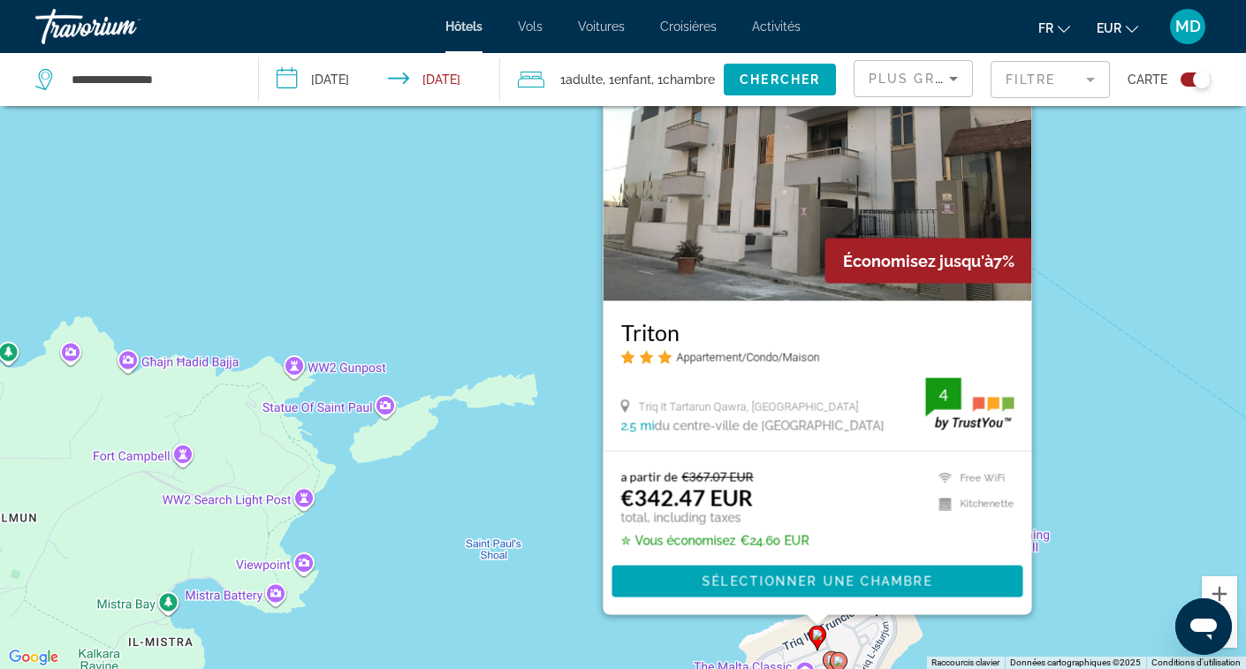
click at [876, 640] on div "Pour activer le glissement avec le clavier, appuyez sur Alt+Entrée. Une fois ce…" at bounding box center [623, 334] width 1246 height 669
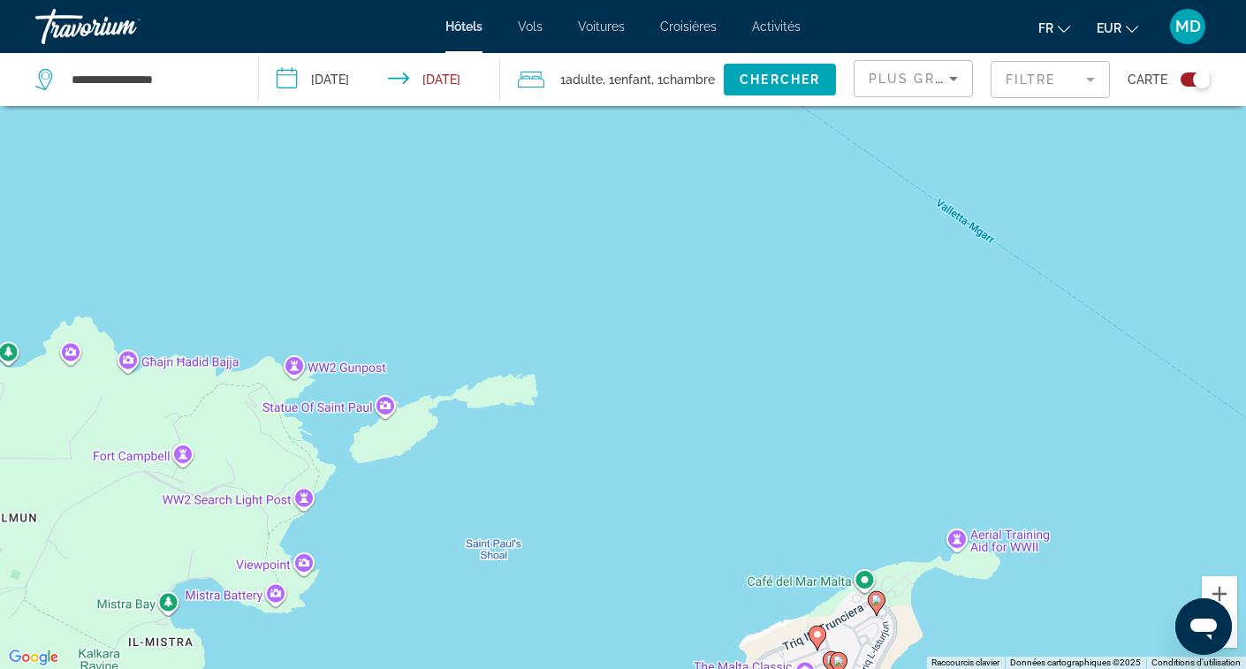
click at [878, 618] on div "Pour activer le glissement avec le clavier, appuyez sur Alt+Entrée. Une fois ce…" at bounding box center [623, 334] width 1246 height 669
click at [880, 604] on icon "Main content" at bounding box center [877, 602] width 16 height 23
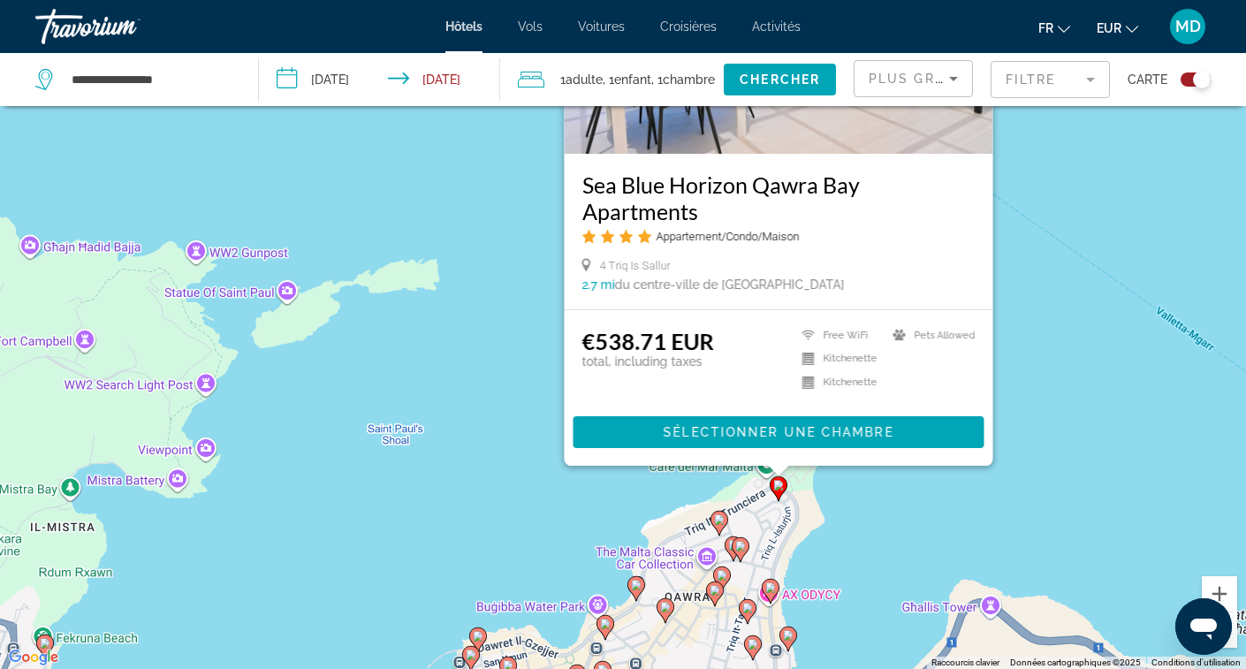
drag, startPoint x: 873, startPoint y: 640, endPoint x: 752, endPoint y: 457, distance: 219.3
click at [771, 476] on icon "Main content" at bounding box center [779, 487] width 16 height 23
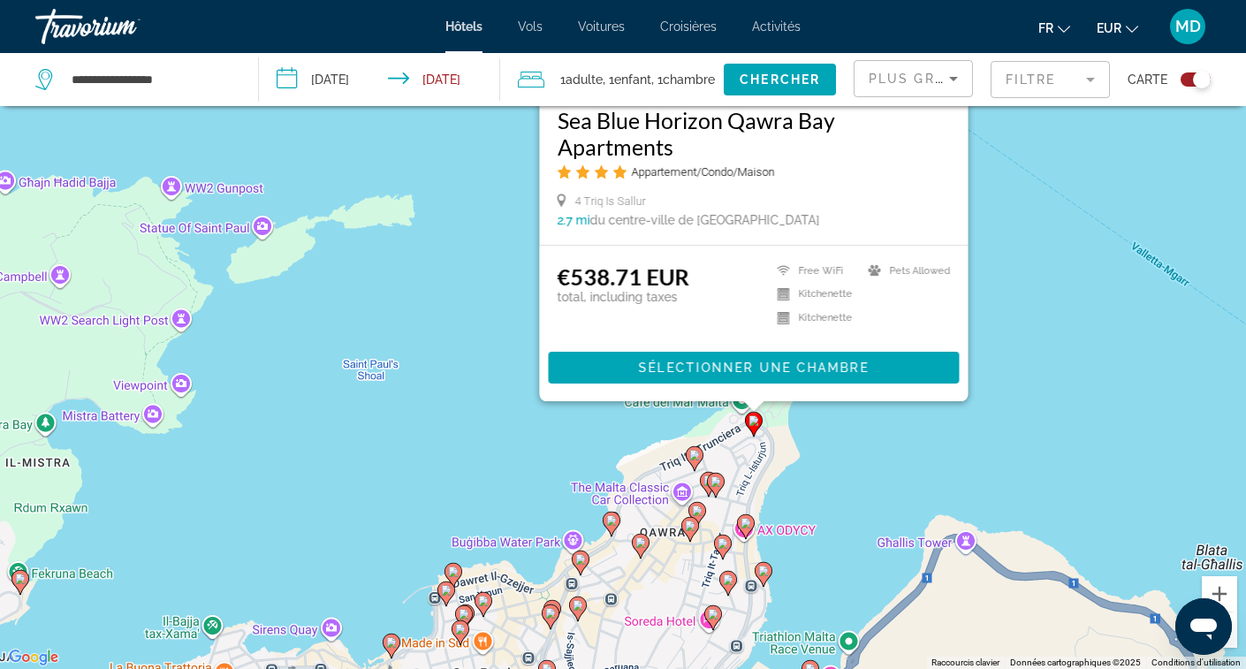
drag, startPoint x: 715, startPoint y: 546, endPoint x: 715, endPoint y: 517, distance: 29.2
click at [715, 517] on div "Pour activer le glissement avec le clavier, appuyez sur Alt+Entrée. Une fois ce…" at bounding box center [623, 334] width 1246 height 669
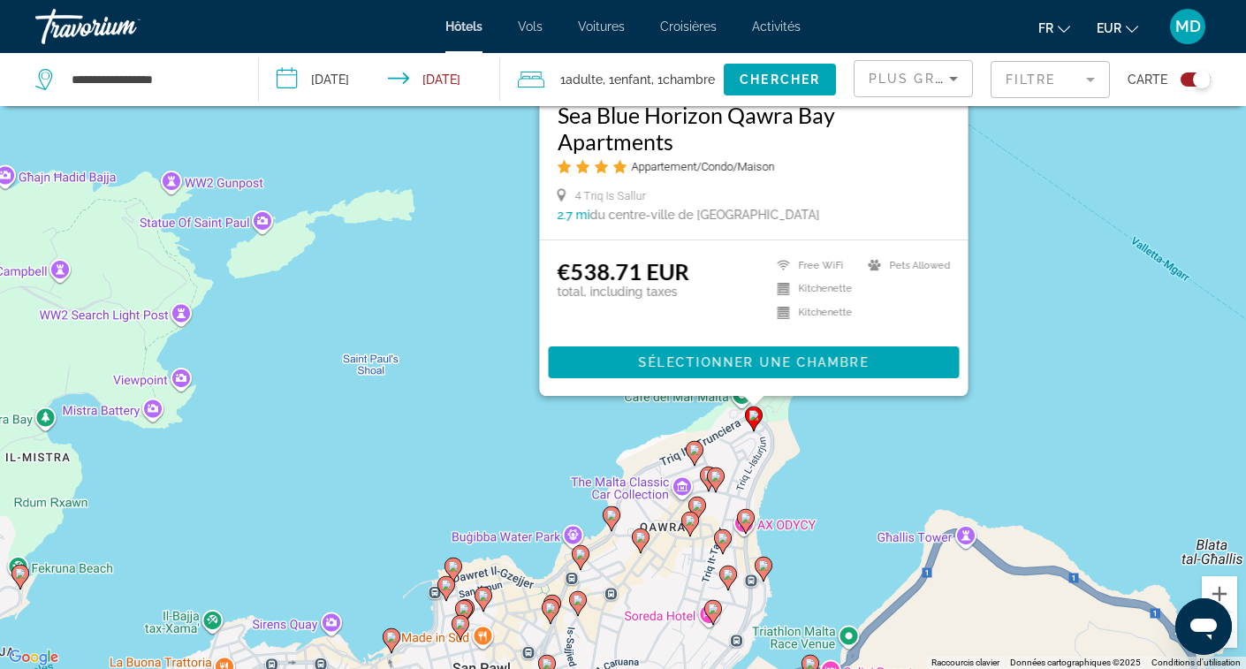
click at [721, 481] on icon "Main content" at bounding box center [716, 478] width 16 height 23
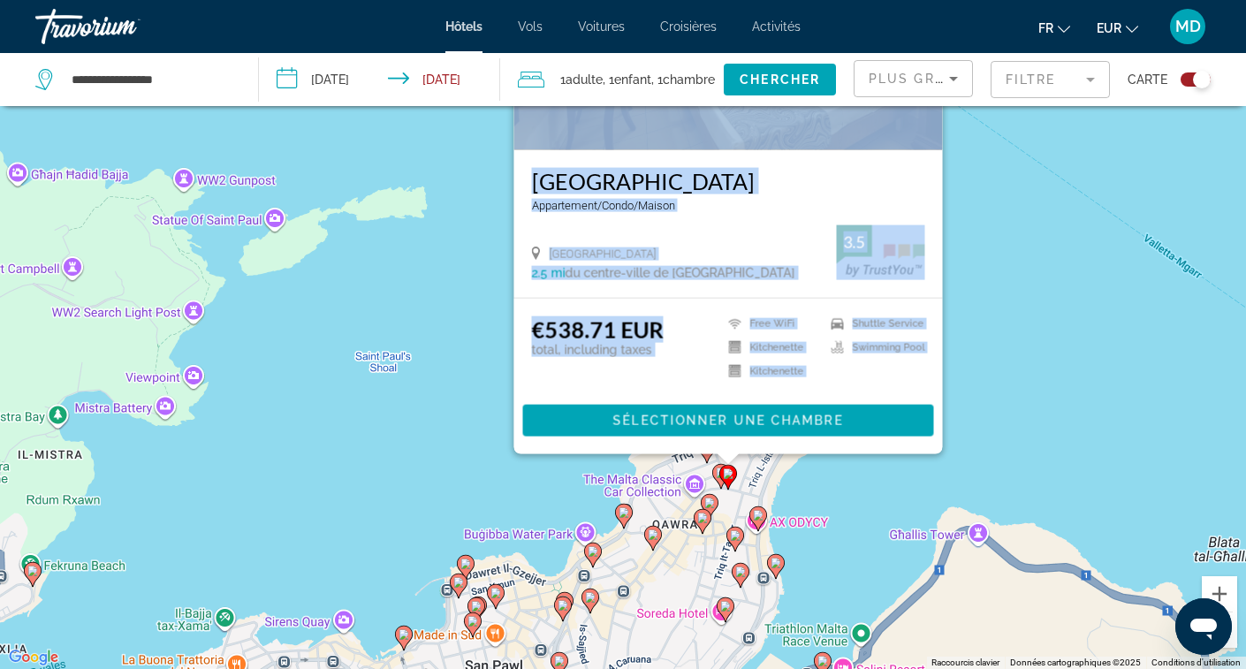
drag, startPoint x: 757, startPoint y: 614, endPoint x: 770, endPoint y: 459, distance: 155.1
click at [770, 459] on div "Pour activer le glissement avec le clavier, appuyez sur Alt+Entrée. Une fois ce…" at bounding box center [623, 334] width 1246 height 669
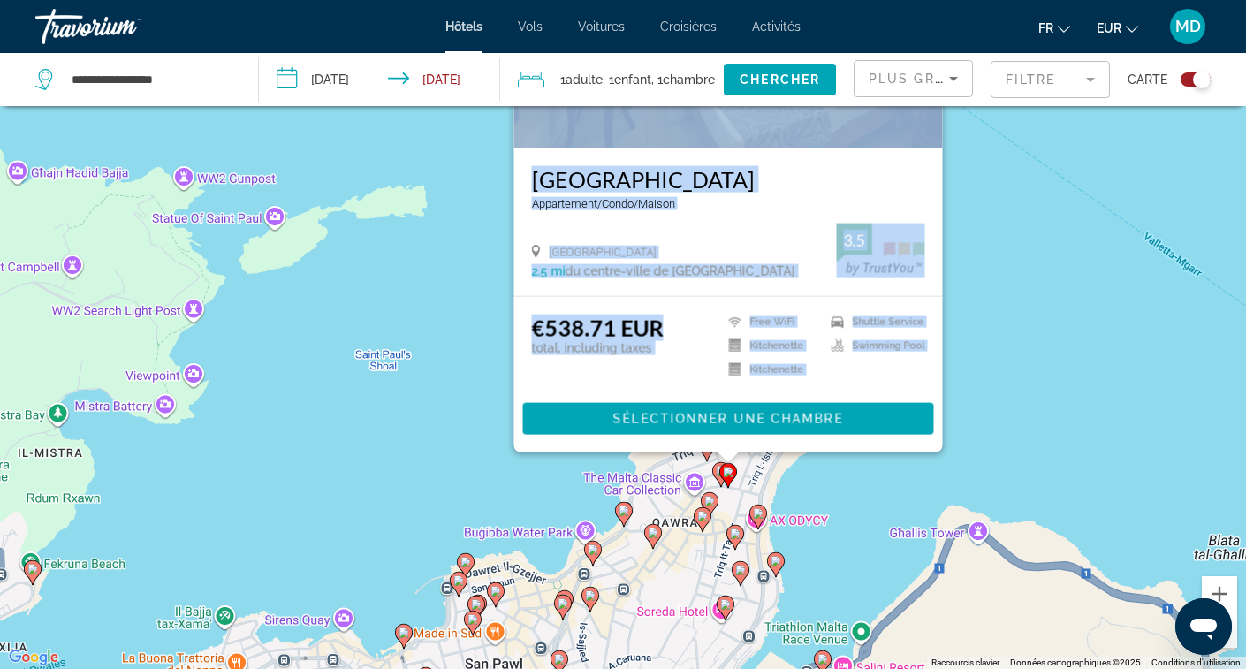
click at [736, 535] on image "Main content" at bounding box center [735, 533] width 11 height 11
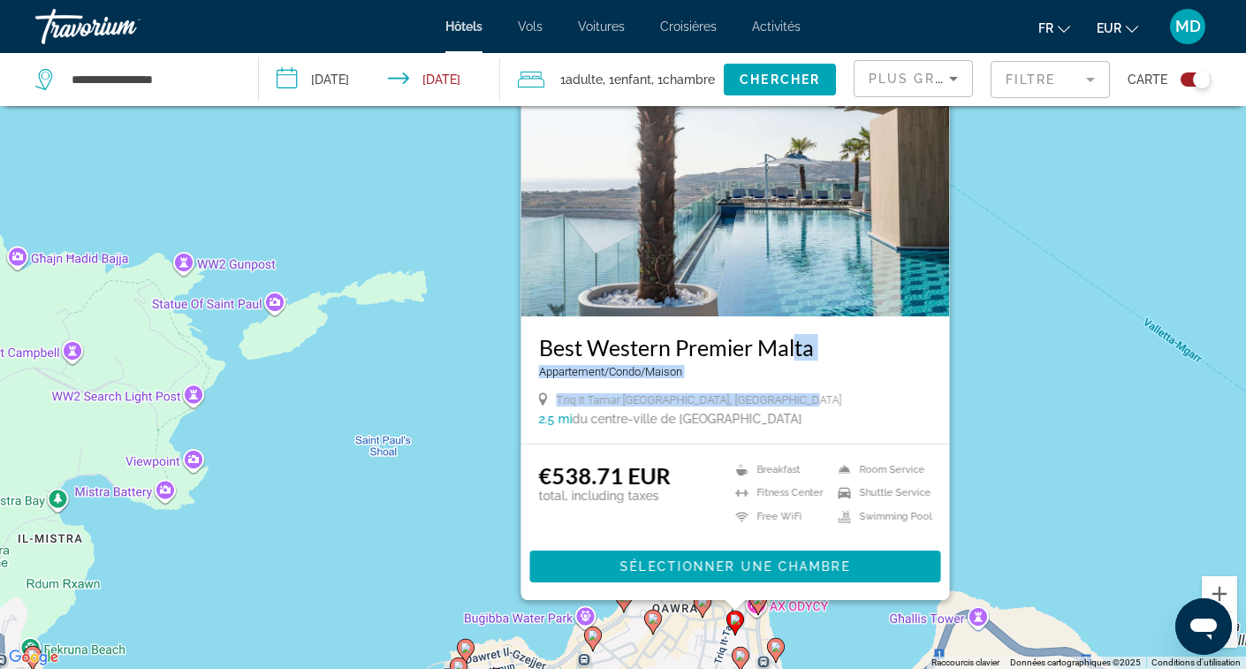
drag, startPoint x: 794, startPoint y: 392, endPoint x: 798, endPoint y: 299, distance: 93.8
click at [793, 324] on div "Best Western Premier Malta Appartement/Condo/Maison Triq It Tamar [GEOGRAPHIC_D…" at bounding box center [735, 379] width 429 height 127
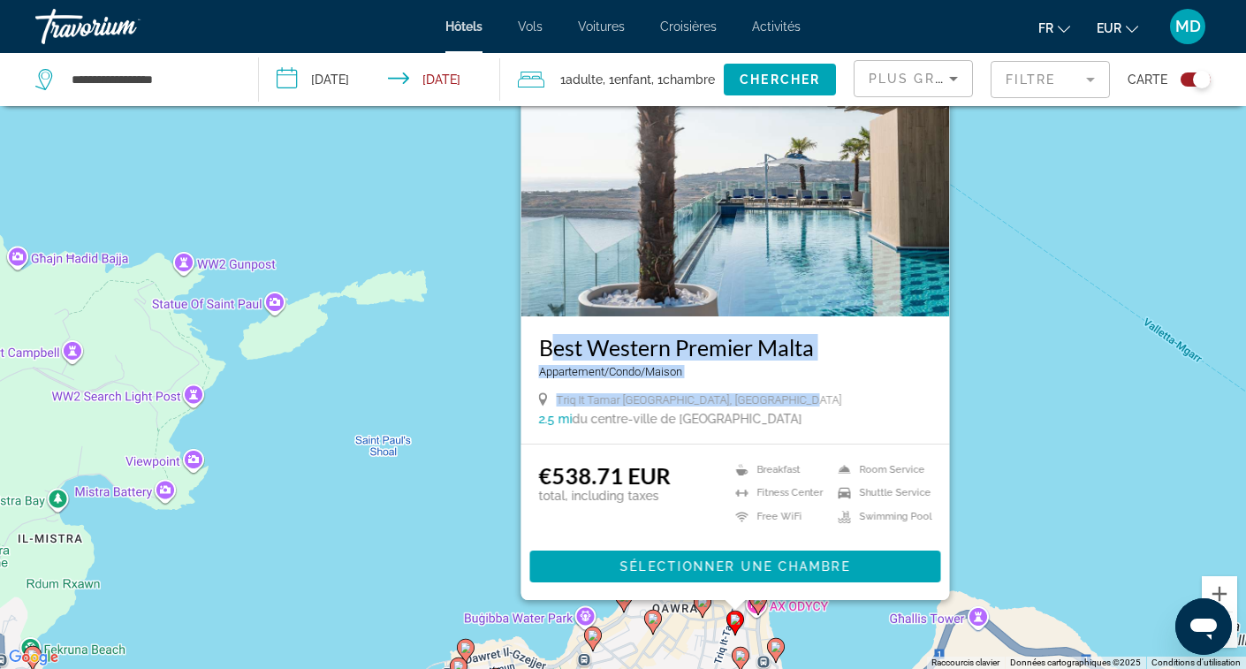
click at [848, 227] on img "Main content" at bounding box center [735, 175] width 429 height 283
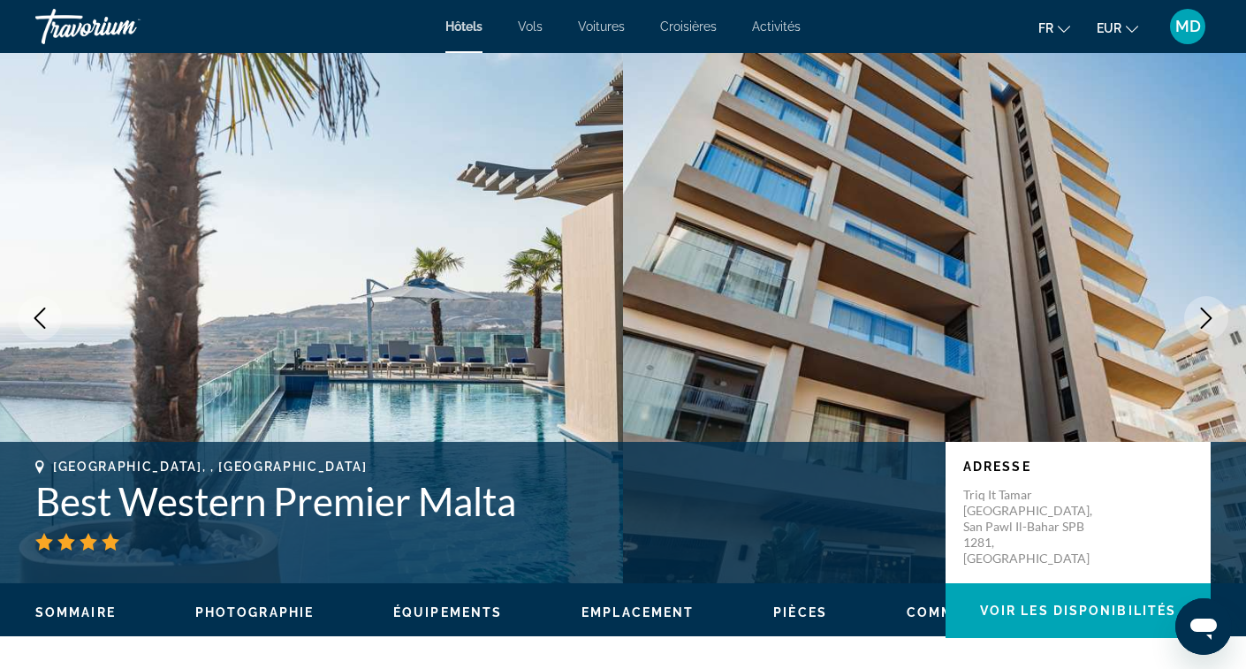
click at [1211, 320] on icon "Next image" at bounding box center [1206, 318] width 21 height 21
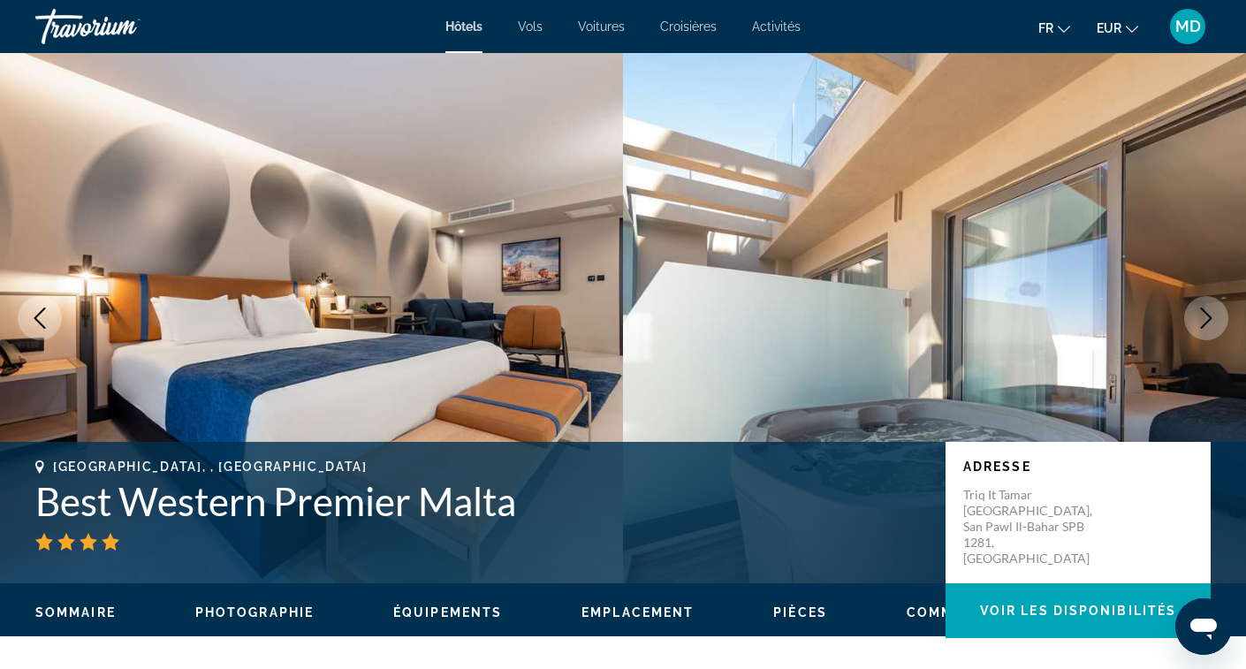
click at [1216, 328] on icon "Next image" at bounding box center [1206, 318] width 21 height 21
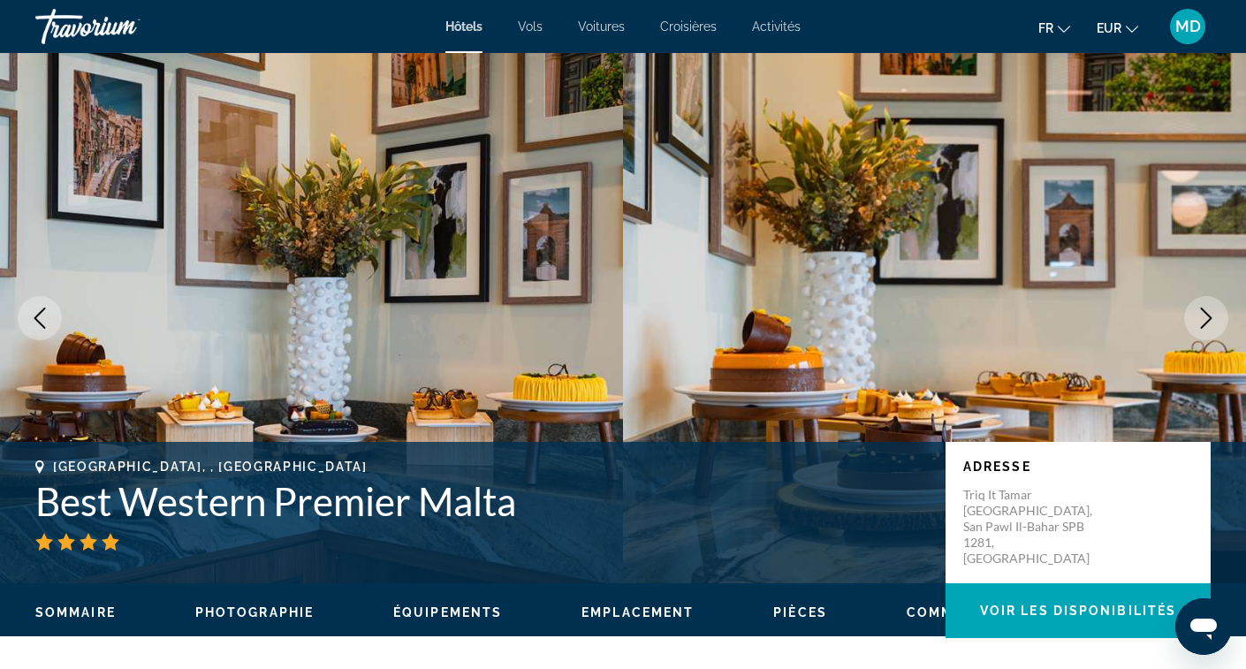
click at [46, 312] on icon "Previous image" at bounding box center [39, 318] width 21 height 21
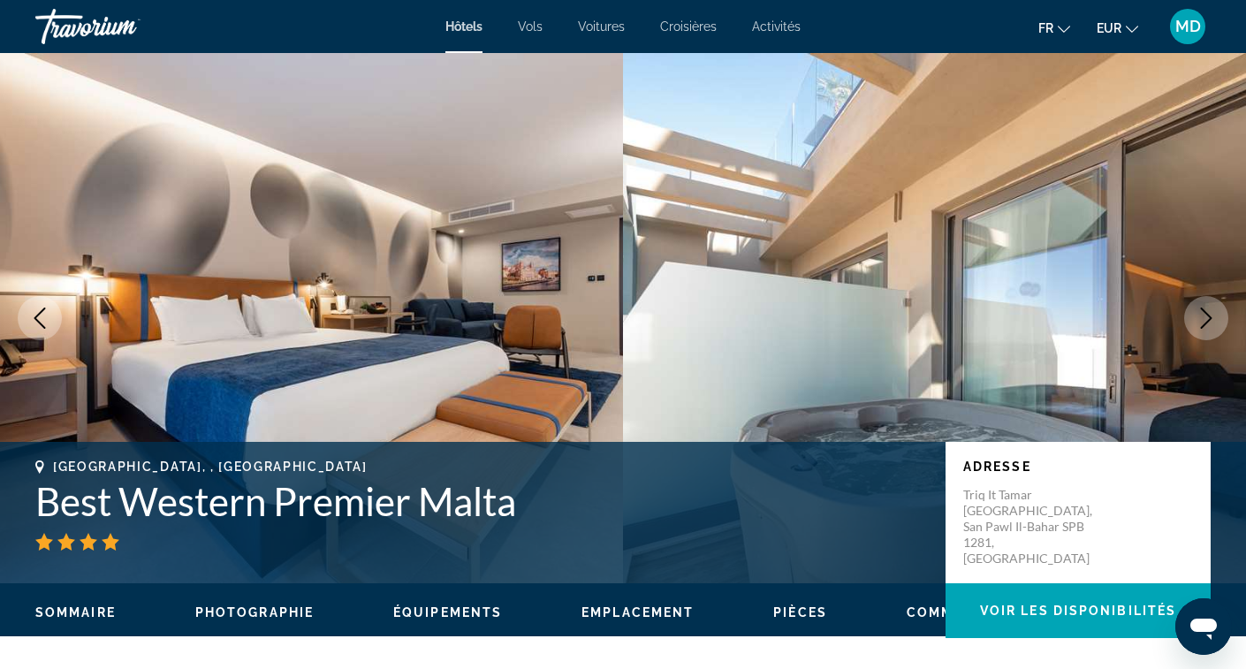
click at [1221, 319] on button "Next image" at bounding box center [1206, 318] width 44 height 44
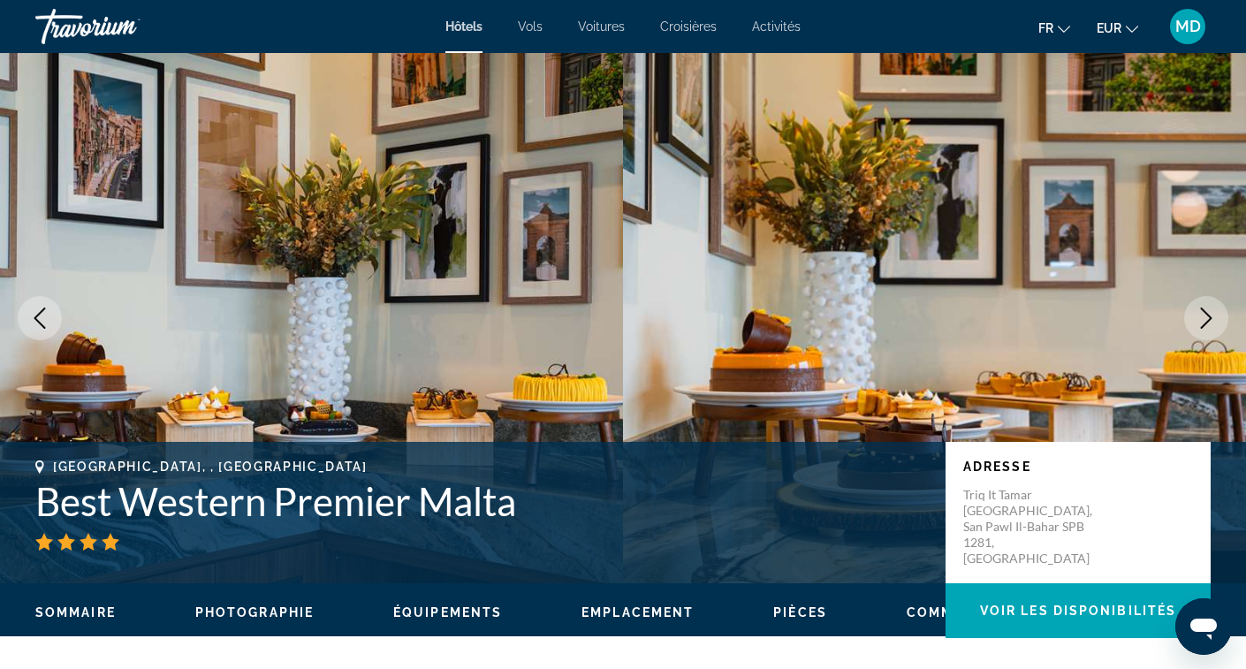
click at [1221, 322] on button "Next image" at bounding box center [1206, 318] width 44 height 44
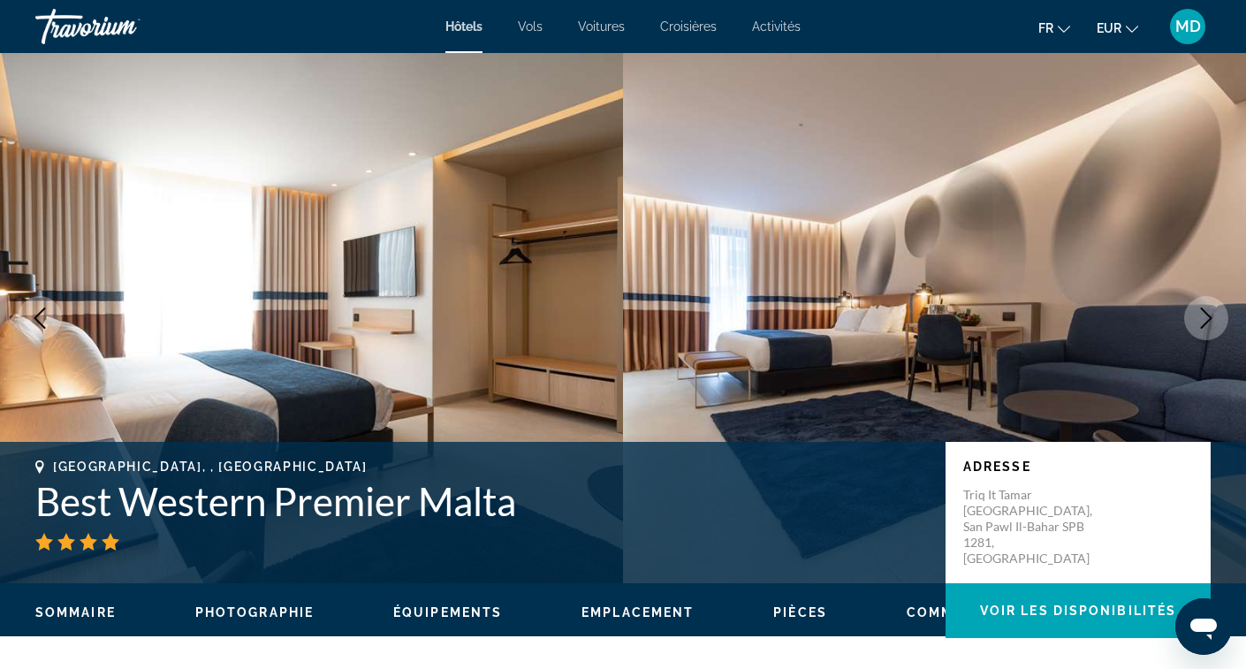
click at [1221, 322] on button "Next image" at bounding box center [1206, 318] width 44 height 44
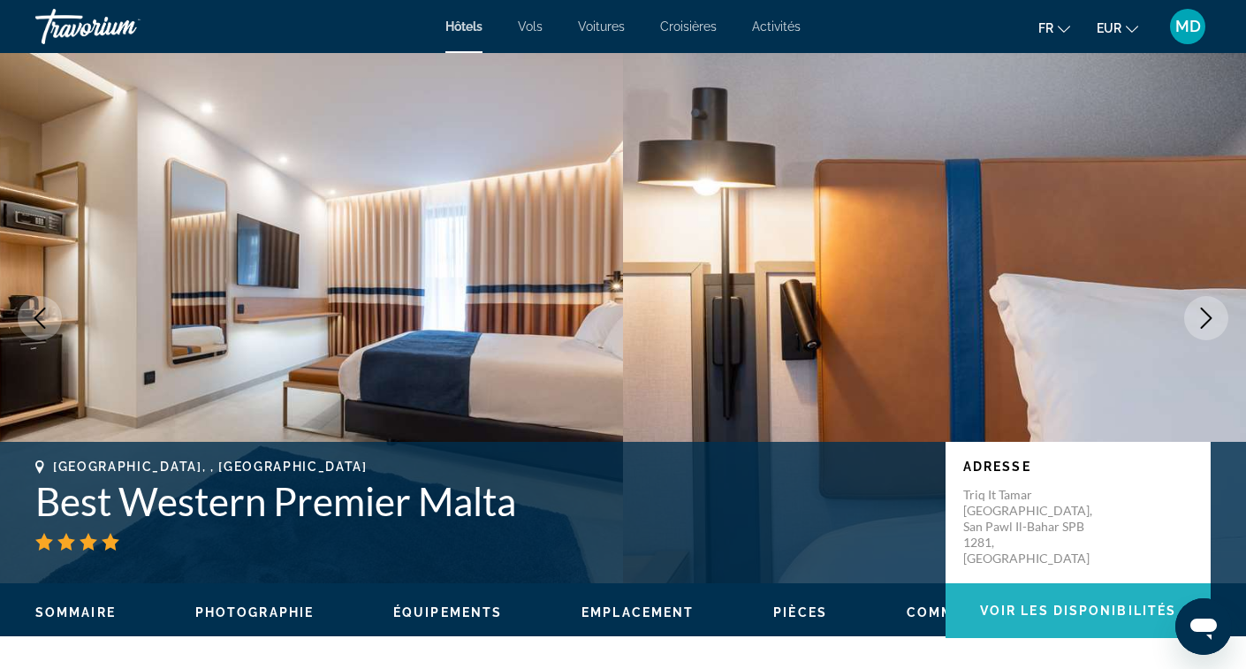
click at [1022, 615] on span "Voir les disponibilités" at bounding box center [1078, 611] width 196 height 14
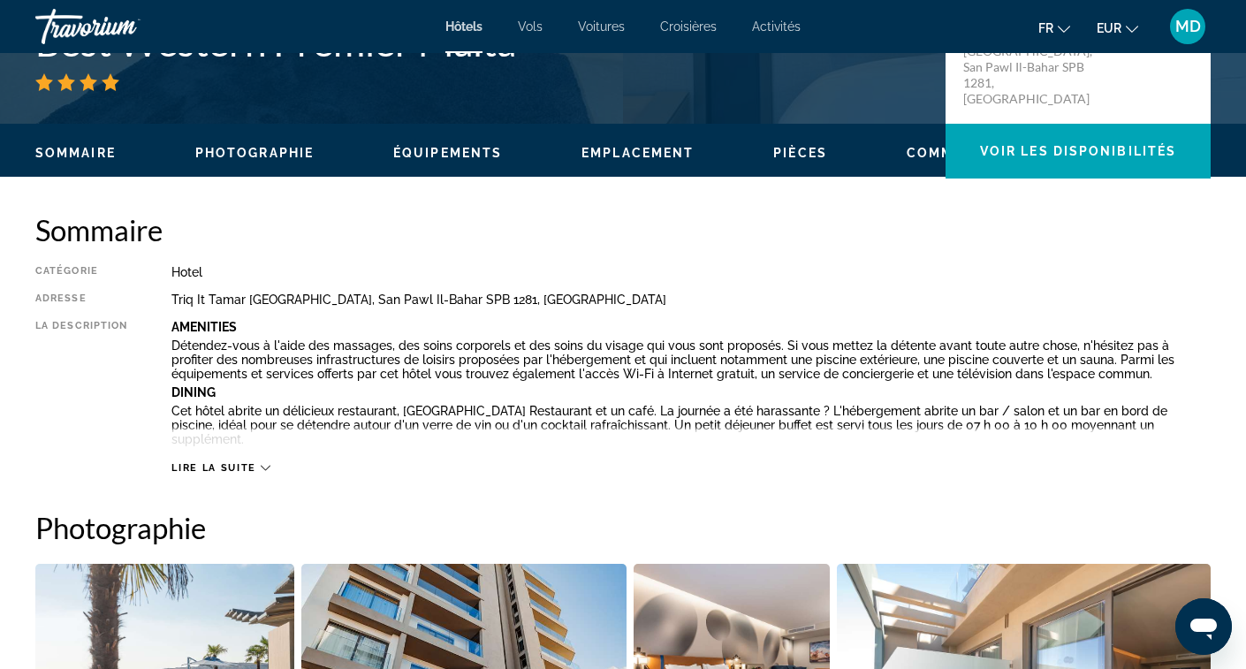
scroll to position [456, 0]
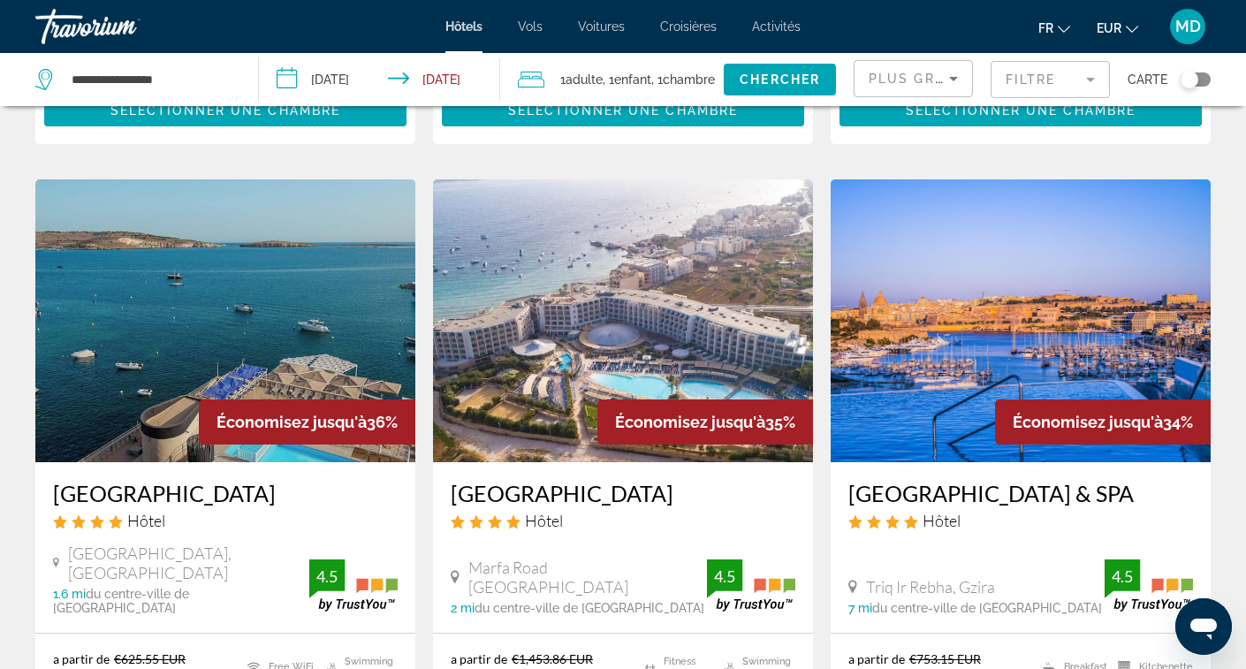
scroll to position [542, 0]
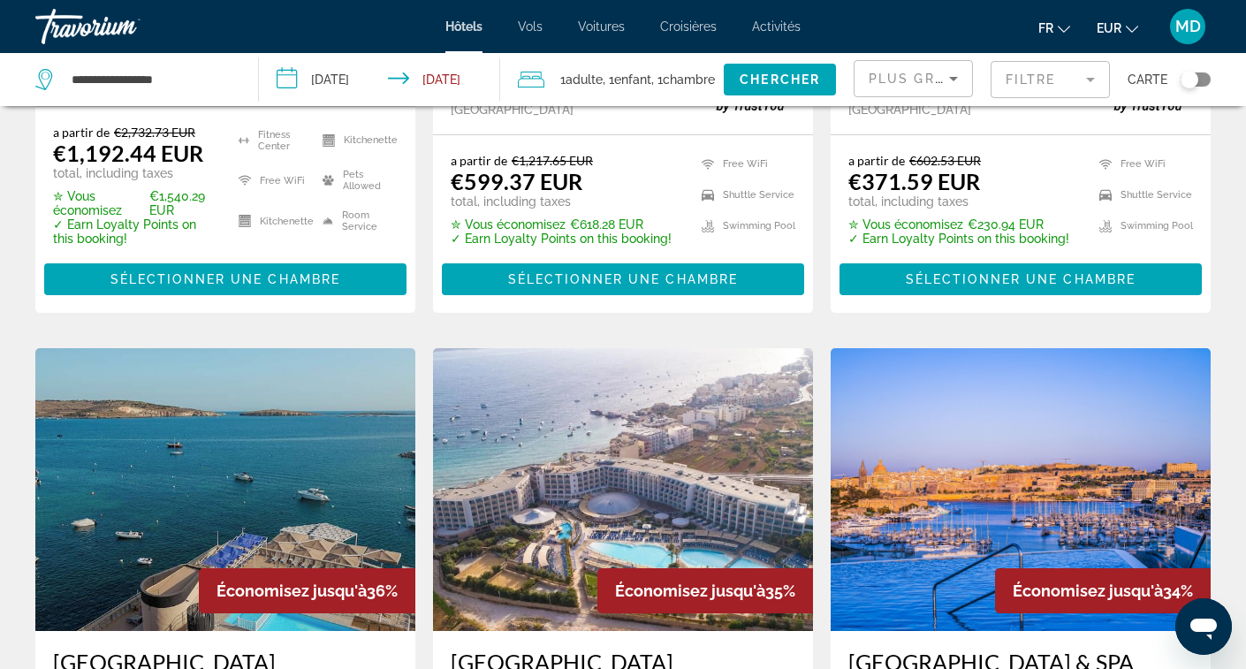
click at [1065, 80] on mat-form-field "Filtre" at bounding box center [1050, 79] width 119 height 37
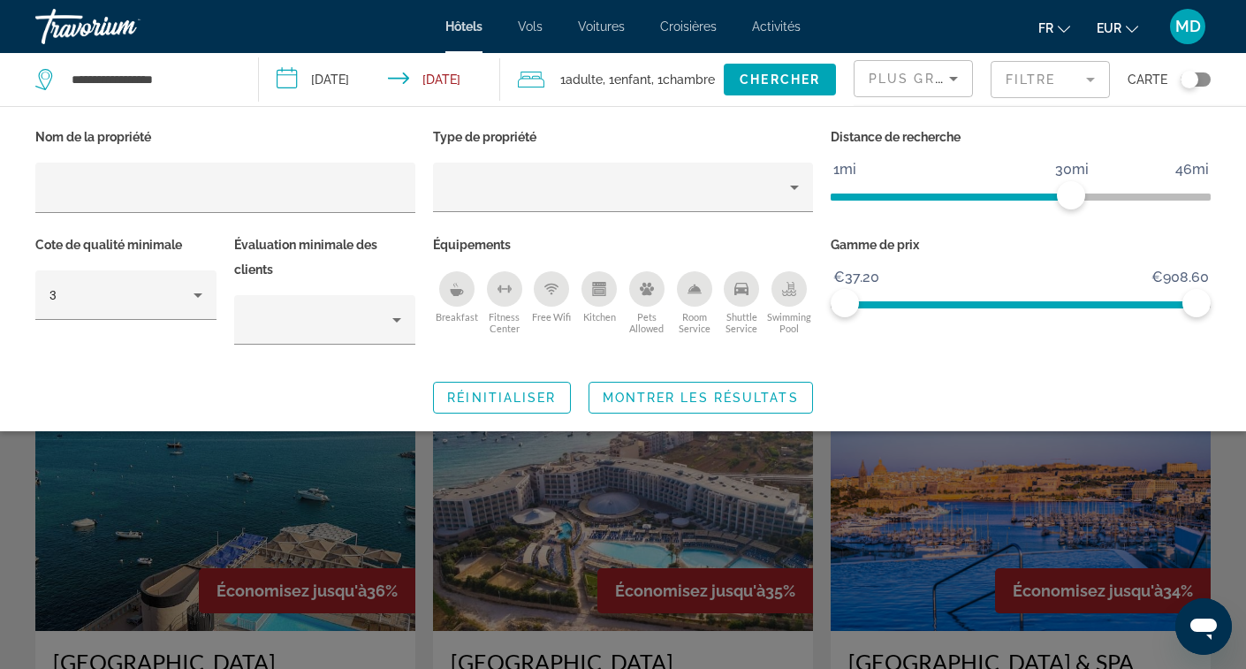
click at [1103, 74] on mat-form-field "Filtre" at bounding box center [1050, 79] width 119 height 37
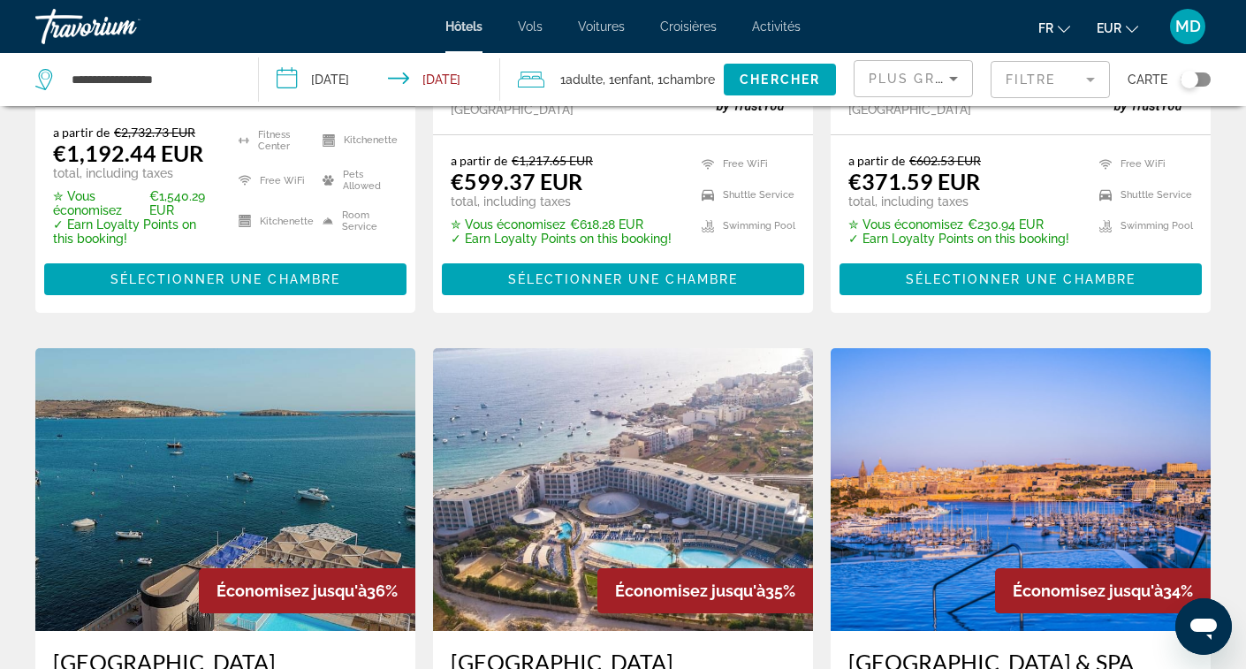
click at [1093, 82] on mat-form-field "Filtre" at bounding box center [1050, 79] width 119 height 37
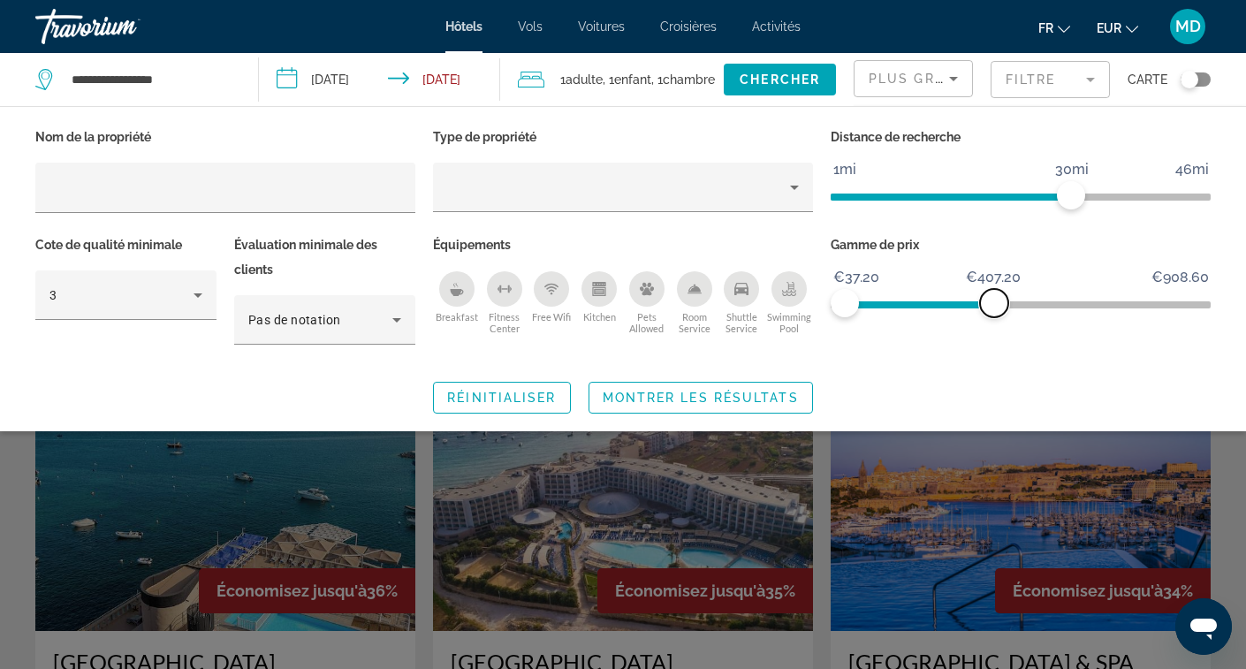
drag, startPoint x: 1196, startPoint y: 302, endPoint x: 994, endPoint y: 301, distance: 201.5
click at [994, 301] on span "ngx-slider-max" at bounding box center [994, 303] width 28 height 28
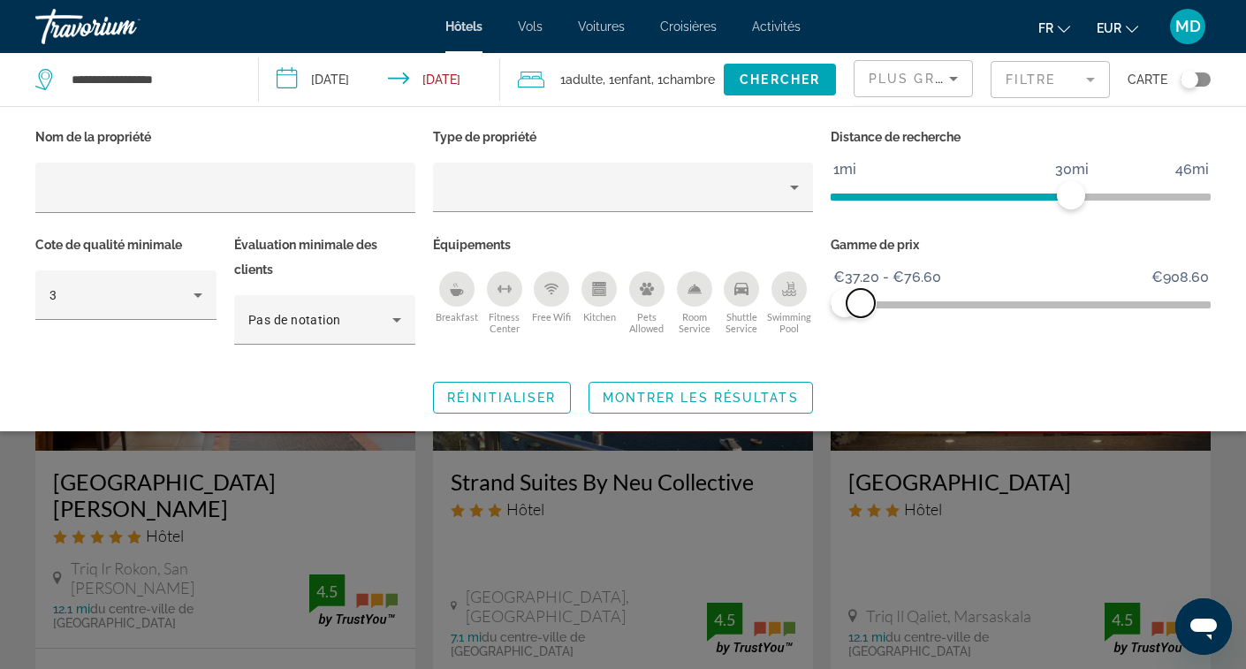
drag, startPoint x: 1000, startPoint y: 295, endPoint x: 861, endPoint y: 315, distance: 141.0
click at [861, 315] on span "ngx-slider-max" at bounding box center [861, 303] width 28 height 28
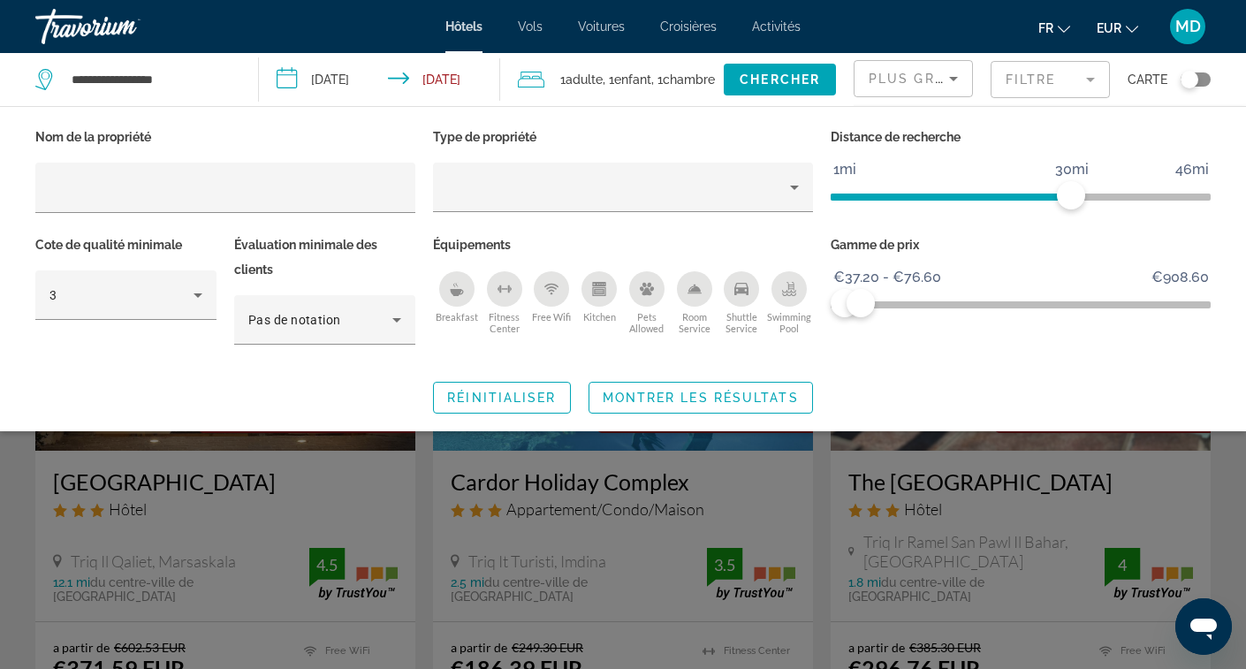
click at [796, 471] on div "Search widget" at bounding box center [623, 467] width 1246 height 404
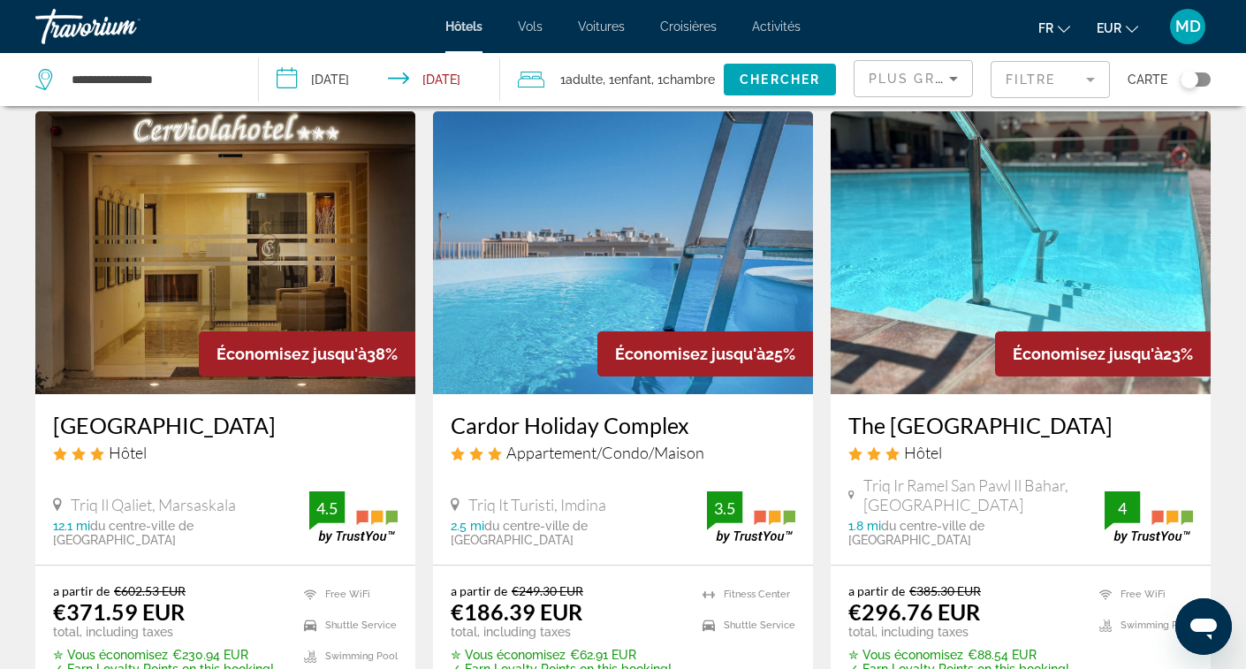
scroll to position [56, 0]
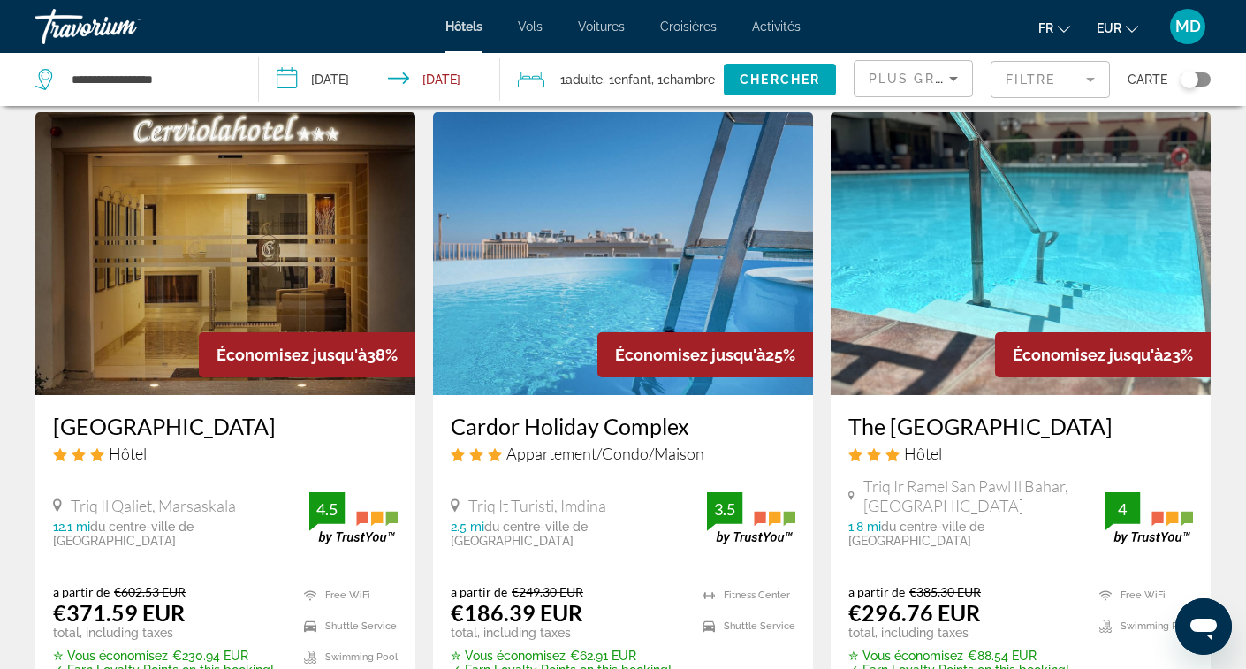
click at [308, 271] on img "Main content" at bounding box center [225, 253] width 380 height 283
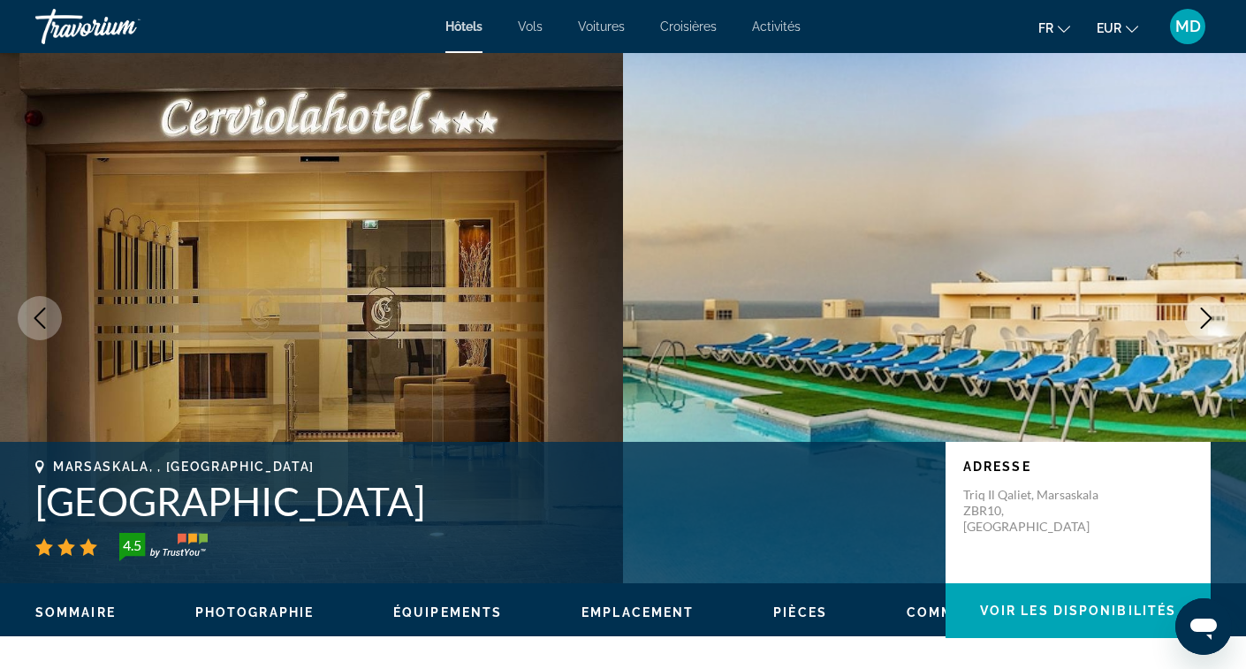
click at [1196, 326] on icon "Next image" at bounding box center [1206, 318] width 21 height 21
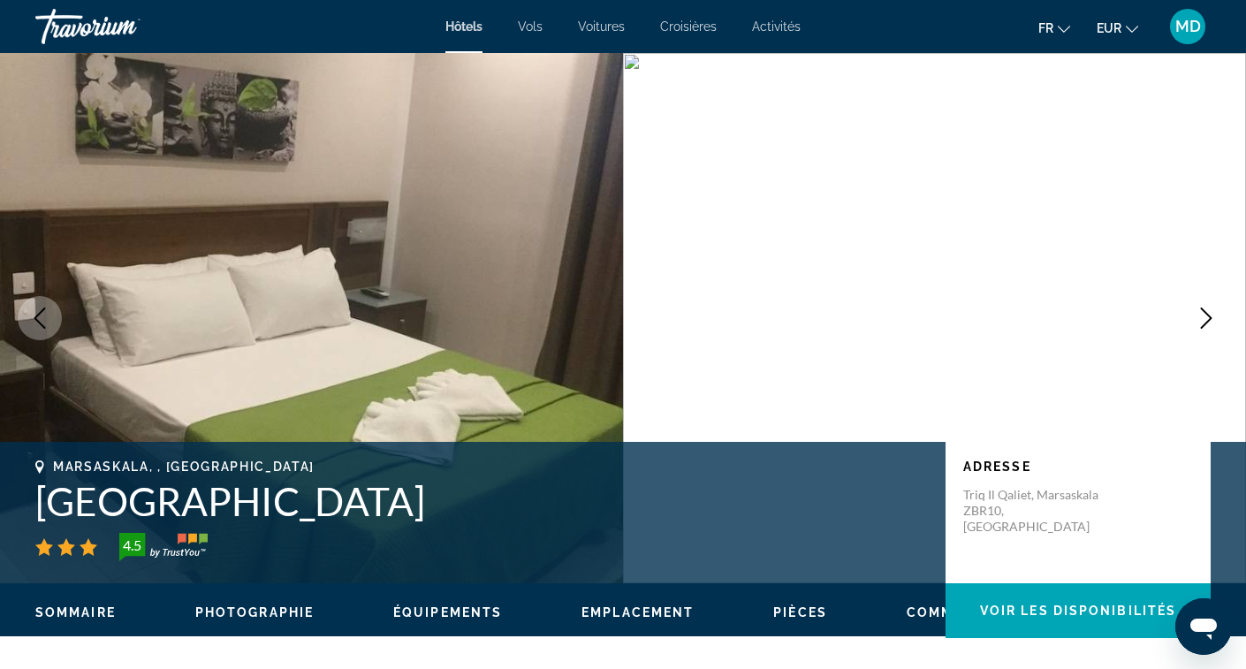
click at [1196, 324] on icon "Next image" at bounding box center [1206, 318] width 21 height 21
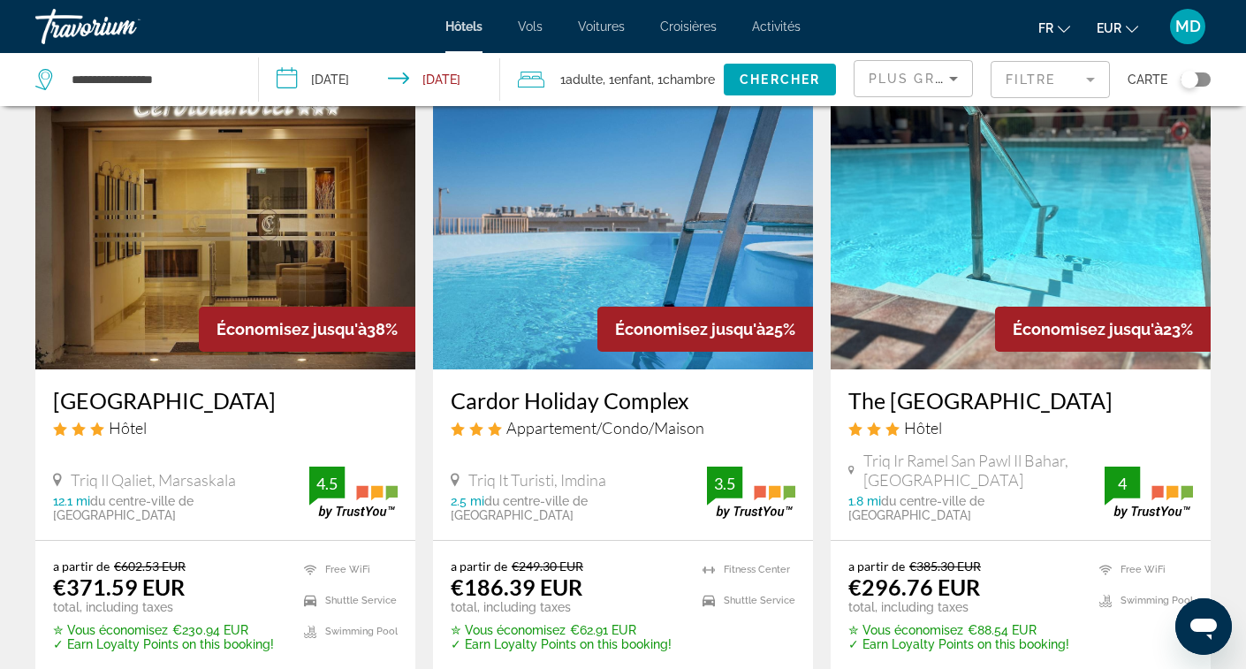
scroll to position [36, 0]
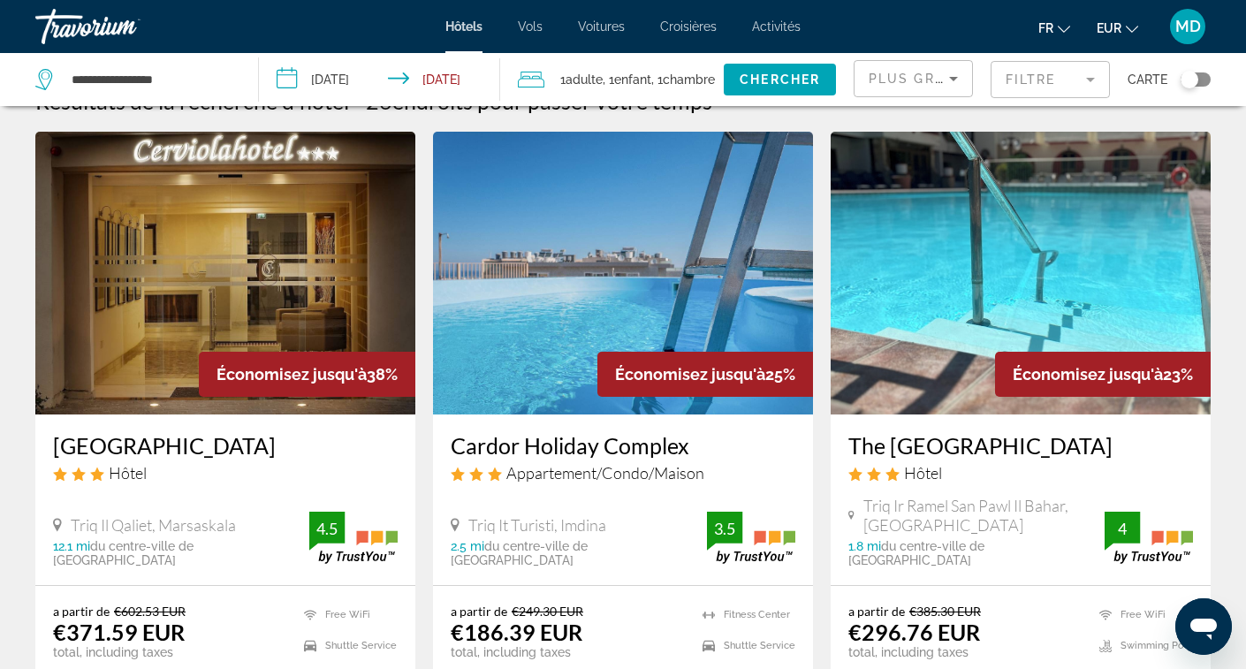
click at [662, 274] on img "Main content" at bounding box center [623, 273] width 380 height 283
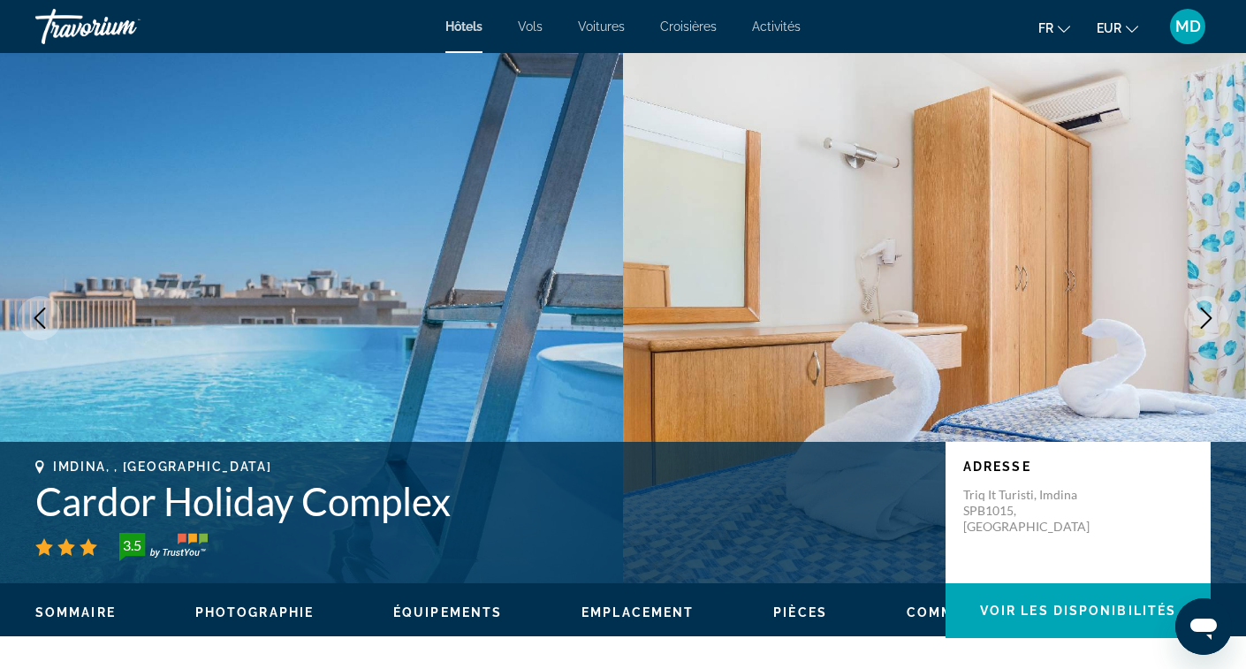
click at [1207, 315] on icon "Next image" at bounding box center [1206, 318] width 11 height 21
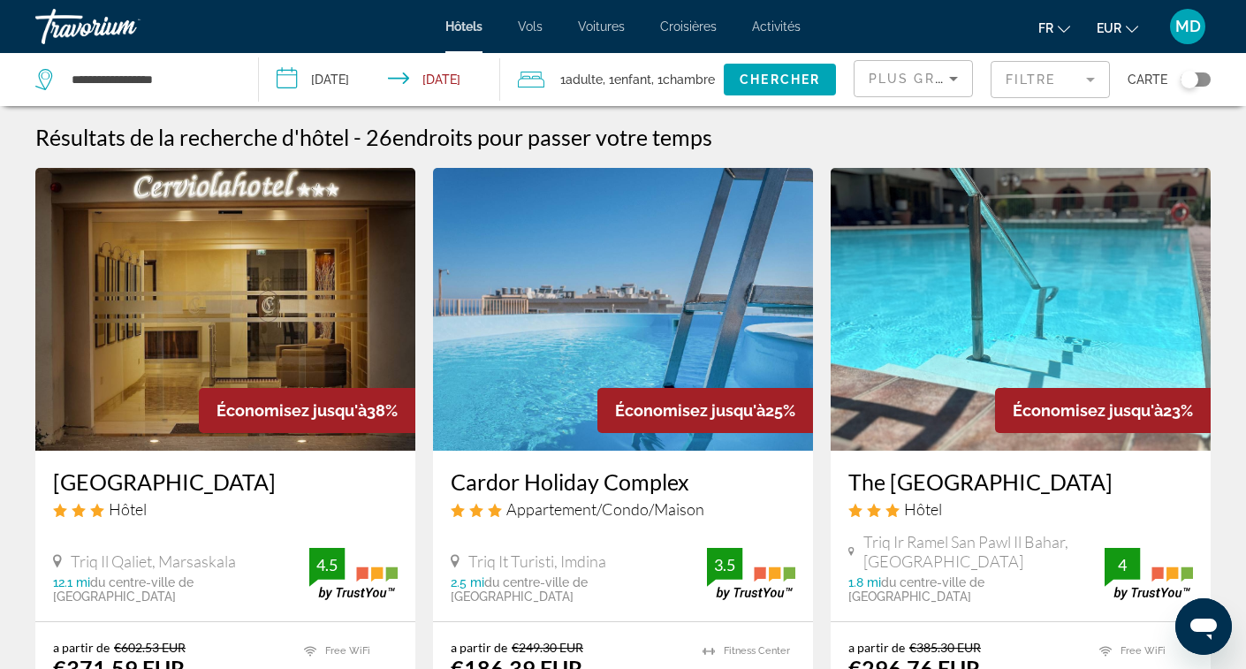
click at [1063, 336] on img "Main content" at bounding box center [1021, 309] width 380 height 283
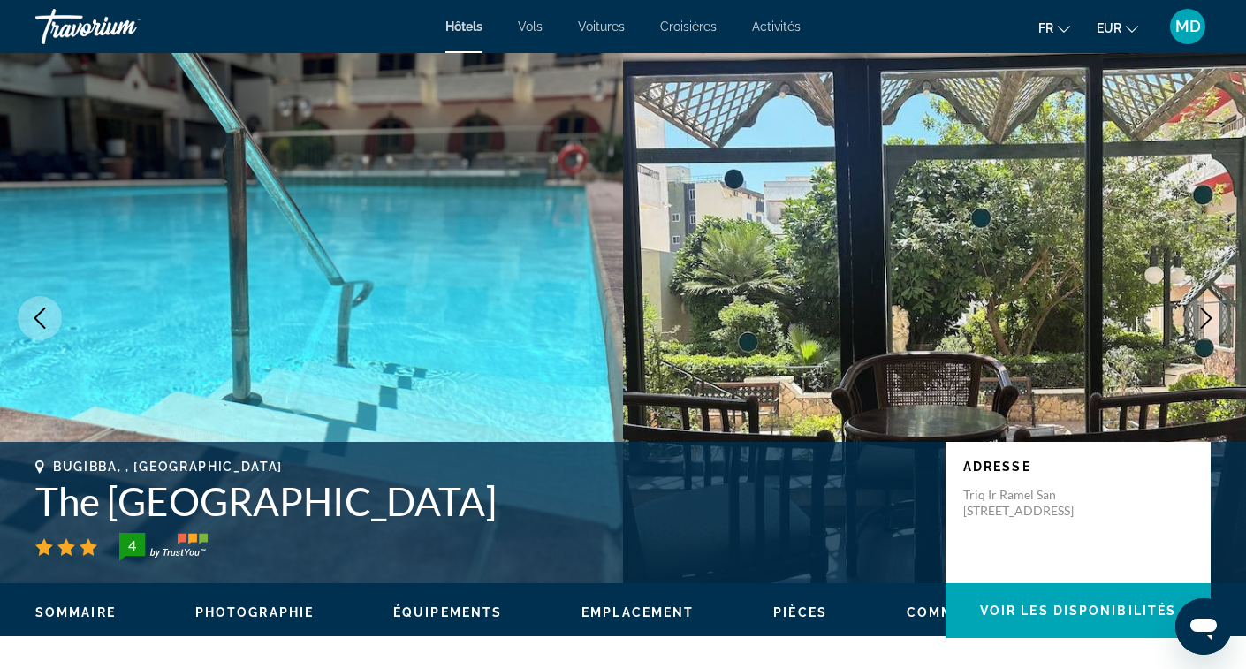
click at [1208, 329] on button "Next image" at bounding box center [1206, 318] width 44 height 44
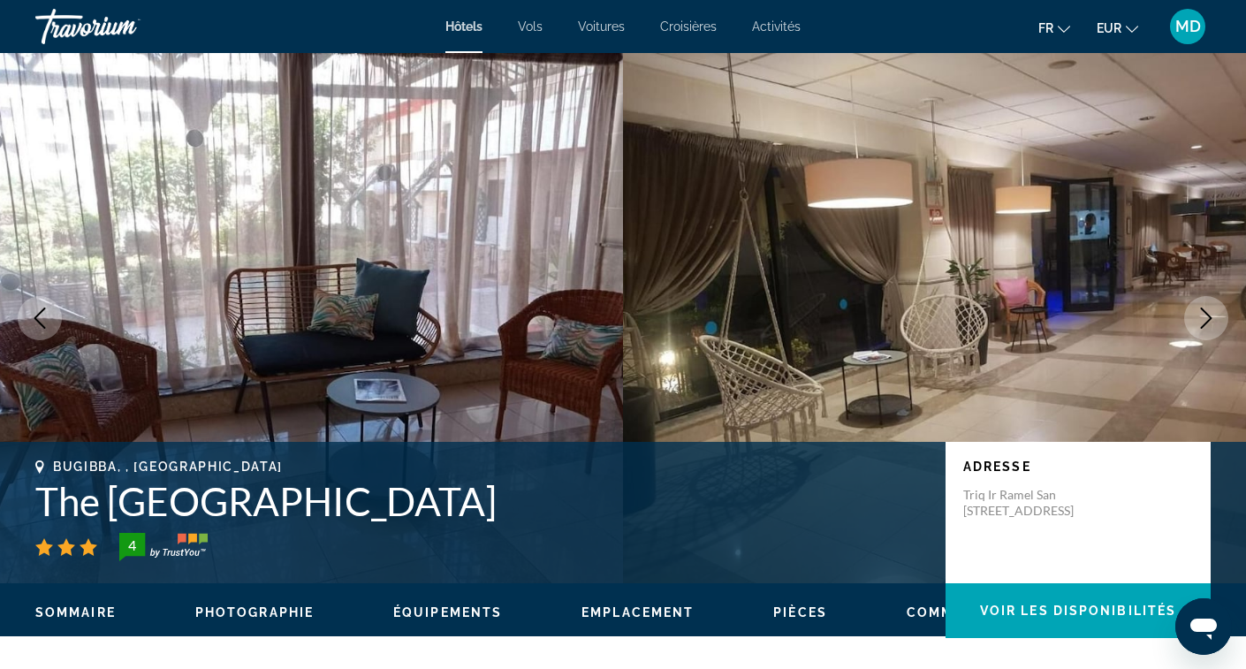
click at [1211, 310] on icon "Next image" at bounding box center [1206, 318] width 21 height 21
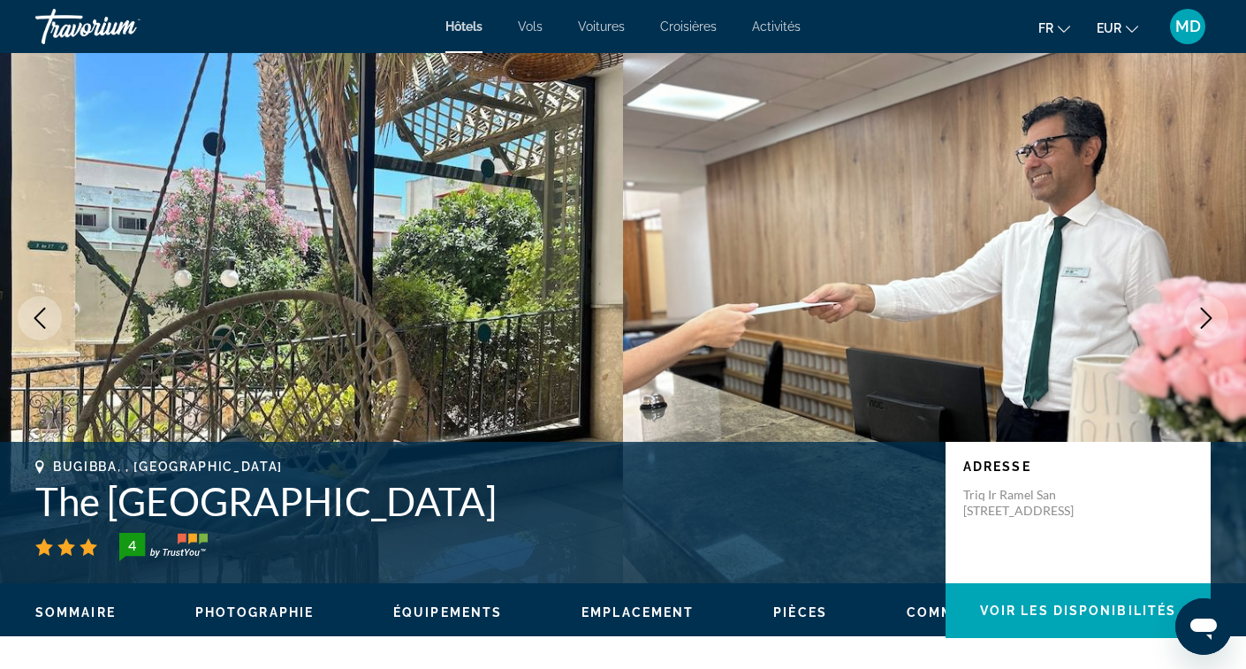
click at [1211, 310] on icon "Next image" at bounding box center [1206, 318] width 21 height 21
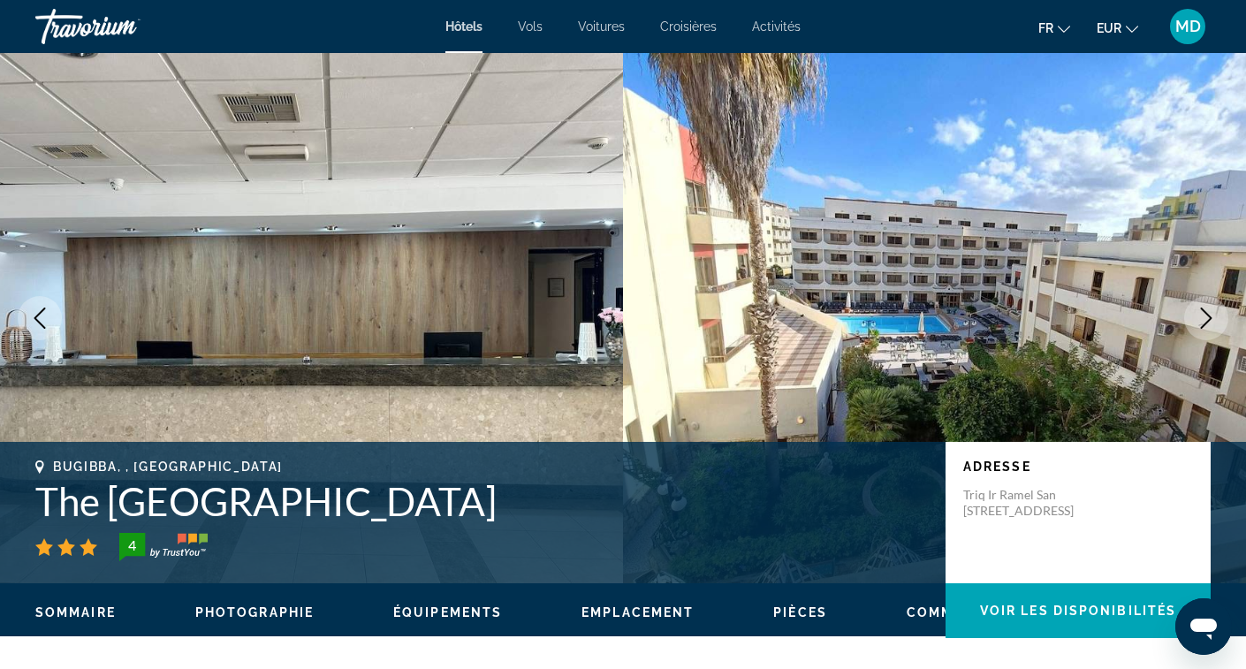
click at [1204, 312] on icon "Next image" at bounding box center [1206, 318] width 11 height 21
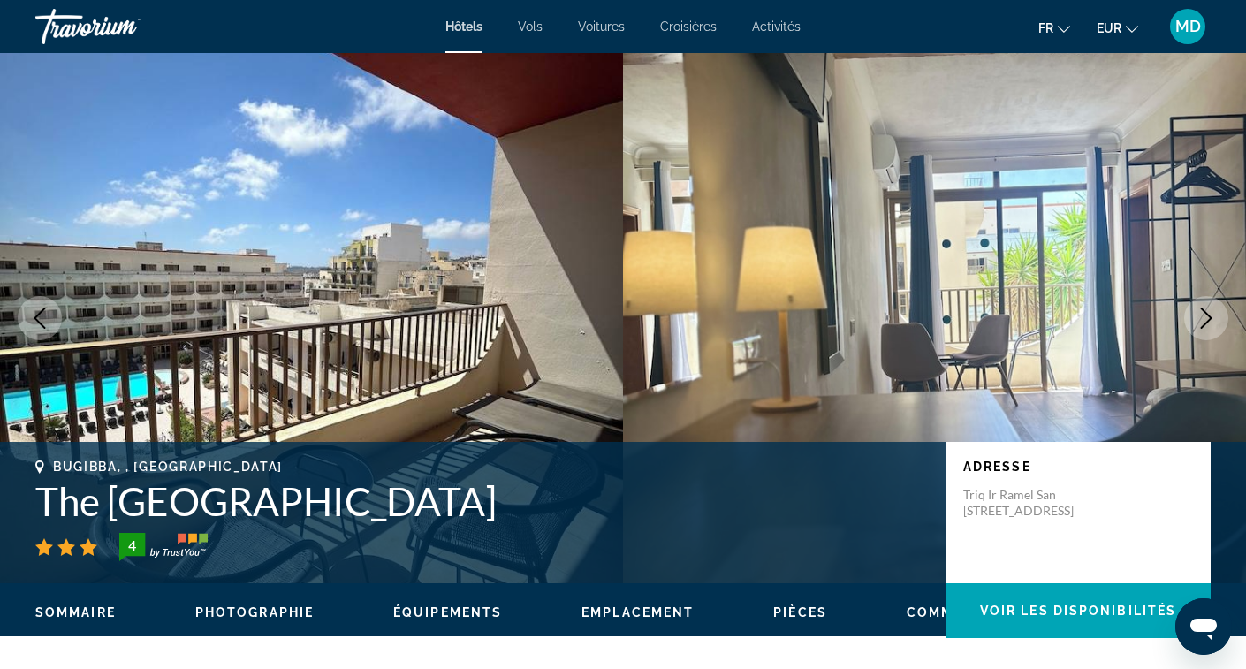
click at [1204, 312] on icon "Next image" at bounding box center [1206, 318] width 11 height 21
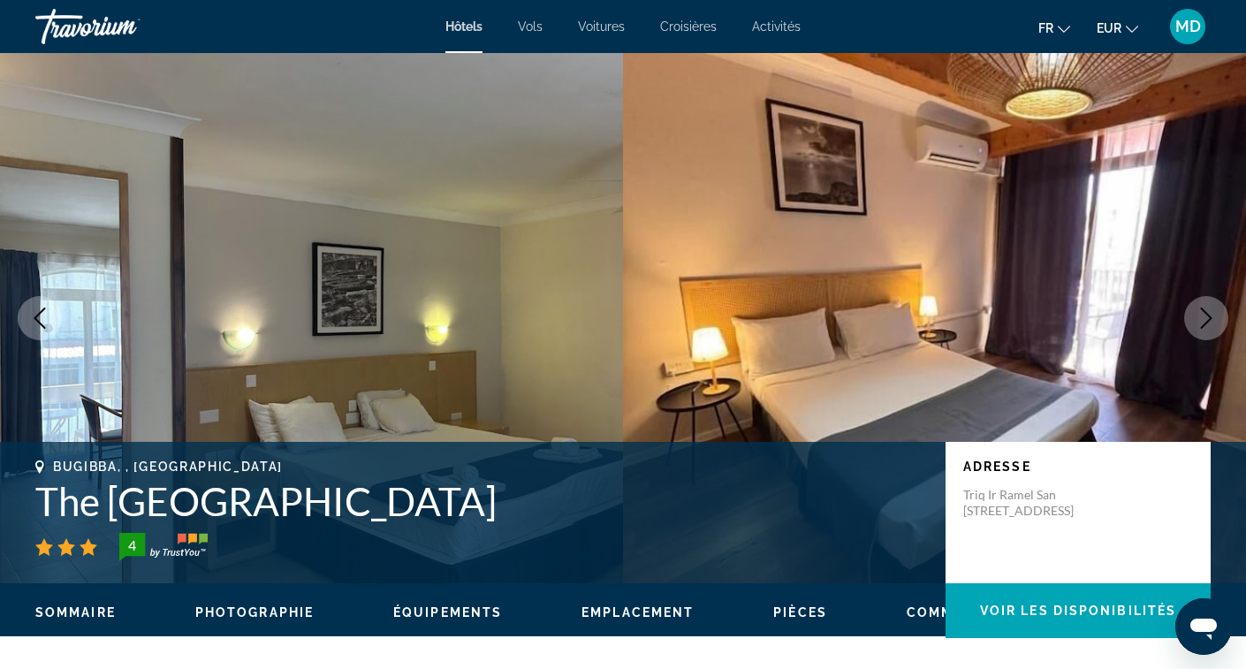
click at [49, 324] on icon "Previous image" at bounding box center [39, 318] width 21 height 21
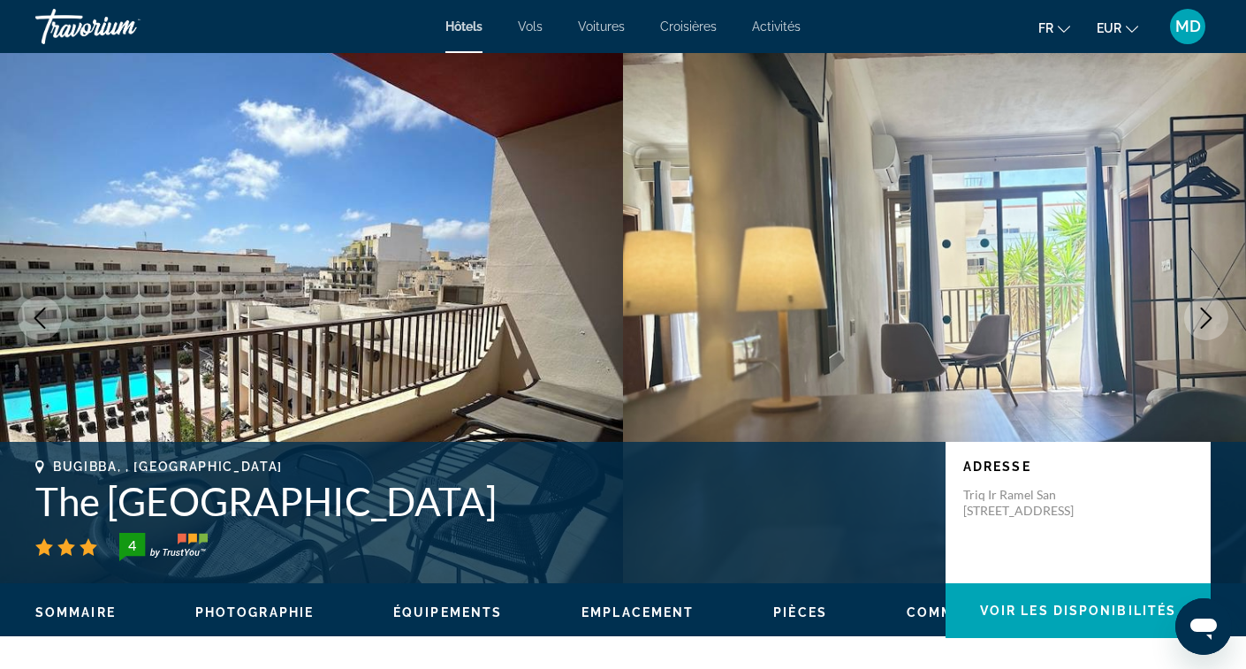
click at [46, 324] on icon "Previous image" at bounding box center [39, 318] width 21 height 21
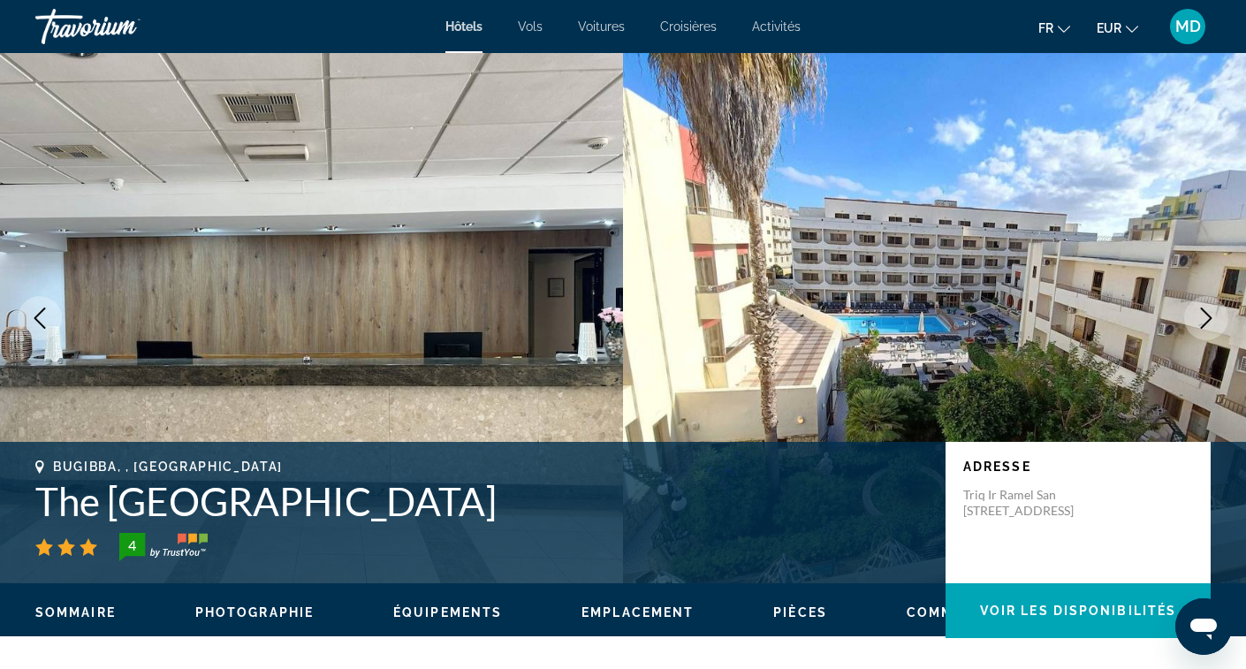
click at [46, 324] on icon "Previous image" at bounding box center [39, 318] width 21 height 21
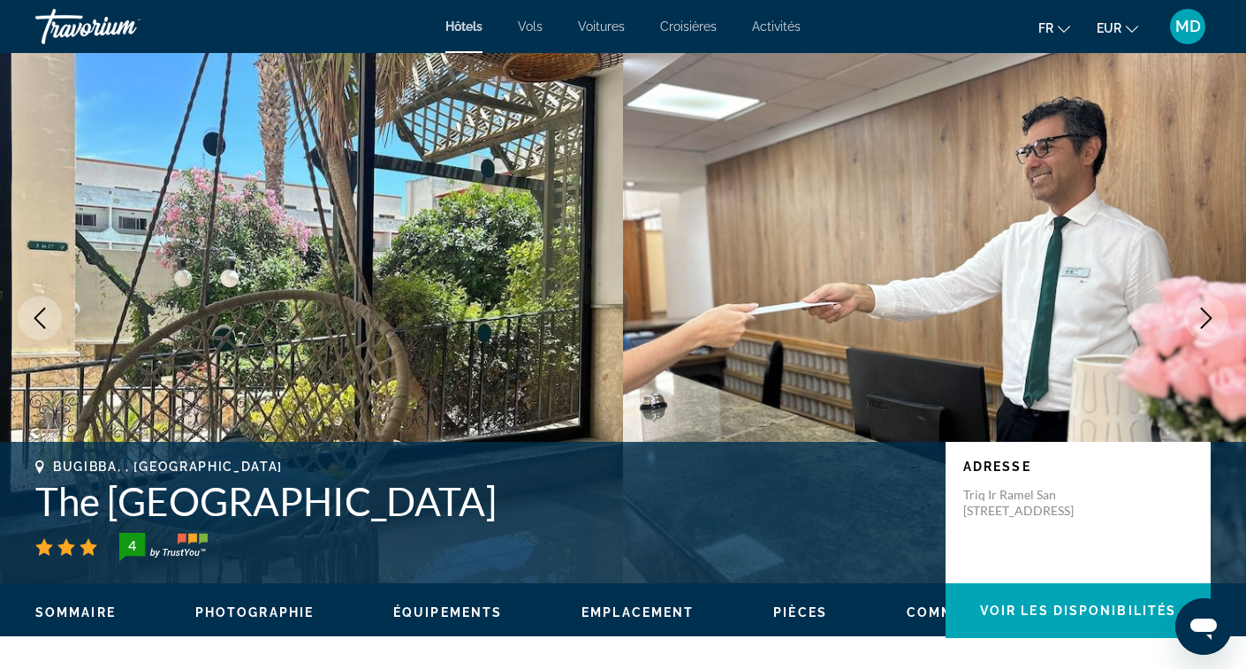
click at [46, 324] on icon "Previous image" at bounding box center [39, 318] width 21 height 21
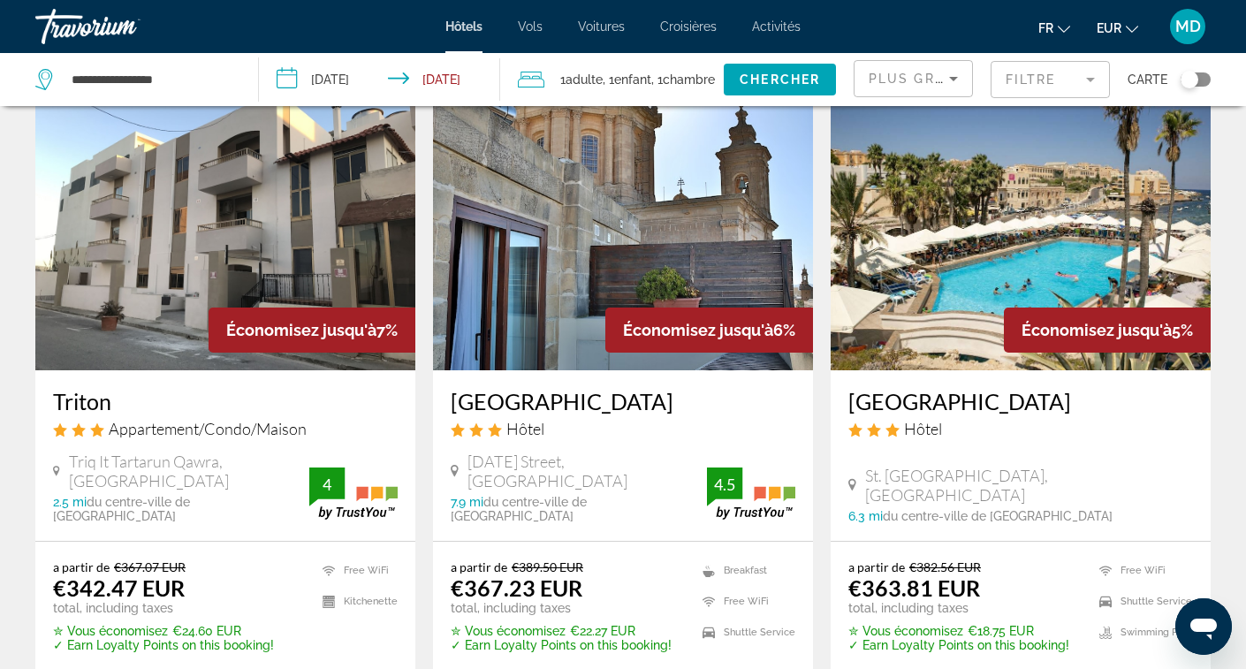
scroll to position [2138, 0]
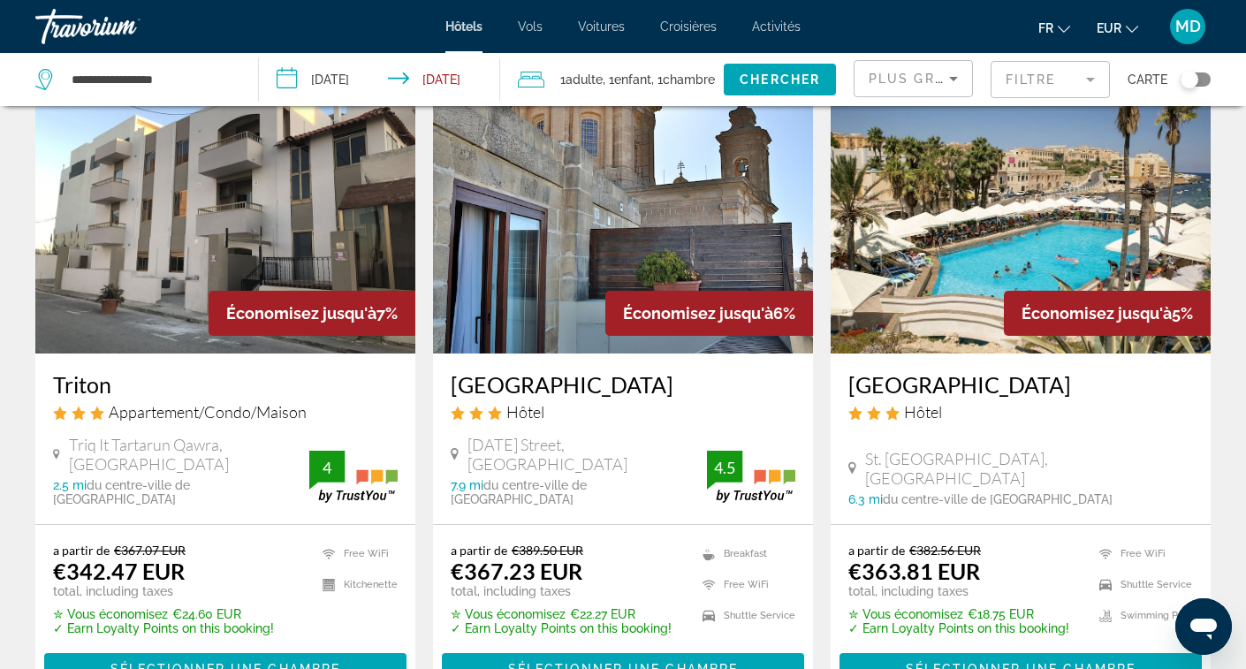
click at [940, 205] on img "Main content" at bounding box center [1021, 212] width 380 height 283
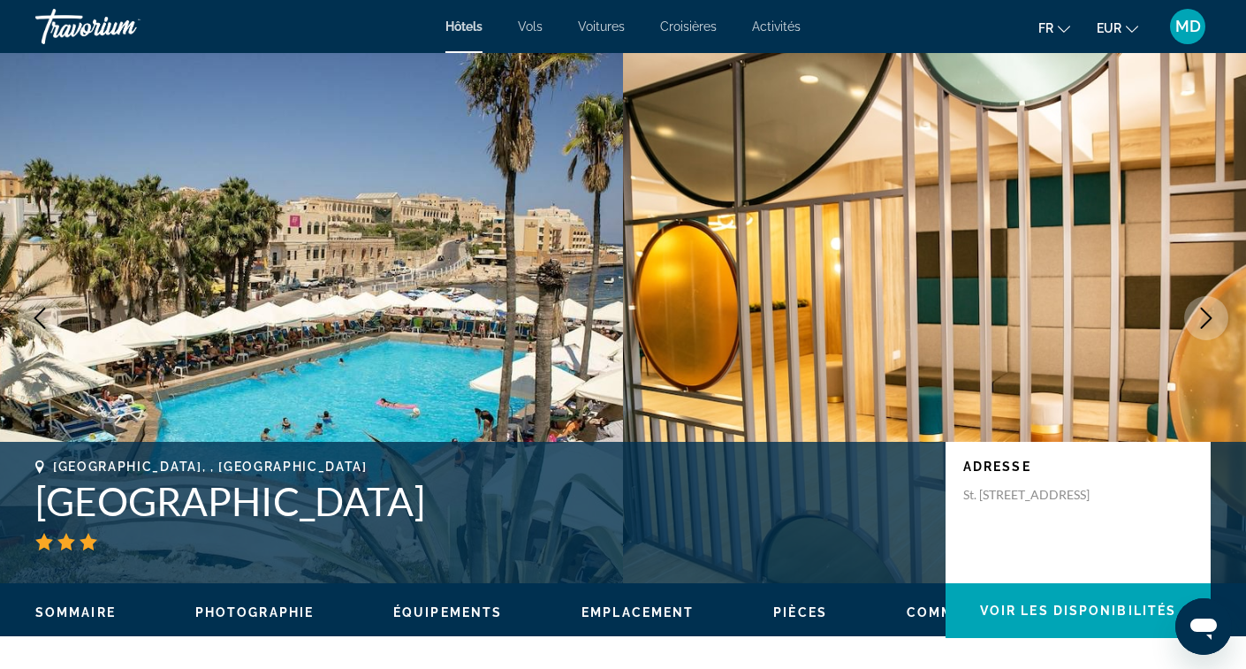
click at [1205, 317] on icon "Next image" at bounding box center [1206, 318] width 21 height 21
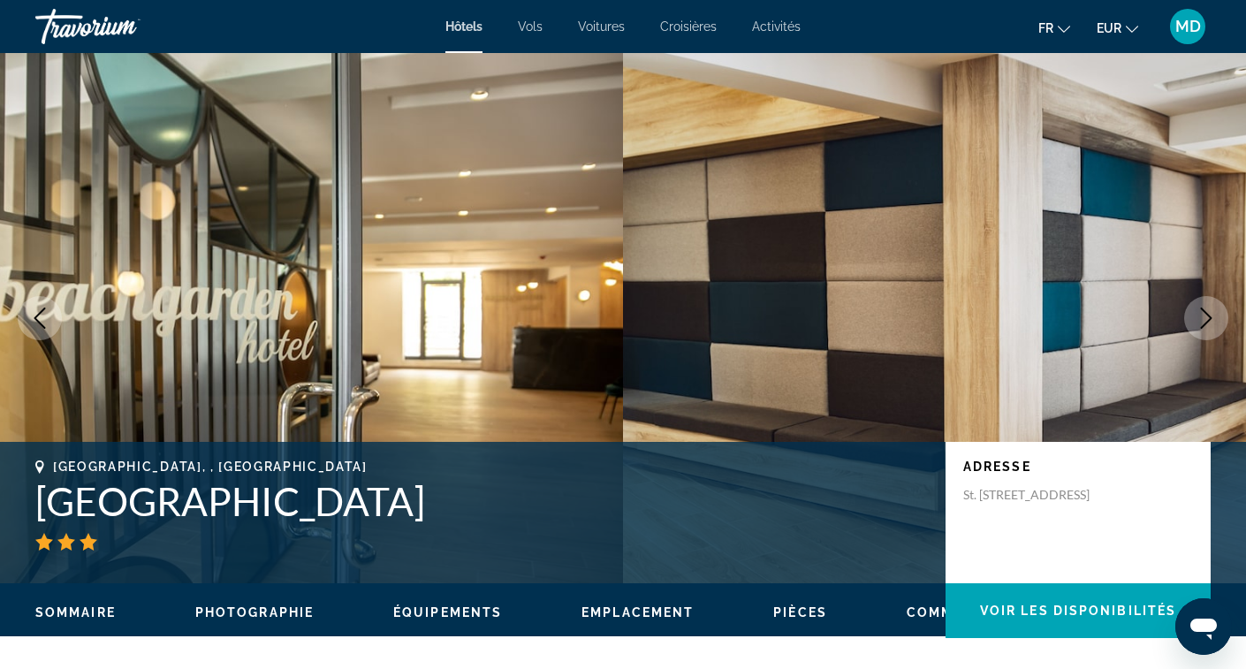
click at [1205, 317] on icon "Next image" at bounding box center [1206, 318] width 21 height 21
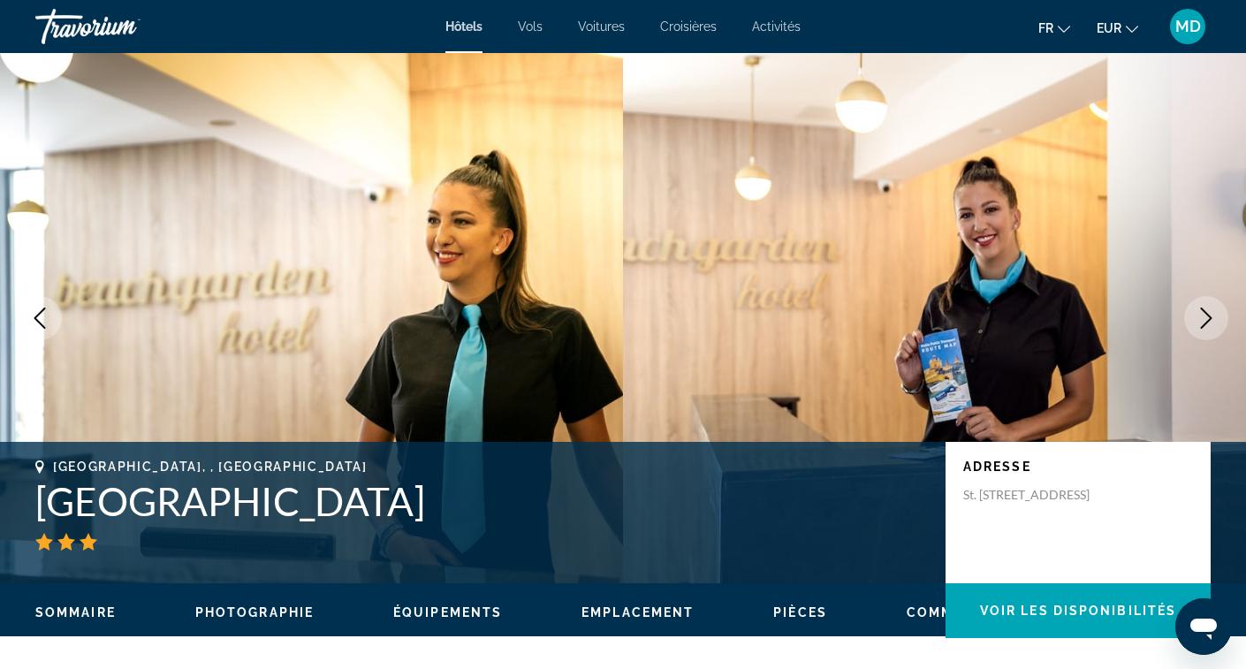
click at [1205, 317] on icon "Next image" at bounding box center [1206, 318] width 21 height 21
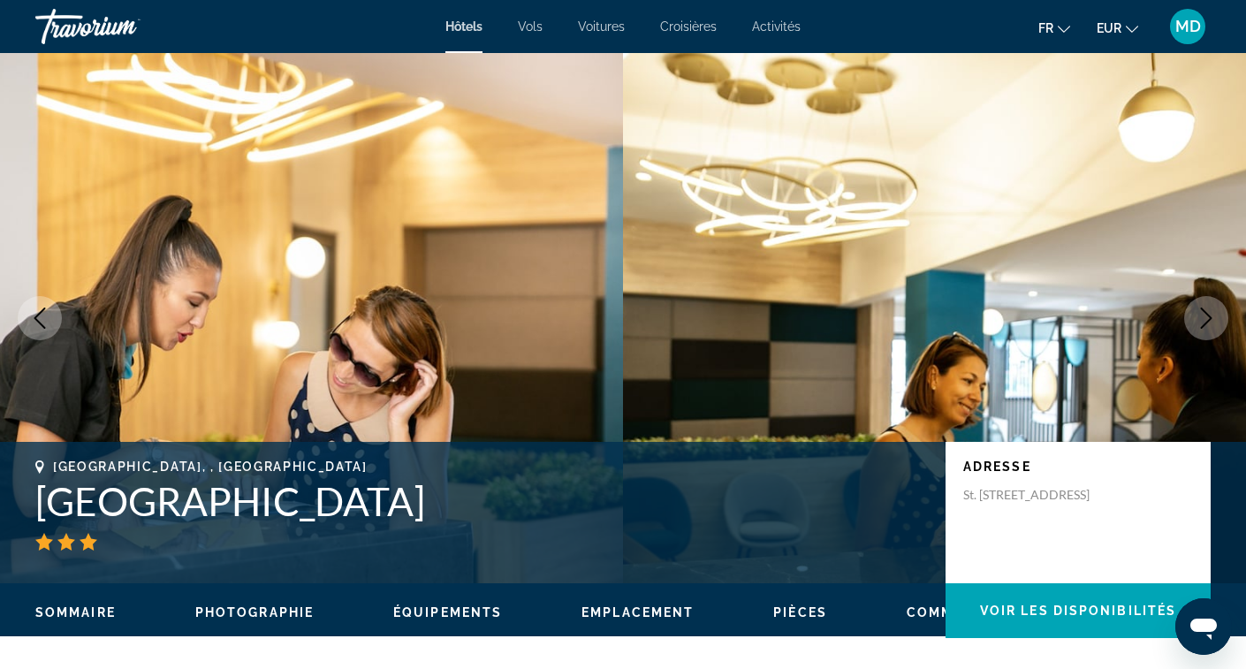
click at [1205, 317] on icon "Next image" at bounding box center [1206, 318] width 21 height 21
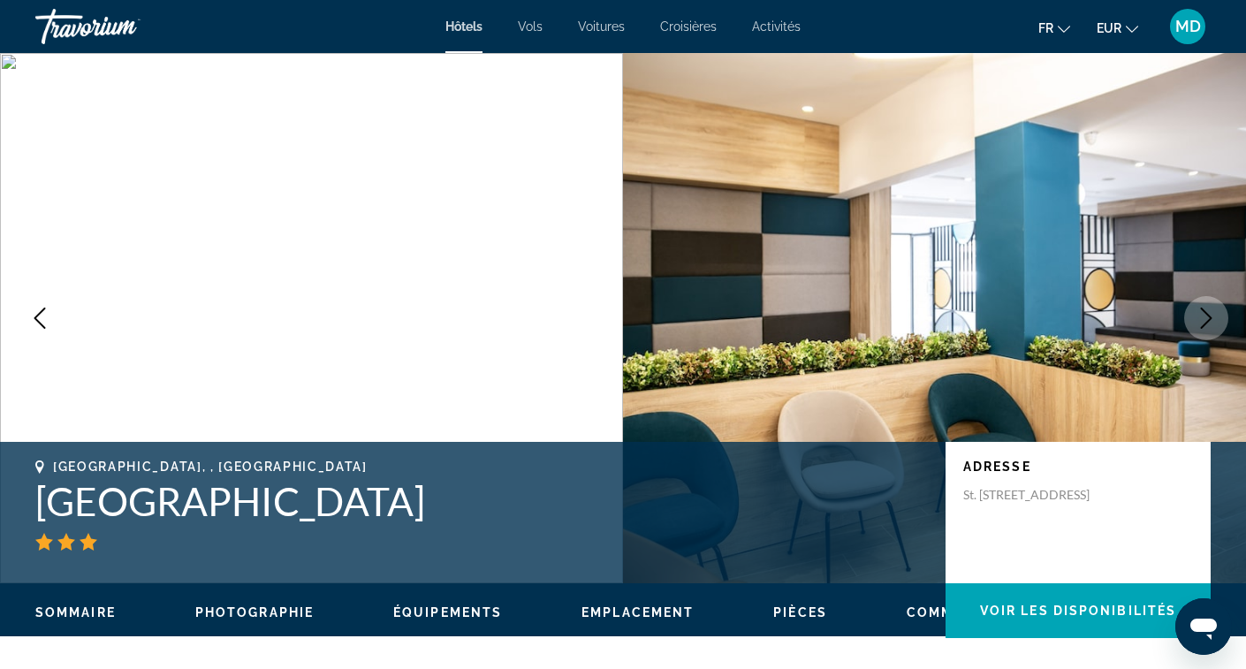
click at [1205, 317] on icon "Next image" at bounding box center [1206, 318] width 21 height 21
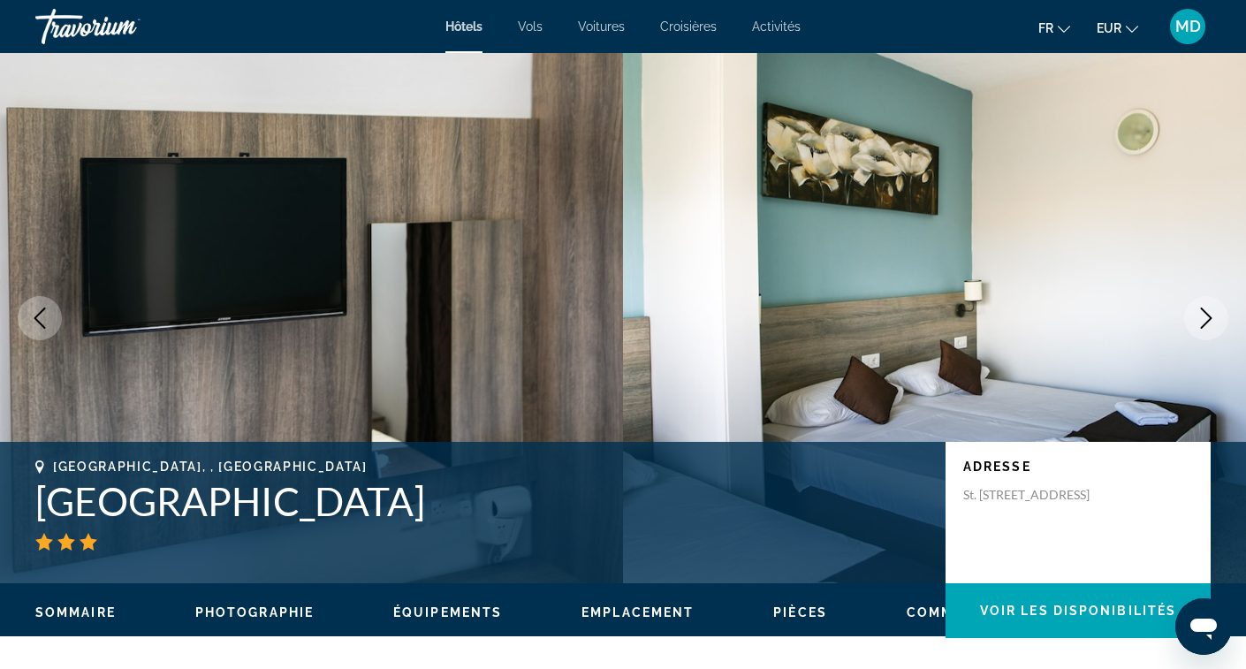
click at [1205, 317] on icon "Next image" at bounding box center [1206, 318] width 21 height 21
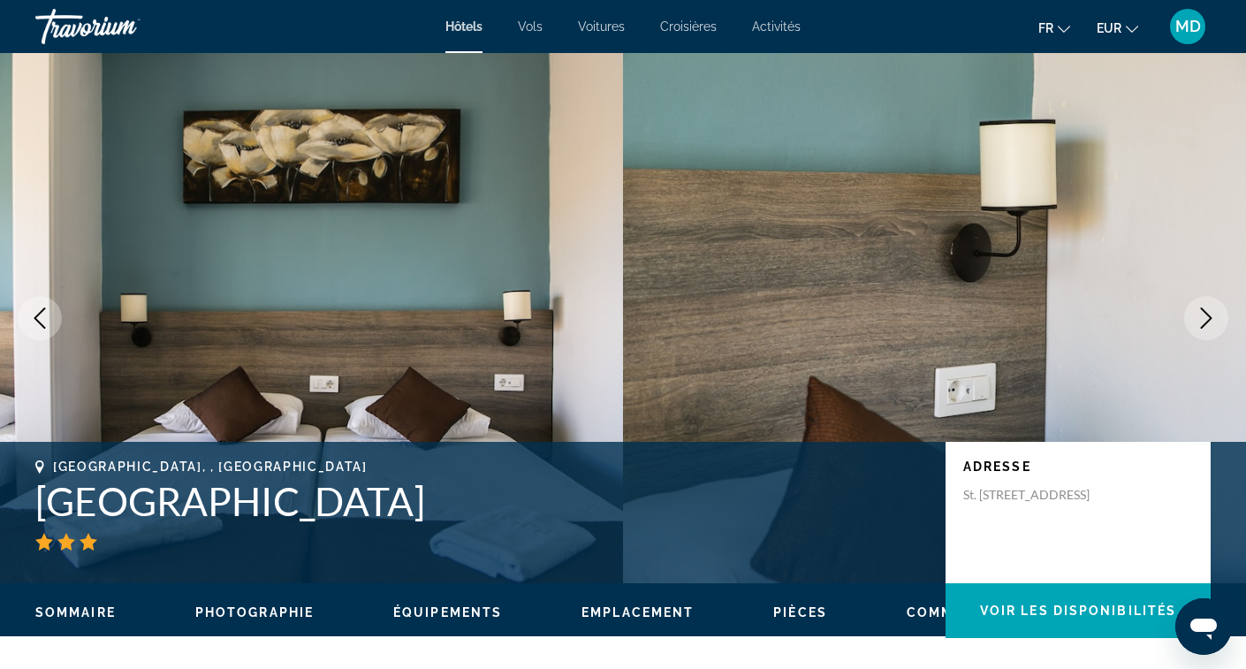
click at [1205, 317] on icon "Next image" at bounding box center [1206, 318] width 21 height 21
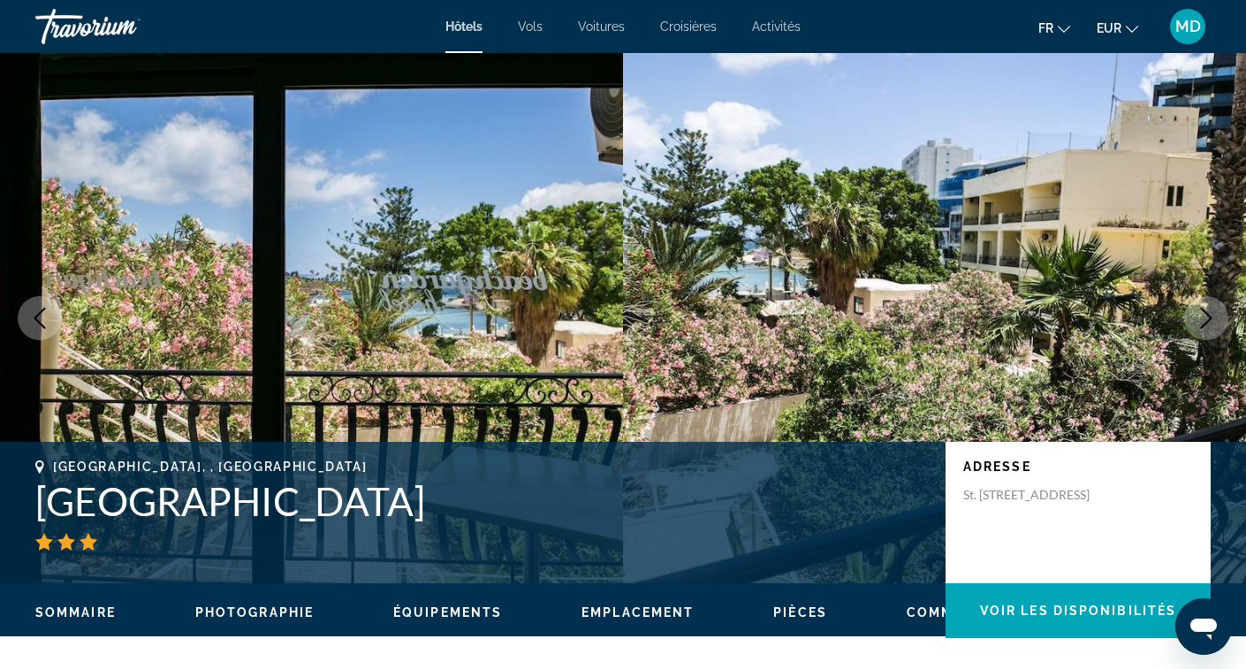
click at [1205, 317] on icon "Next image" at bounding box center [1206, 318] width 21 height 21
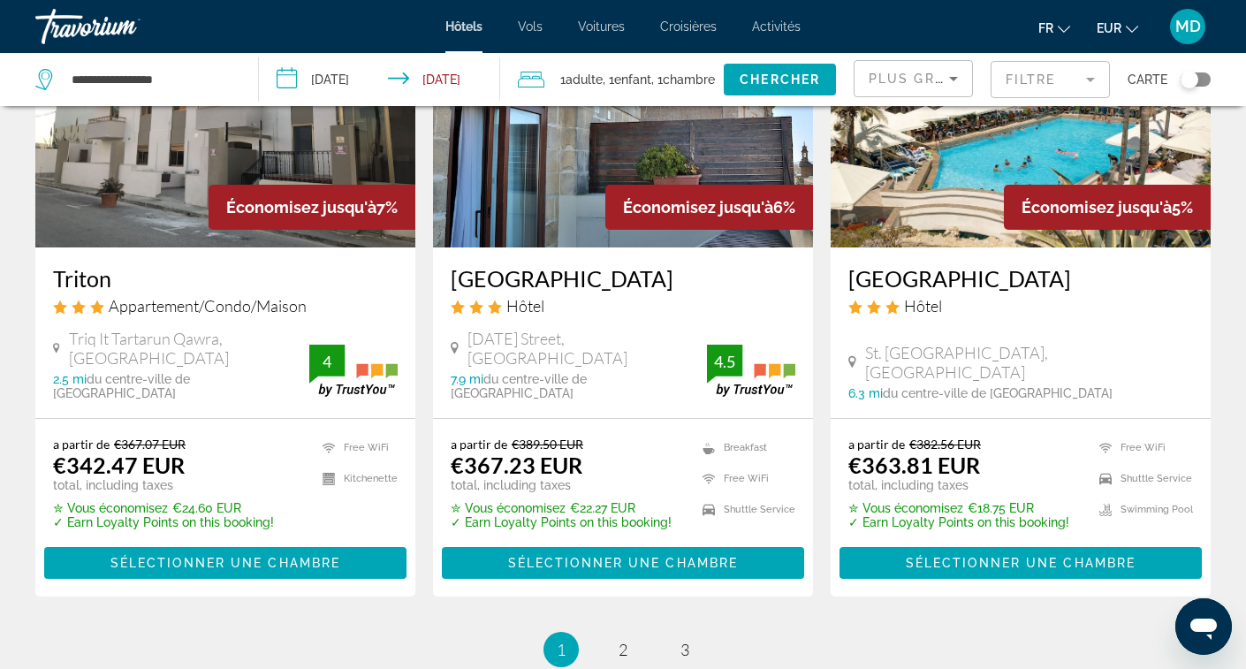
scroll to position [2198, 0]
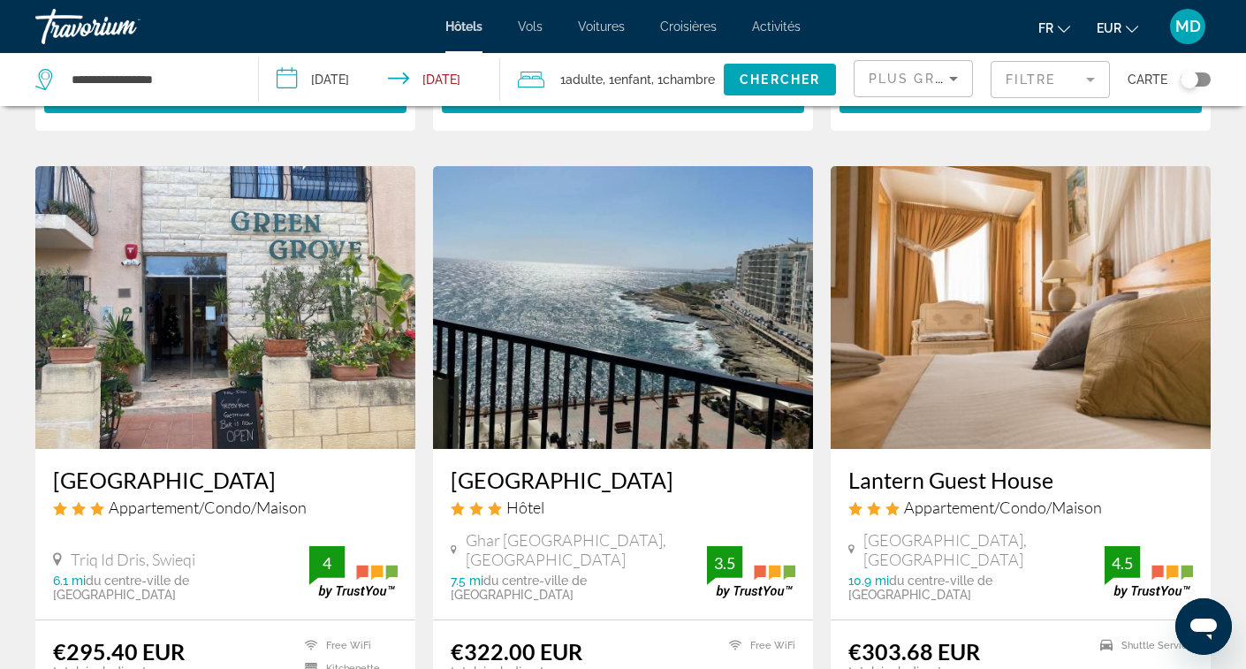
scroll to position [2014, 0]
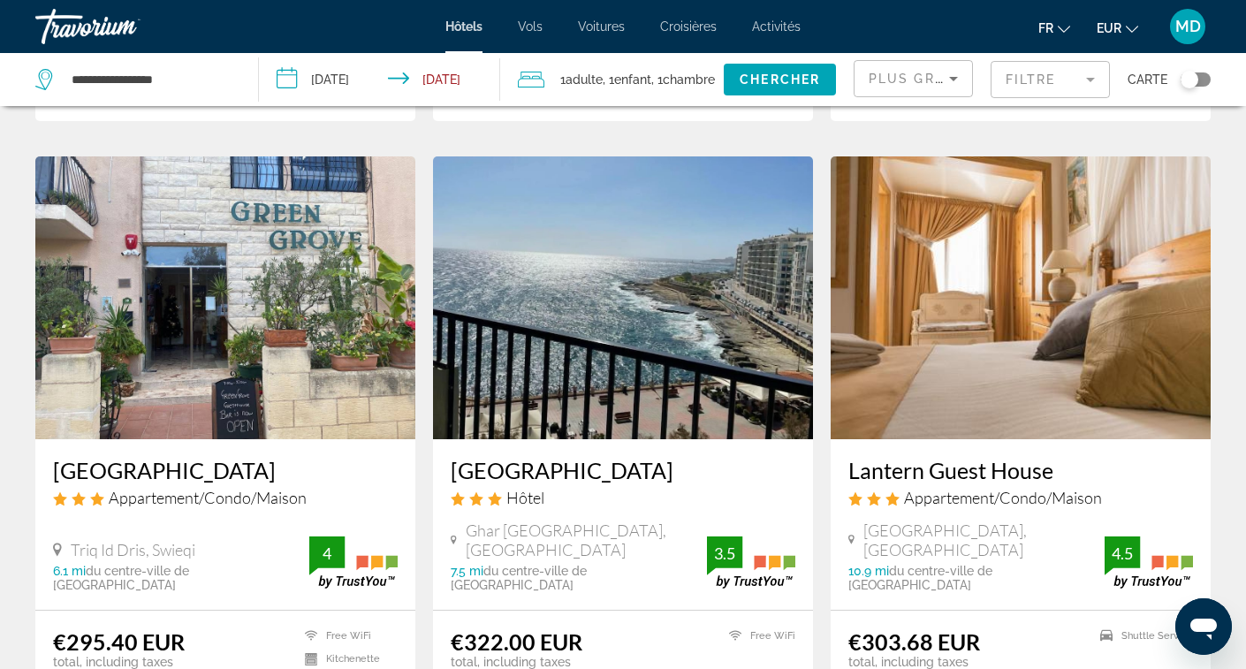
click at [997, 351] on img "Main content" at bounding box center [1021, 297] width 380 height 283
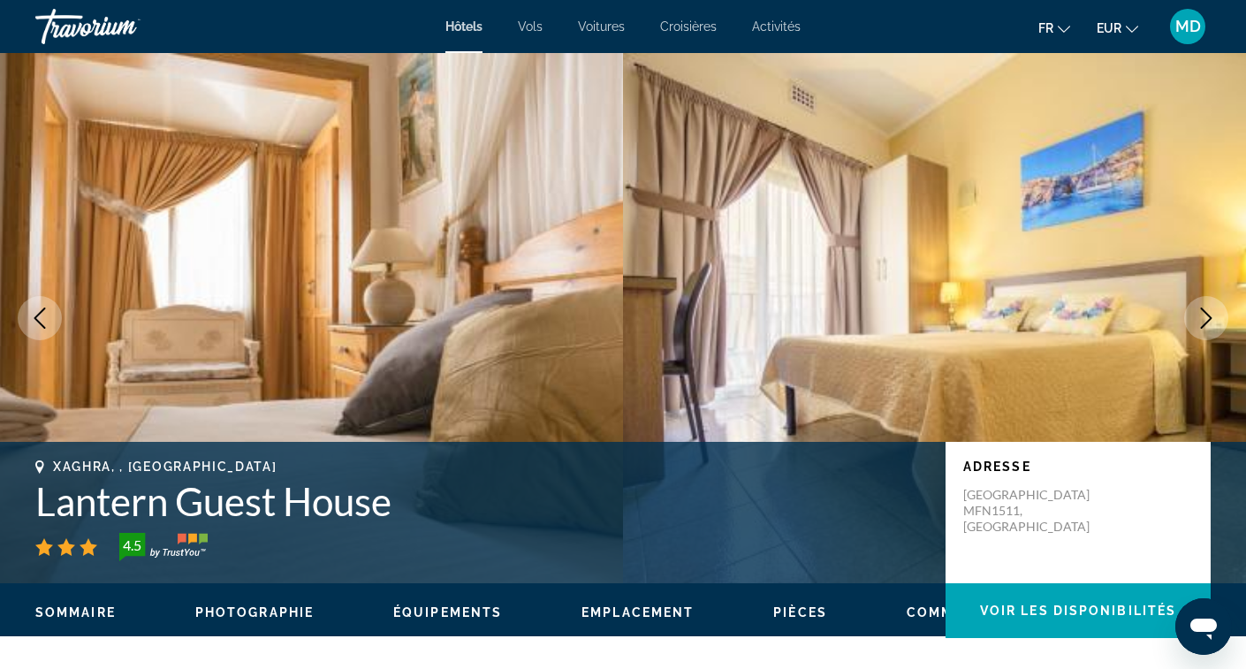
click at [1217, 320] on button "Next image" at bounding box center [1206, 318] width 44 height 44
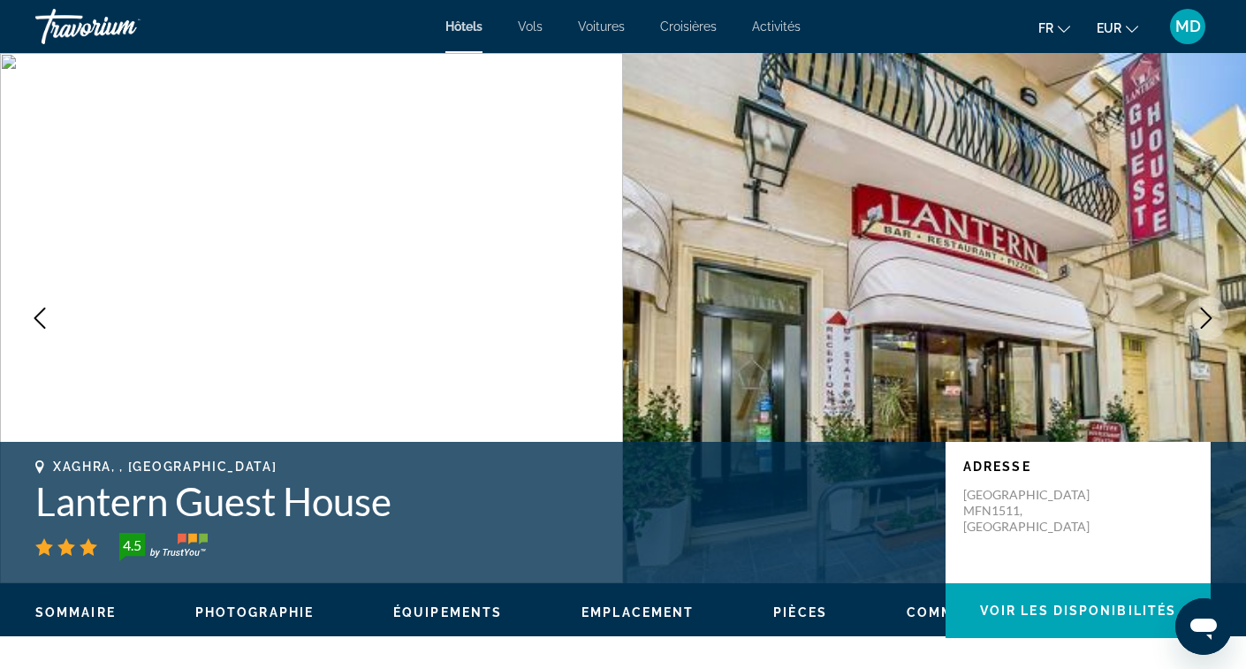
click at [1217, 321] on button "Next image" at bounding box center [1206, 318] width 44 height 44
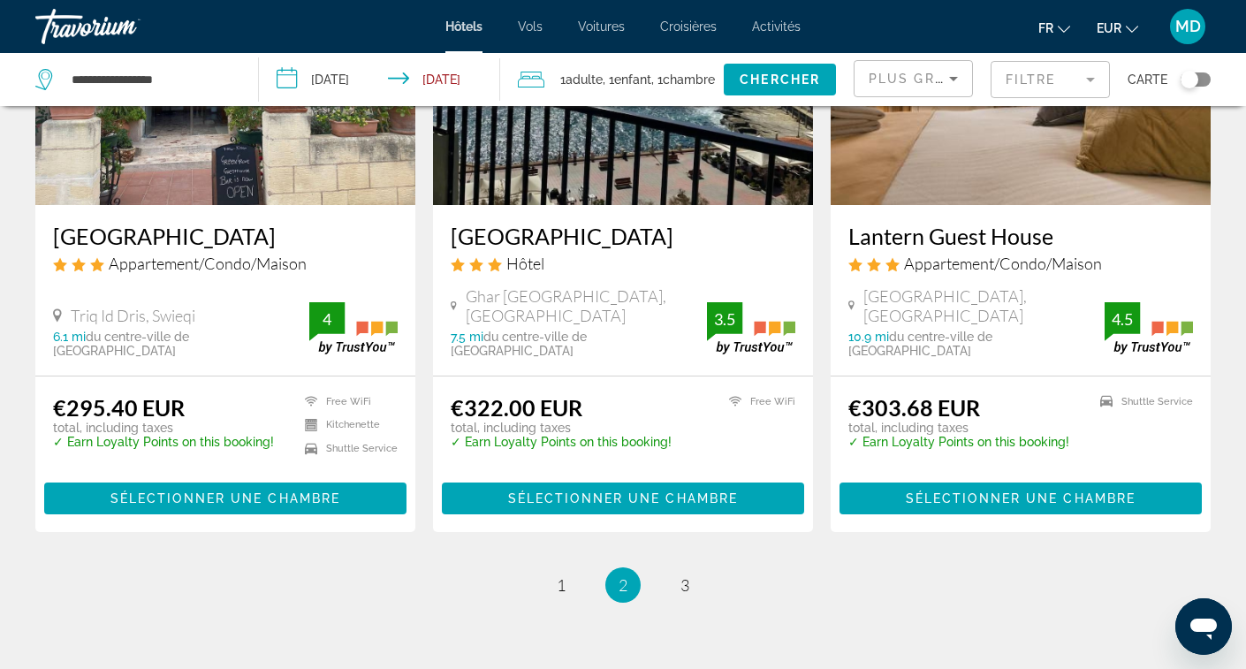
scroll to position [2301, 0]
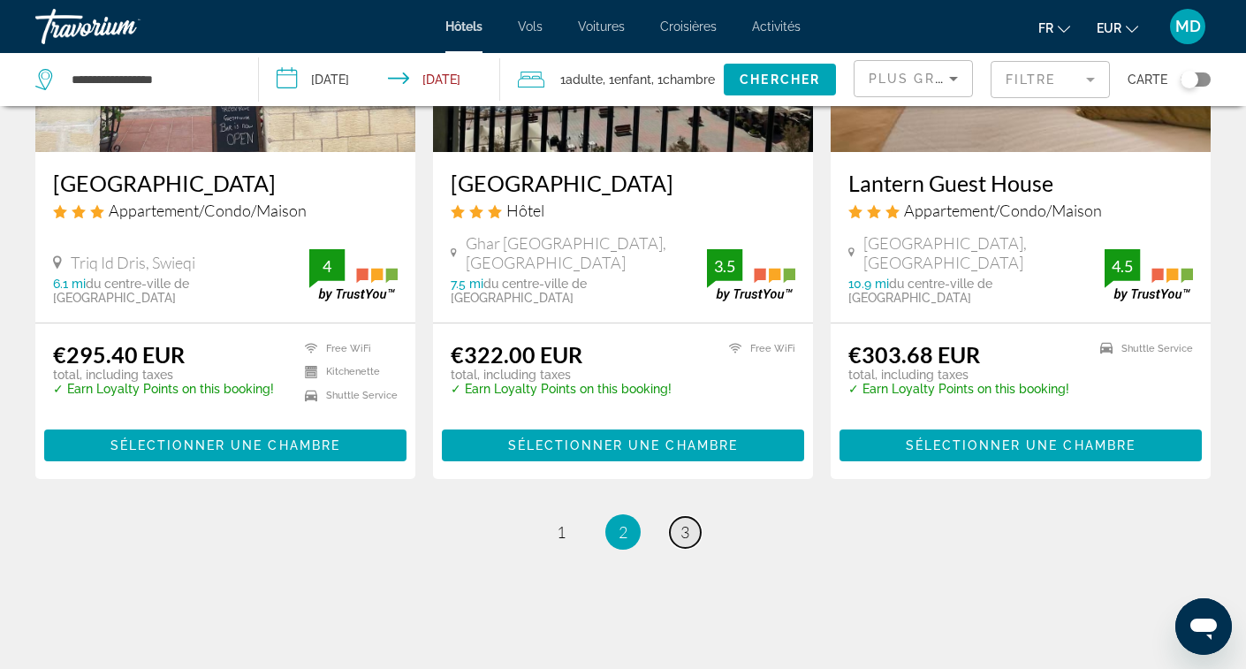
click at [681, 517] on link "page 3" at bounding box center [685, 532] width 31 height 31
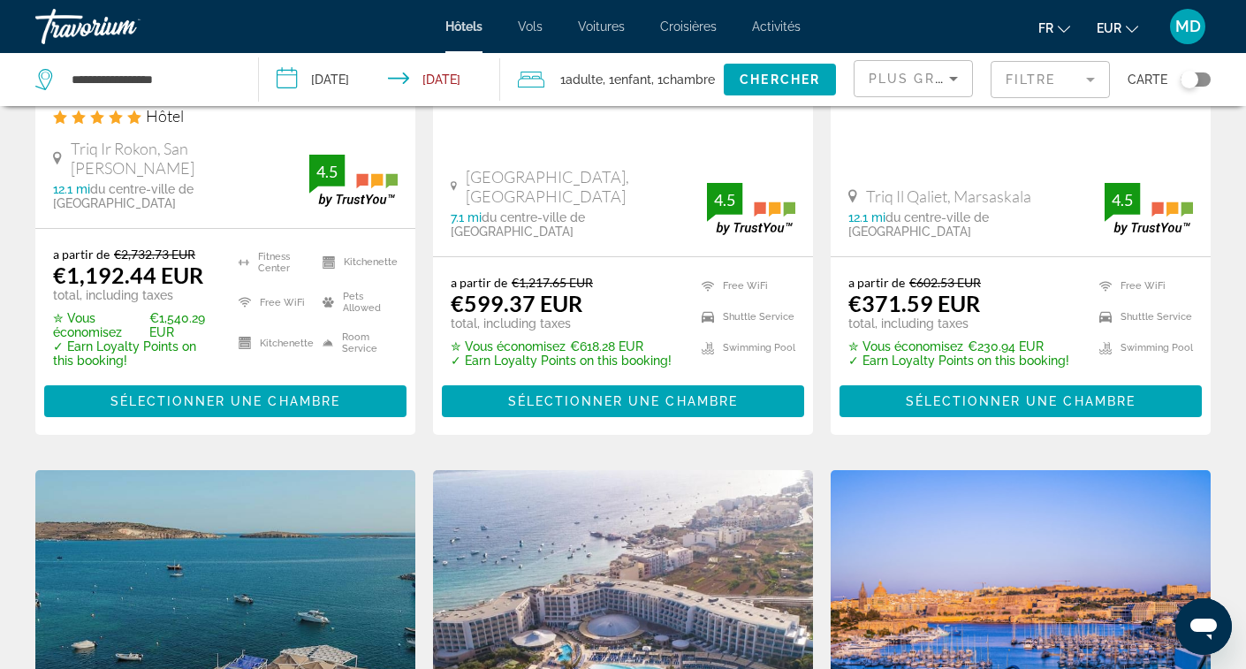
scroll to position [161, 0]
